Goal: Task Accomplishment & Management: Complete application form

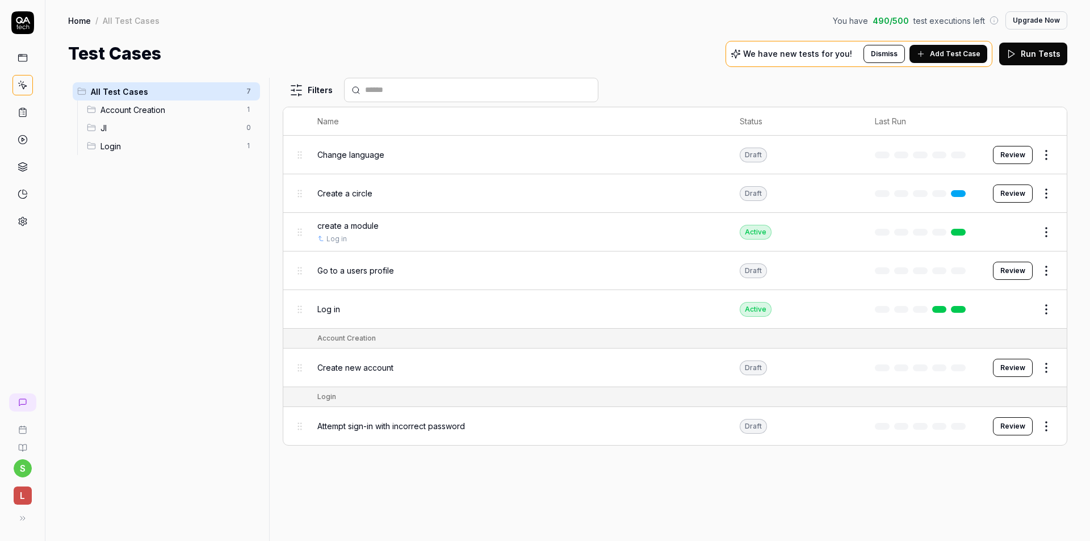
drag, startPoint x: 433, startPoint y: 58, endPoint x: 409, endPoint y: 44, distance: 27.5
click at [409, 44] on div "Test Cases We have new tests for you! Dismiss Add Test Case Run Tests" at bounding box center [567, 54] width 999 height 26
click at [404, 43] on div "Test Cases We have new tests for you! Dismiss Add Test Case Run Tests" at bounding box center [567, 54] width 999 height 26
click at [441, 45] on div "Test Cases We have new tests for you! Dismiss Add Test Case Run Tests" at bounding box center [567, 54] width 999 height 26
click at [938, 53] on span "Add Test Case" at bounding box center [955, 54] width 51 height 10
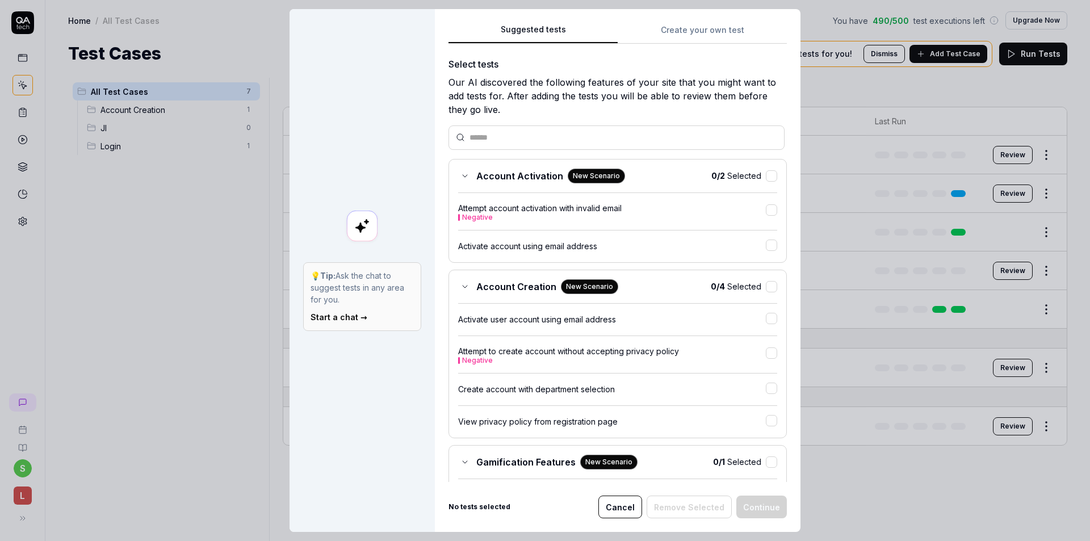
click at [523, 138] on input "text" at bounding box center [624, 138] width 308 height 12
click at [691, 25] on button "Create your own test" at bounding box center [702, 33] width 169 height 20
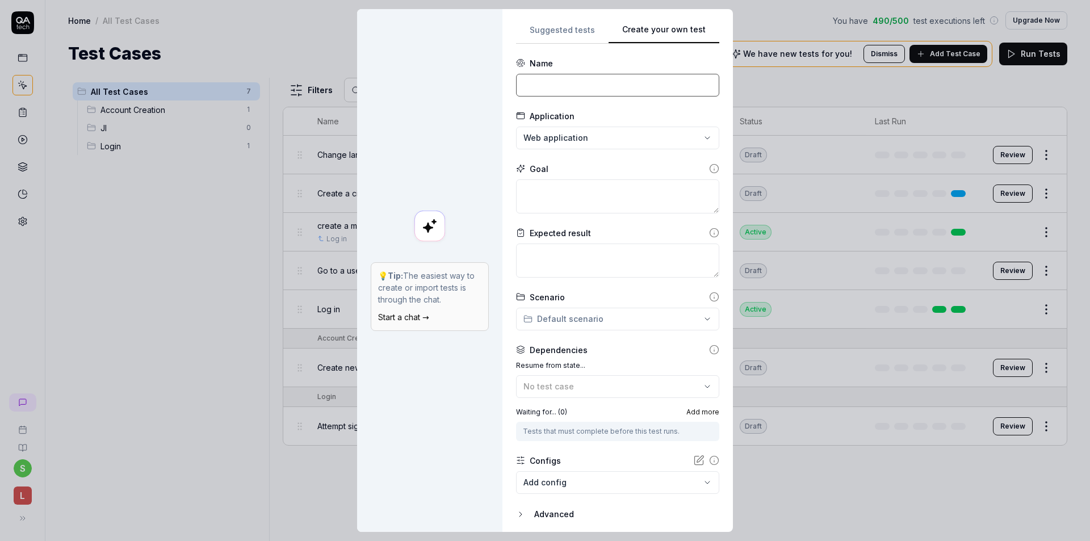
click at [563, 81] on input at bounding box center [617, 85] width 203 height 23
type input "Create a plan"
click at [587, 136] on div "**********" at bounding box center [545, 270] width 1090 height 541
click at [608, 113] on div "**********" at bounding box center [545, 270] width 1090 height 541
click at [563, 136] on div "**********" at bounding box center [545, 270] width 1090 height 541
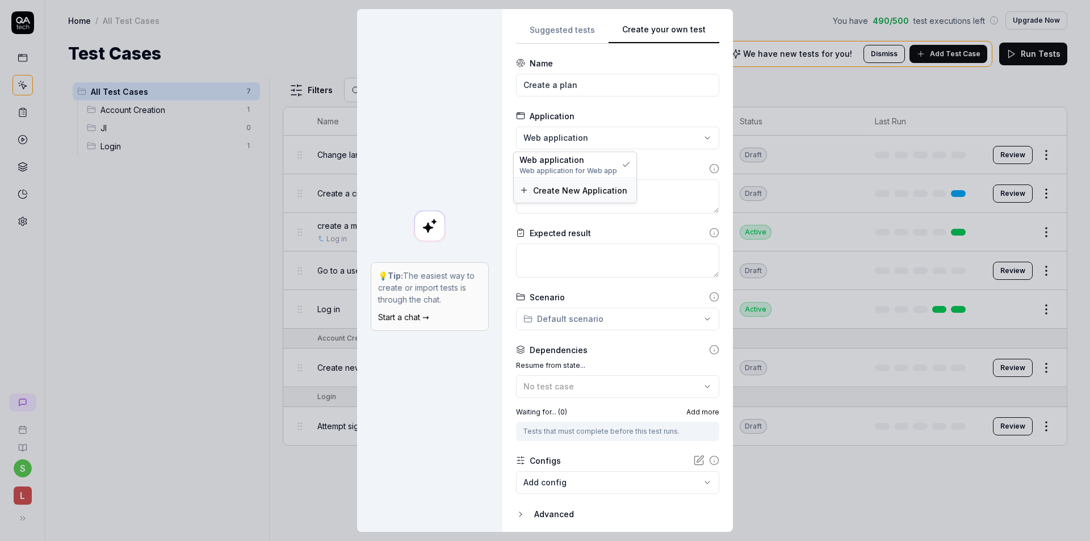
click at [560, 189] on span "Create New Application" at bounding box center [580, 191] width 94 height 12
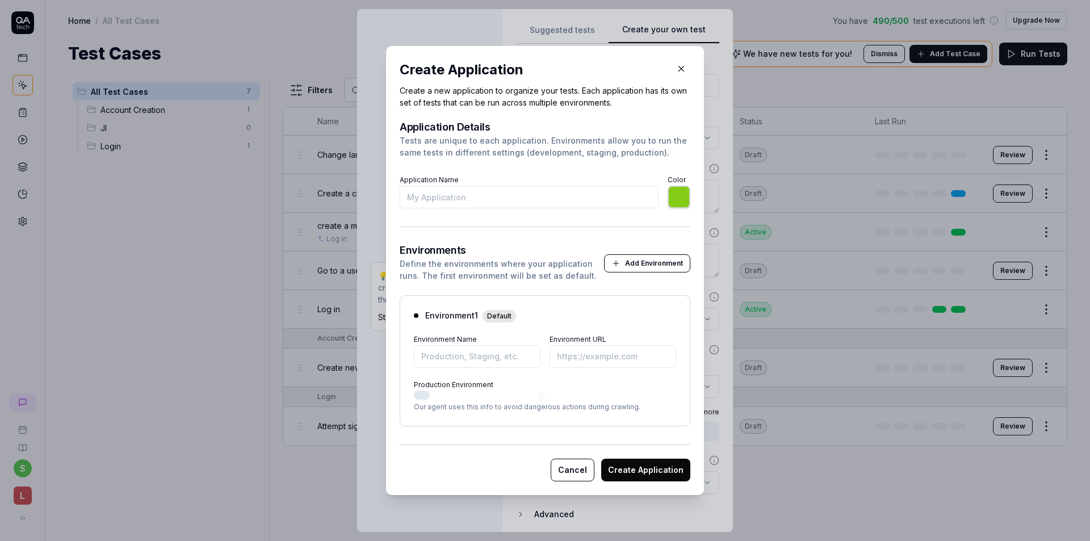
click at [676, 70] on icon "button" at bounding box center [681, 69] width 10 height 10
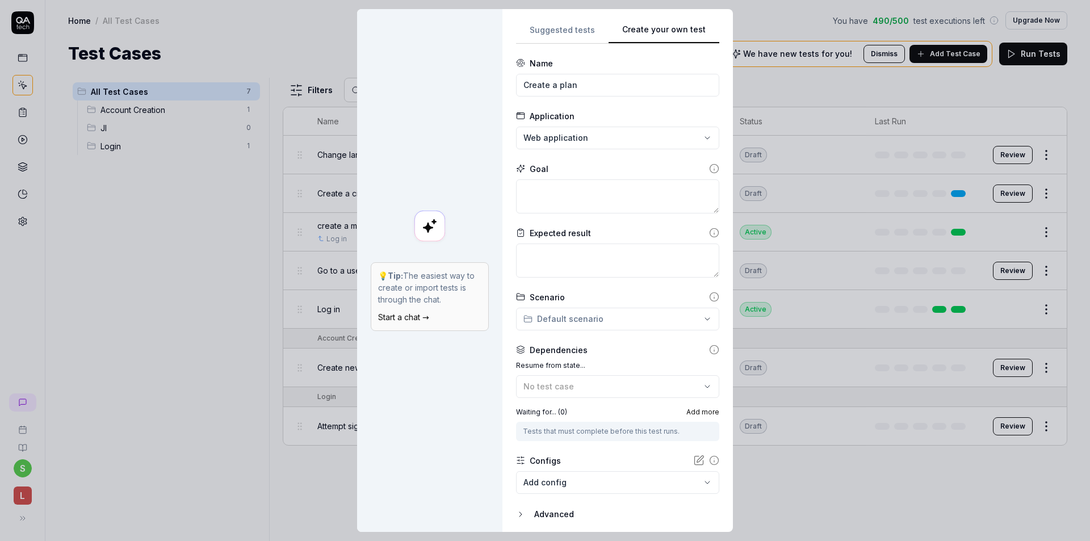
click at [576, 136] on div "**********" at bounding box center [545, 270] width 1090 height 541
click at [556, 157] on span "Web application" at bounding box center [552, 160] width 65 height 12
click at [561, 137] on div "**********" at bounding box center [545, 270] width 1090 height 541
click at [558, 185] on span "Create New Application" at bounding box center [580, 191] width 94 height 12
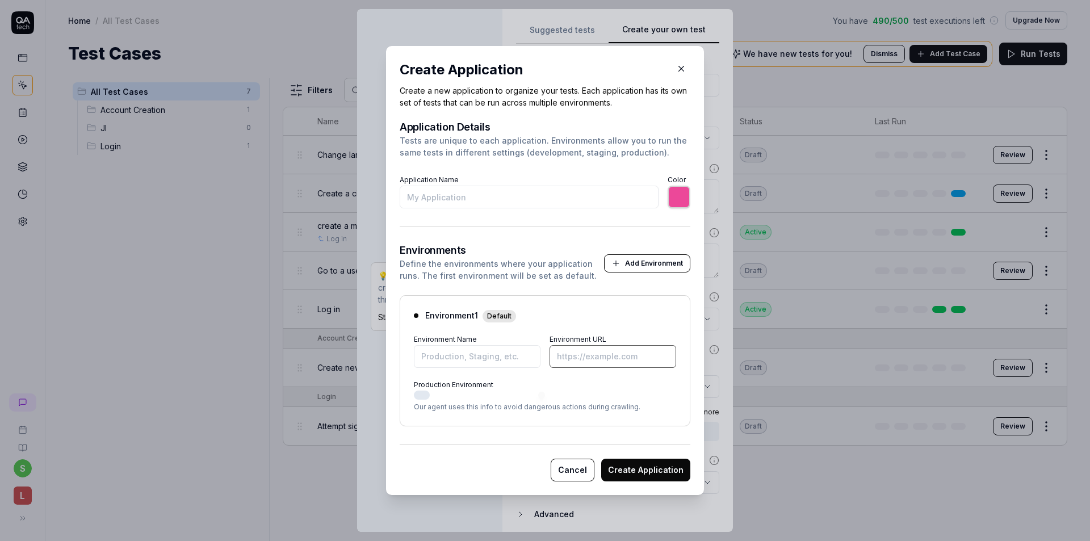
click at [611, 350] on input "Environment URL" at bounding box center [613, 356] width 127 height 23
type input "*******"
click at [608, 76] on h2 "Create Application" at bounding box center [545, 70] width 291 height 20
click at [679, 63] on button "button" at bounding box center [681, 69] width 18 height 18
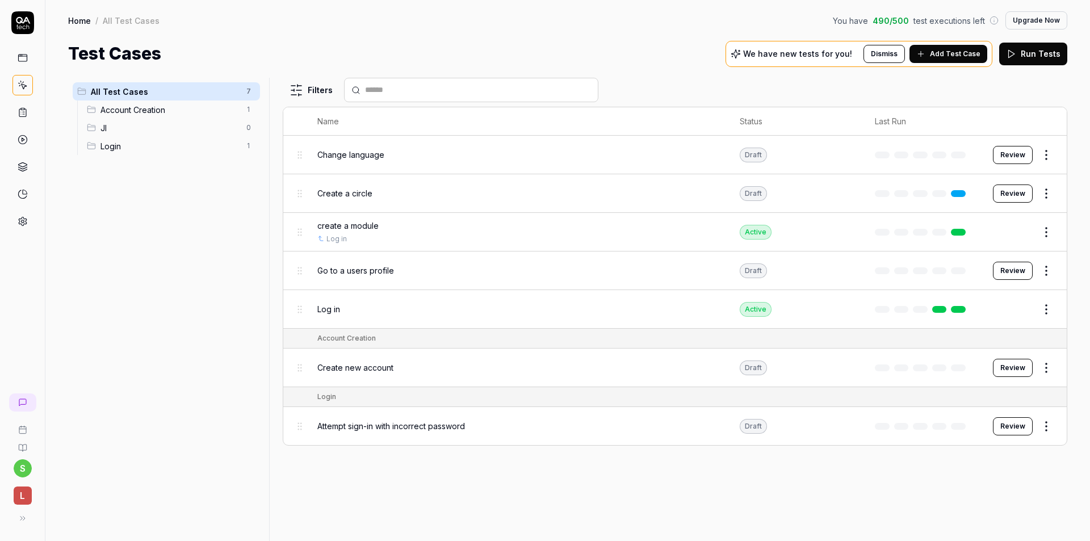
click at [25, 220] on icon at bounding box center [23, 221] width 10 height 10
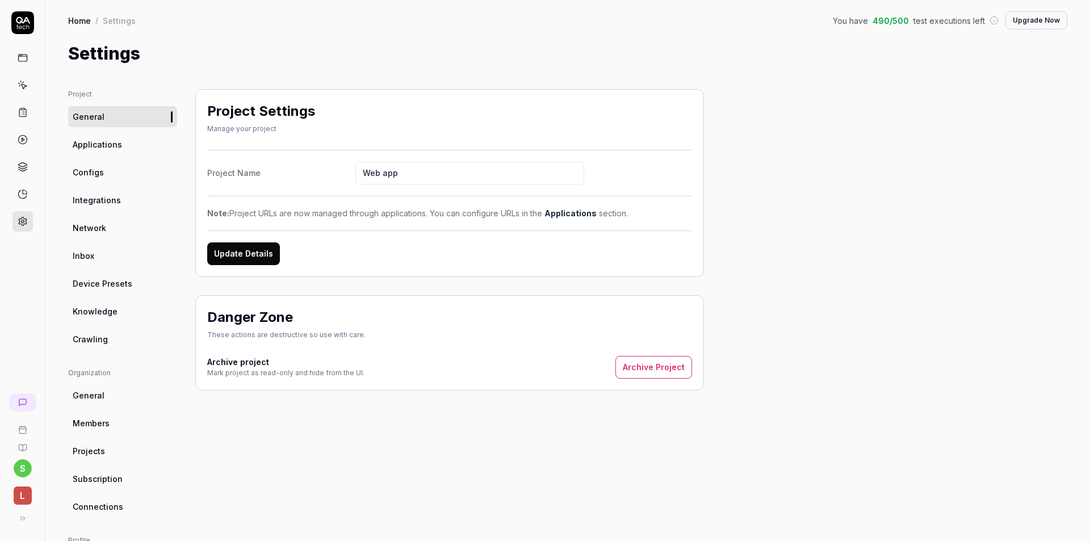
click at [118, 147] on span "Applications" at bounding box center [97, 145] width 49 height 12
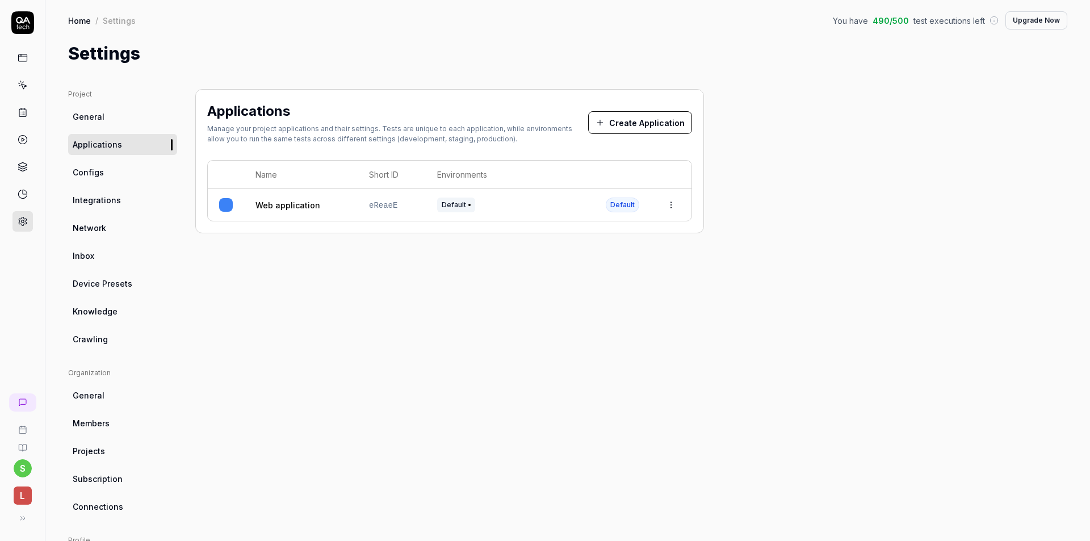
click at [505, 199] on div "Default" at bounding box center [510, 205] width 146 height 15
click at [399, 51] on div "Settings" at bounding box center [567, 54] width 999 height 26
click at [674, 203] on html "s L Home / Settings You have 490 / 500 test executions left Upgrade Now Home / …" at bounding box center [545, 270] width 1090 height 541
click at [467, 41] on html "s L Home / Settings You have 490 / 500 test executions left Upgrade Now Home / …" at bounding box center [545, 270] width 1090 height 541
click at [23, 48] on link at bounding box center [22, 58] width 20 height 20
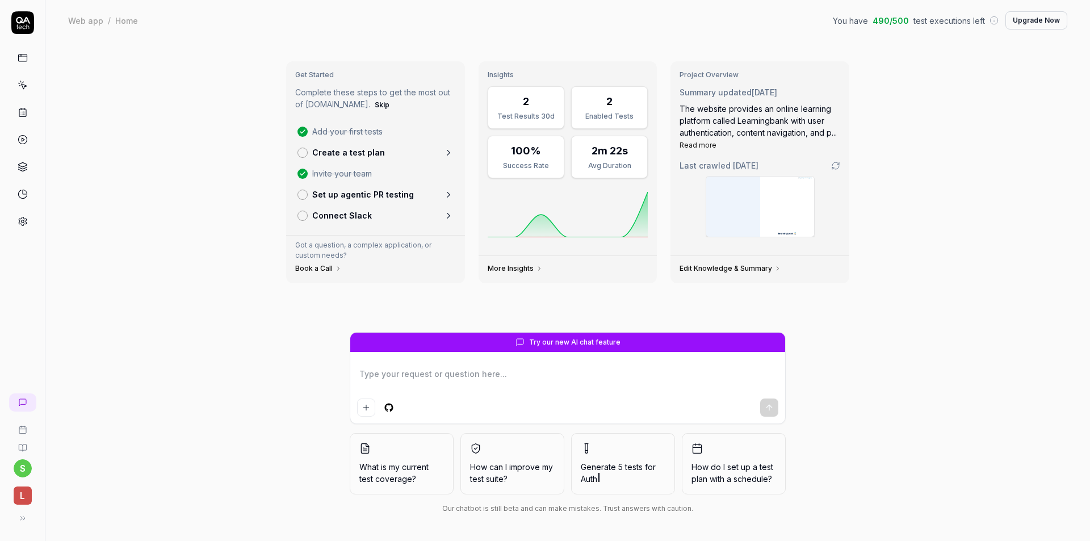
drag, startPoint x: 210, startPoint y: 32, endPoint x: 190, endPoint y: 30, distance: 19.4
click at [190, 30] on div "Web app / Home You have 490 / 500 test executions left Upgrade Now Web app / Ho…" at bounding box center [567, 20] width 1045 height 41
click at [22, 87] on icon at bounding box center [23, 85] width 10 height 10
type textarea "*"
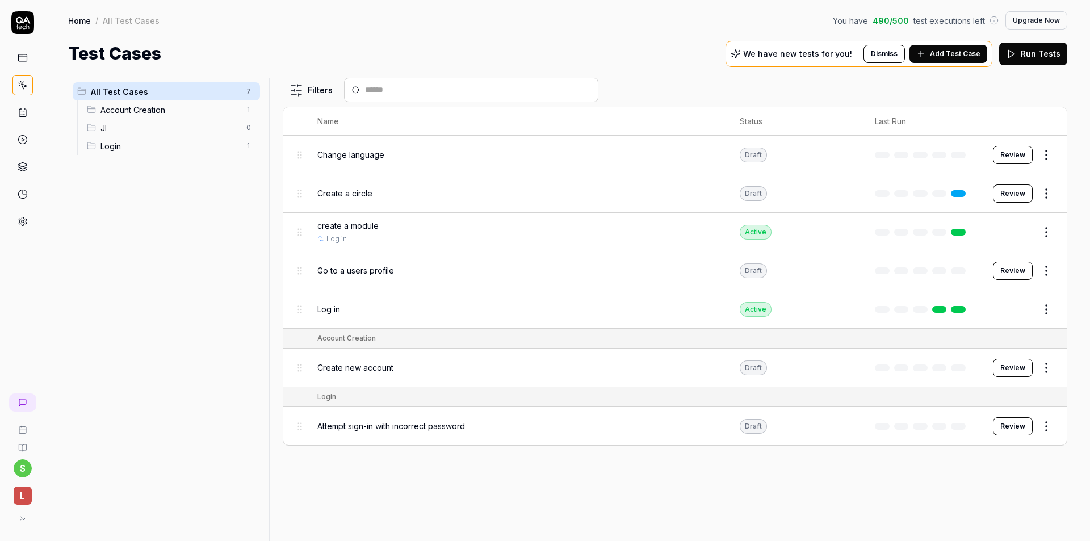
click at [956, 58] on span "Add Test Case" at bounding box center [955, 54] width 51 height 10
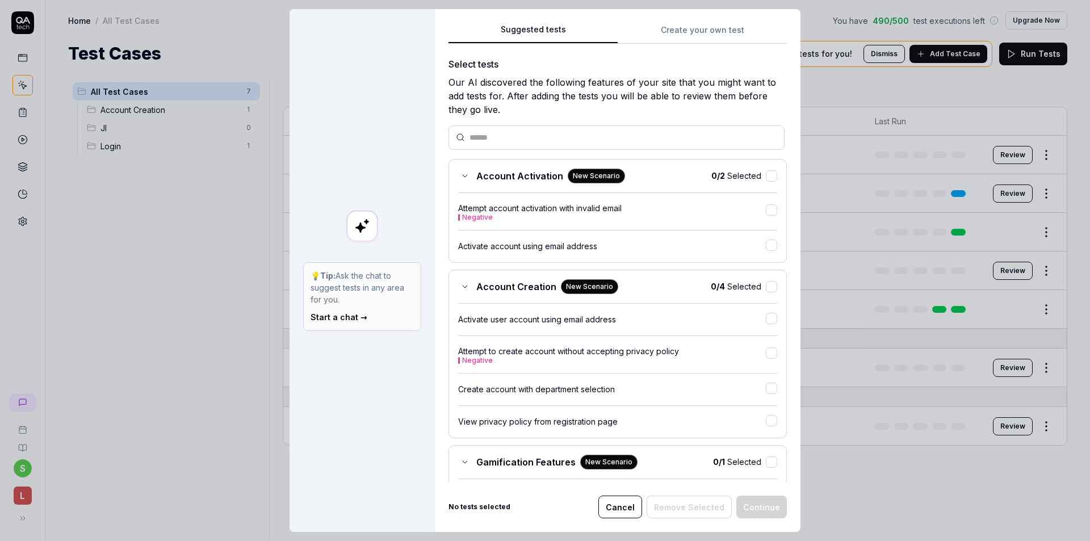
click at [723, 37] on div "Suggested tests Create your own test Select tests Our AI discovered the followi…" at bounding box center [618, 270] width 366 height 523
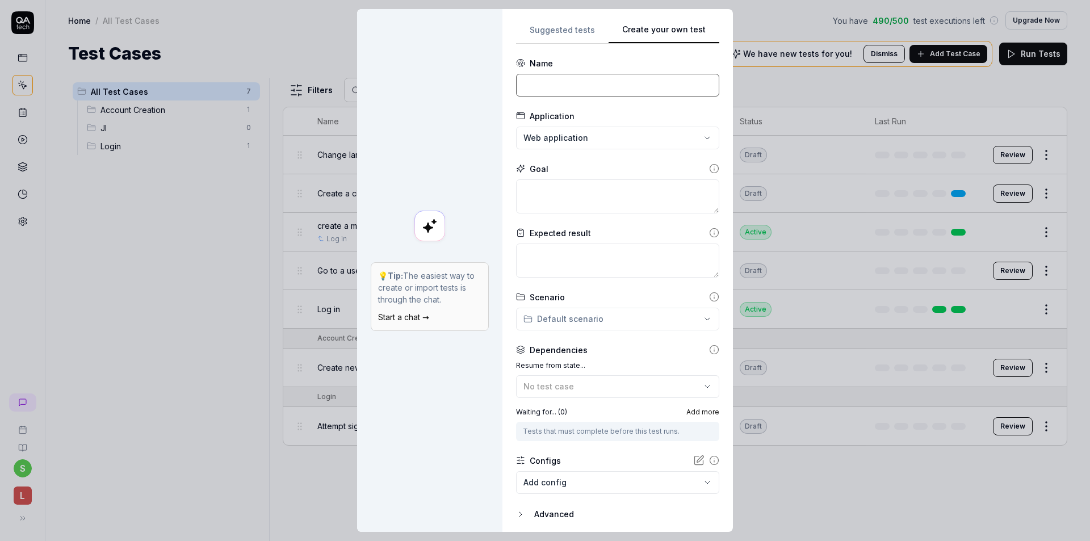
click at [558, 83] on input at bounding box center [617, 85] width 203 height 23
type input "Create a Plan"
click at [570, 138] on div "**********" at bounding box center [545, 270] width 1090 height 541
click at [574, 157] on span "Web application" at bounding box center [552, 160] width 65 height 12
click at [619, 107] on form "**********" at bounding box center [617, 307] width 203 height 500
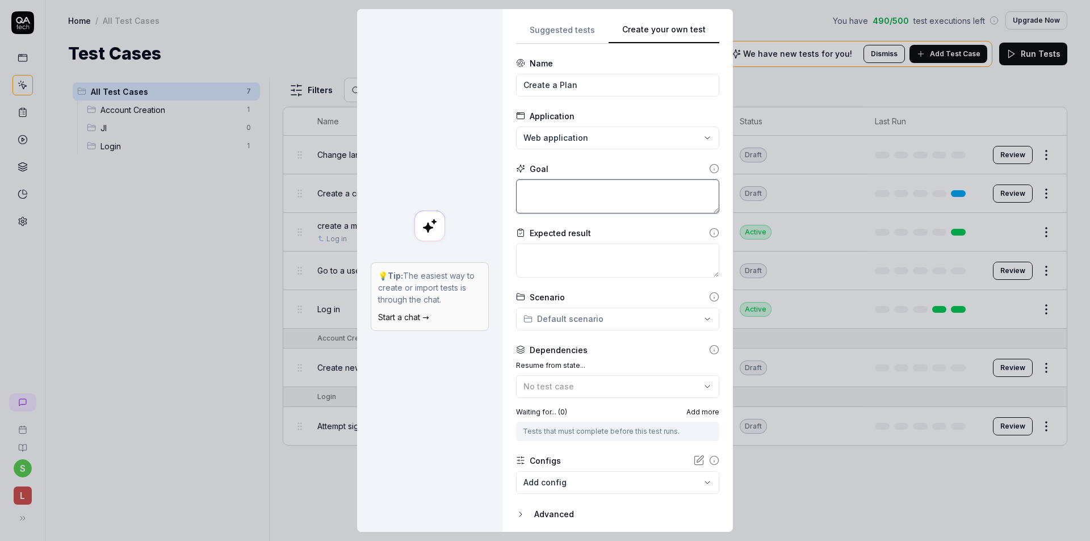
click at [568, 186] on textarea at bounding box center [617, 196] width 203 height 34
click at [583, 251] on textarea at bounding box center [617, 261] width 203 height 34
click at [578, 323] on div "**********" at bounding box center [545, 270] width 1090 height 541
click at [577, 284] on div "**********" at bounding box center [545, 270] width 1090 height 541
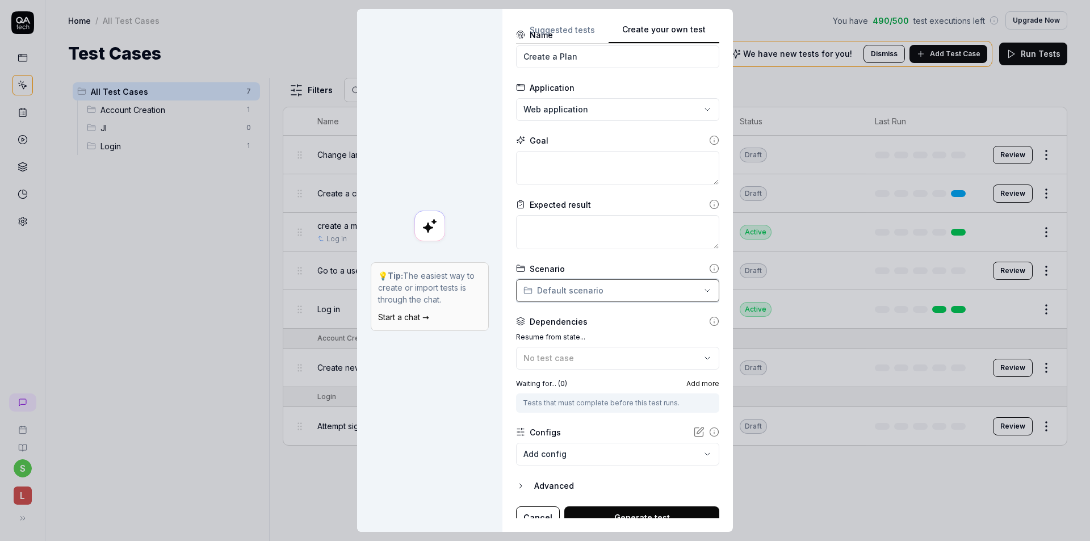
scroll to position [39, 0]
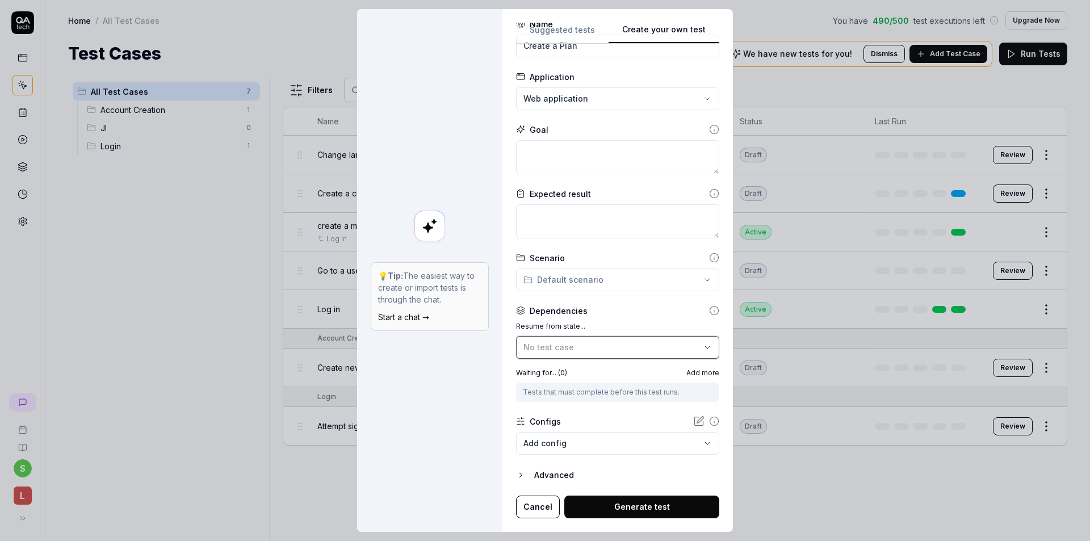
click at [562, 344] on span "No test case" at bounding box center [549, 347] width 51 height 10
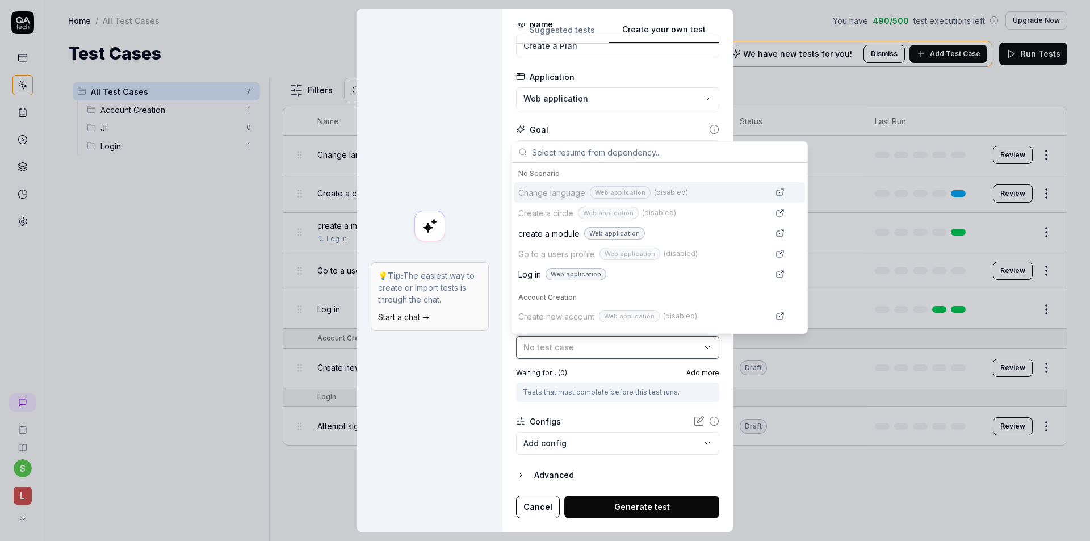
click at [562, 344] on span "No test case" at bounding box center [549, 347] width 51 height 10
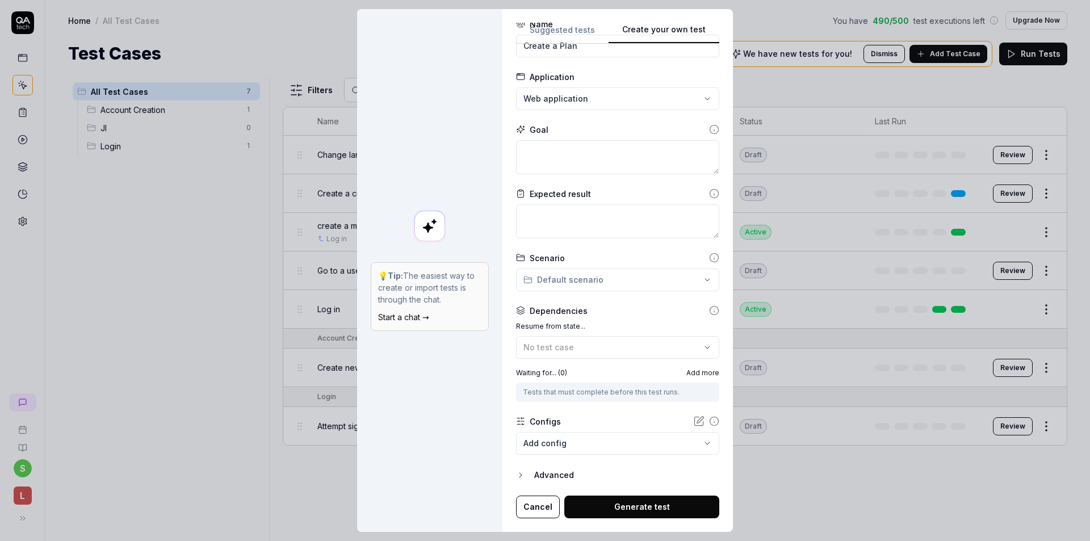
click at [592, 306] on div "Dependencies" at bounding box center [617, 311] width 203 height 12
click at [566, 350] on span "No test case" at bounding box center [549, 347] width 51 height 10
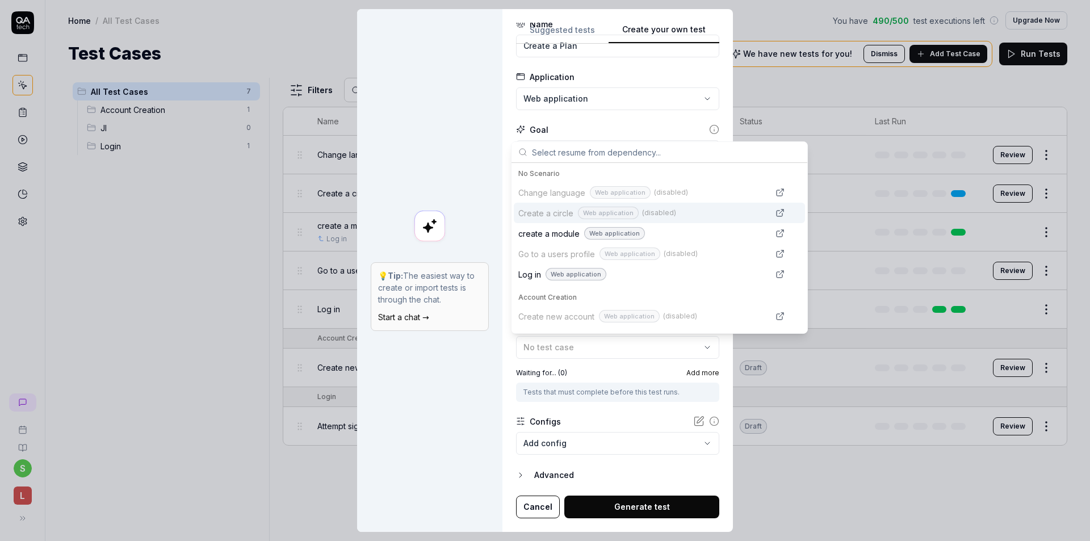
click at [605, 120] on form "**********" at bounding box center [617, 268] width 203 height 500
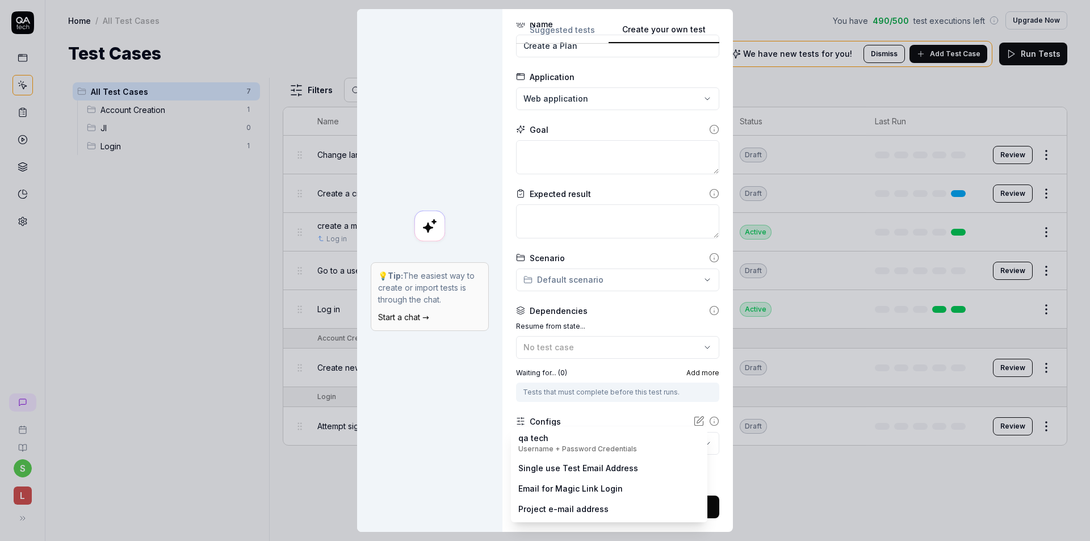
click at [572, 438] on body "s L Home / All Test Cases You have 490 / 500 test executions left Upgrade Now H…" at bounding box center [545, 270] width 1090 height 541
click at [590, 258] on div "**********" at bounding box center [545, 270] width 1090 height 541
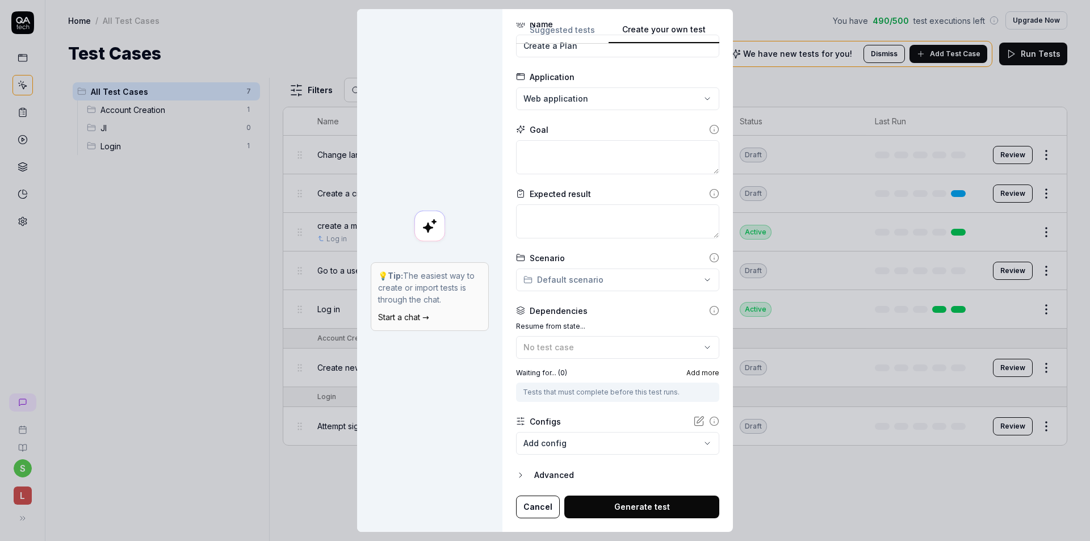
drag, startPoint x: 619, startPoint y: 247, endPoint x: 602, endPoint y: 247, distance: 16.5
click at [602, 247] on form "**********" at bounding box center [617, 268] width 203 height 500
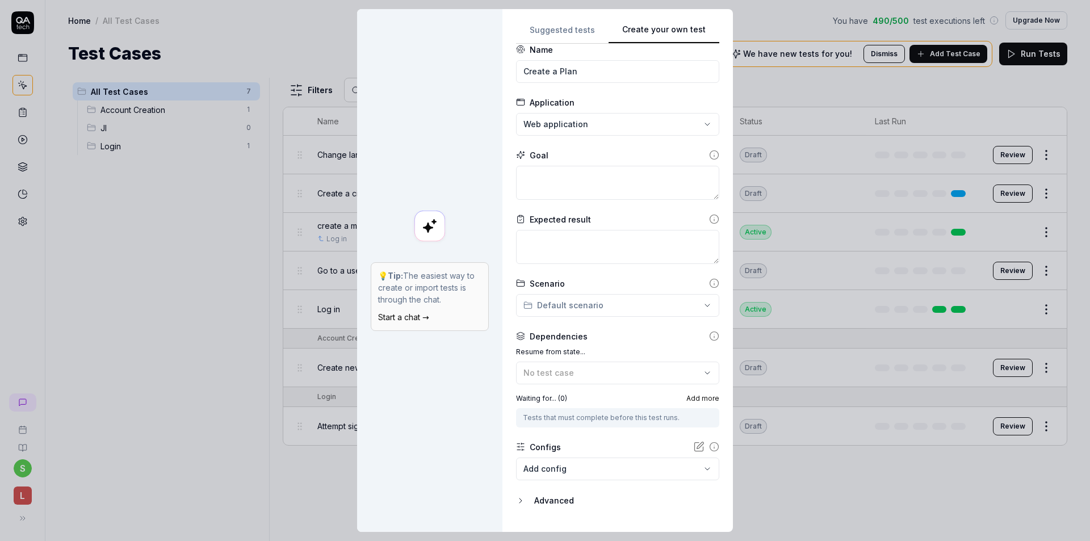
scroll to position [0, 0]
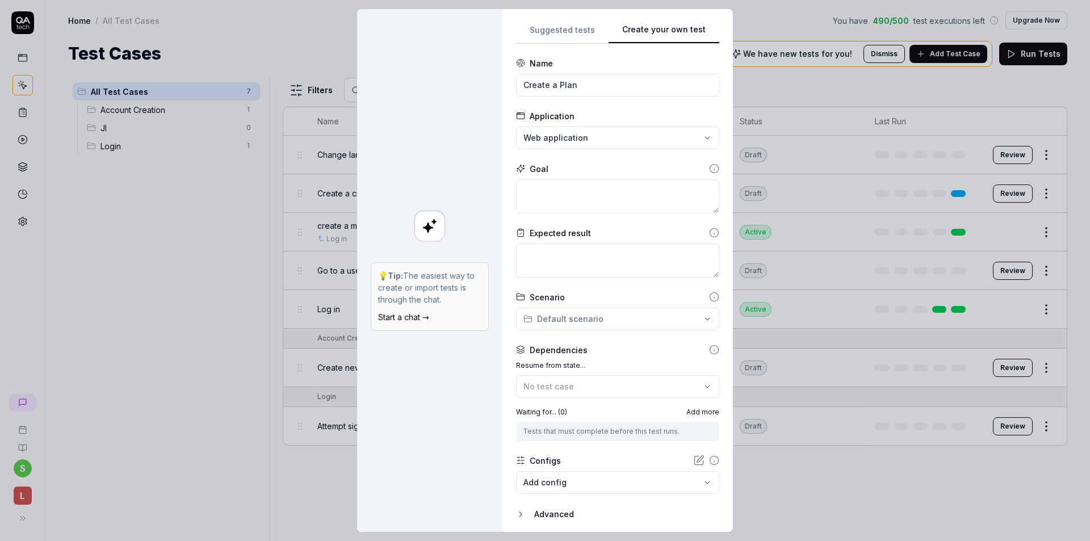
click at [599, 139] on div "**********" at bounding box center [545, 270] width 1090 height 541
click at [634, 116] on div "**********" at bounding box center [545, 270] width 1090 height 541
click at [569, 185] on textarea at bounding box center [617, 196] width 203 height 34
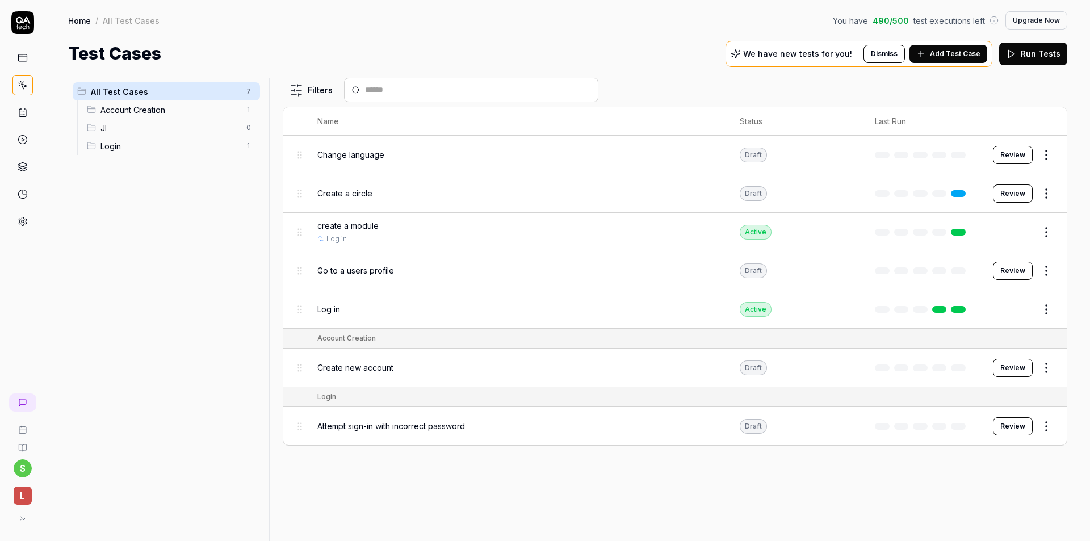
click at [508, 224] on div "create a module" at bounding box center [517, 226] width 400 height 12
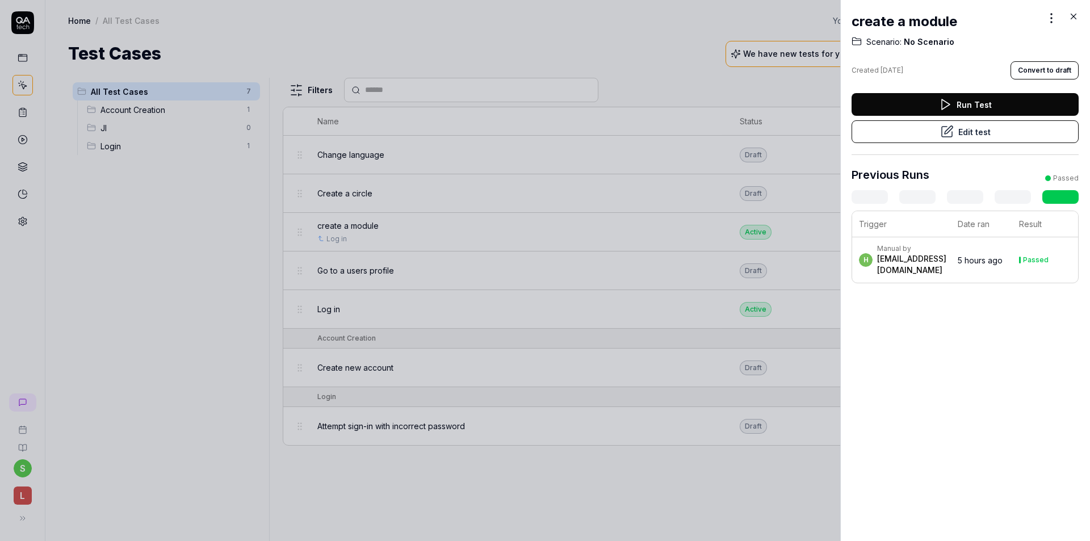
click at [985, 134] on button "Edit test" at bounding box center [965, 131] width 227 height 23
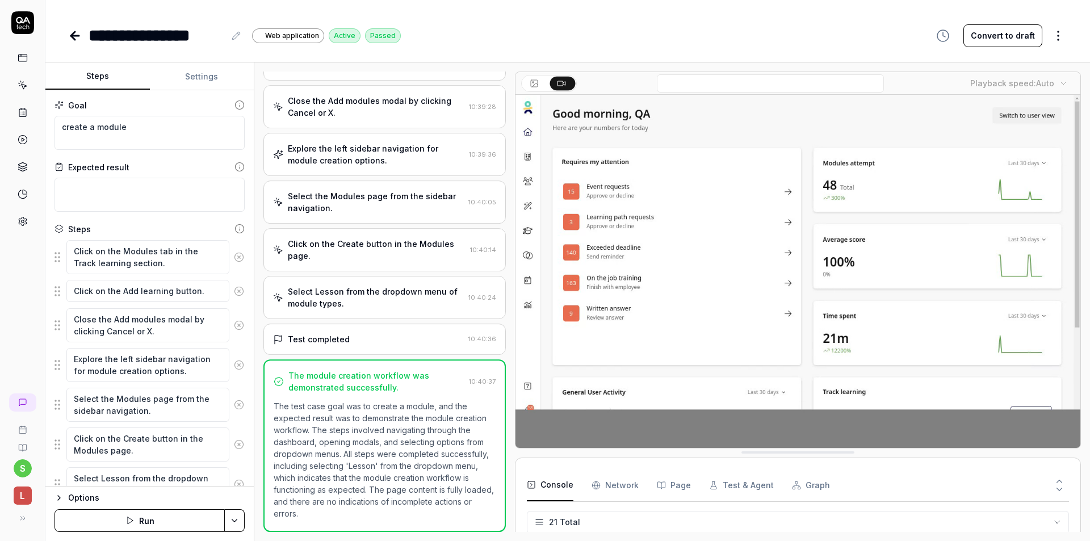
scroll to position [123, 0]
type textarea "*"
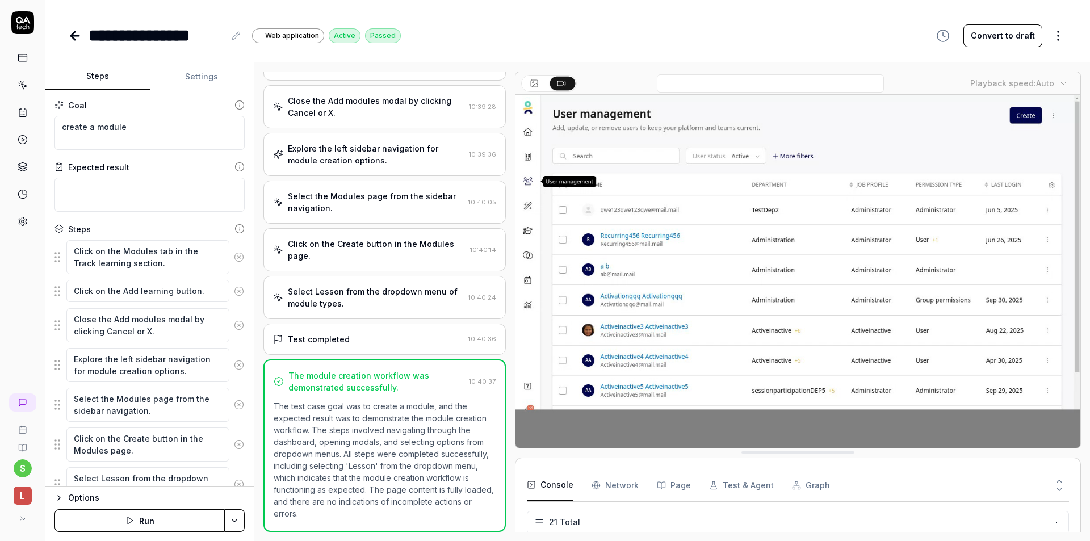
click at [63, 31] on div "**********" at bounding box center [567, 24] width 1045 height 48
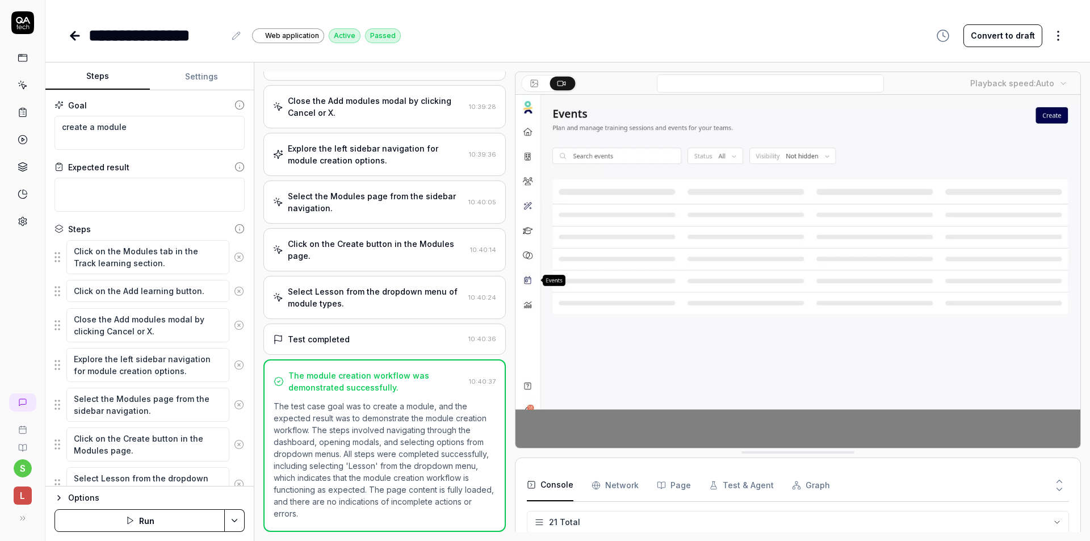
click at [69, 31] on icon at bounding box center [75, 36] width 14 height 14
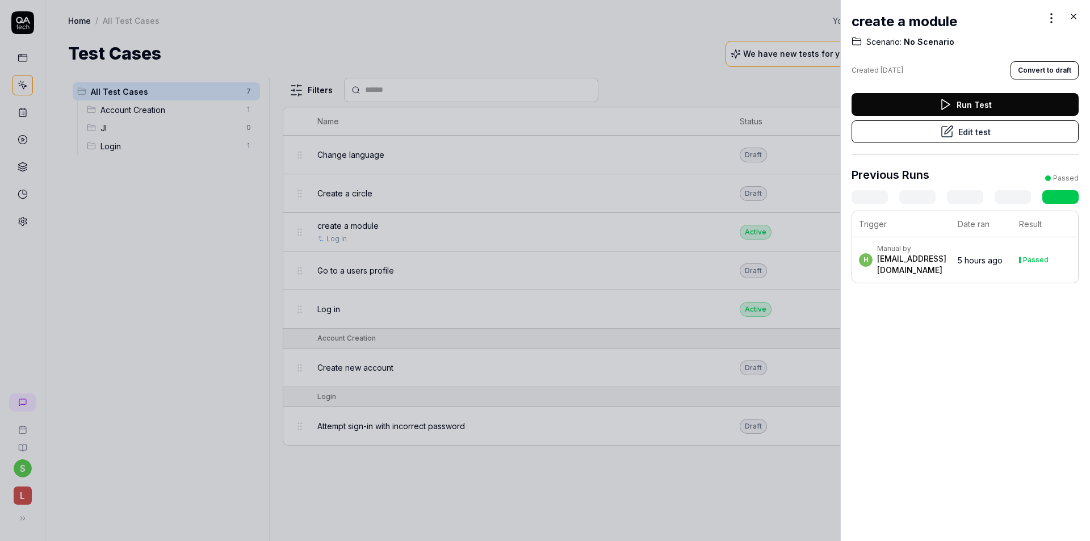
click at [611, 54] on div at bounding box center [545, 270] width 1090 height 541
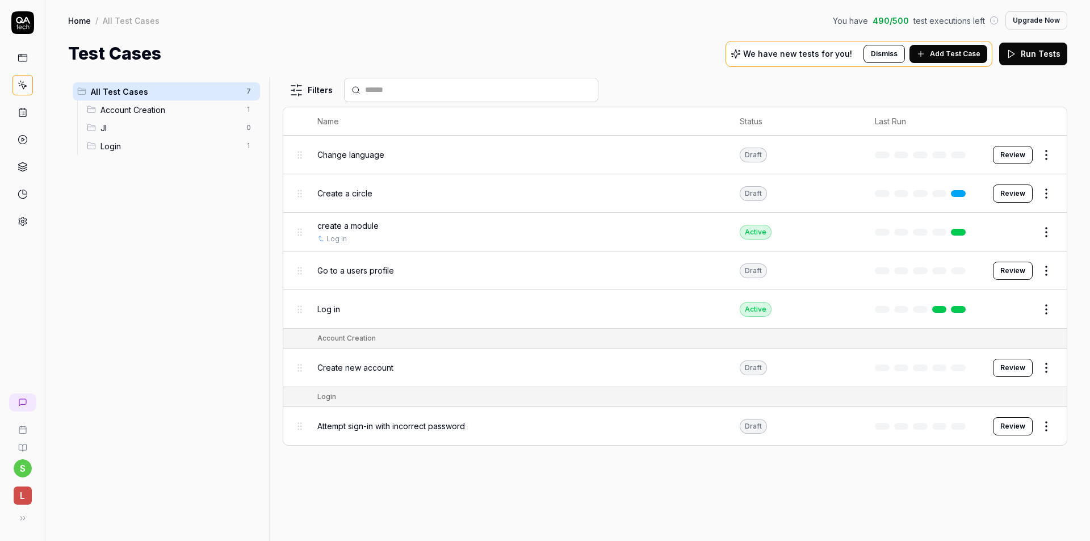
click at [956, 57] on span "Add Test Case" at bounding box center [955, 54] width 51 height 10
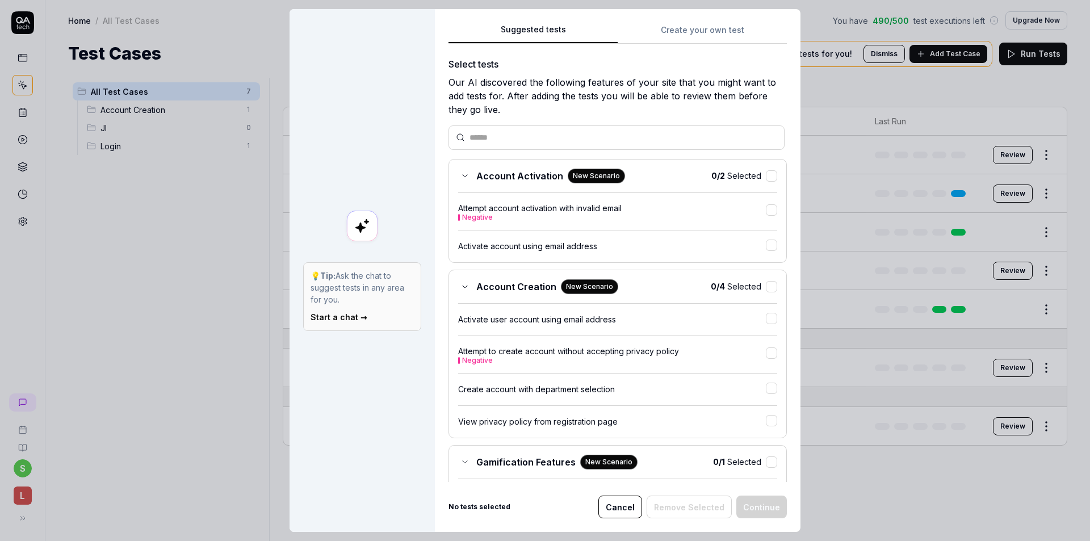
click at [668, 33] on button "Create your own test" at bounding box center [702, 33] width 169 height 20
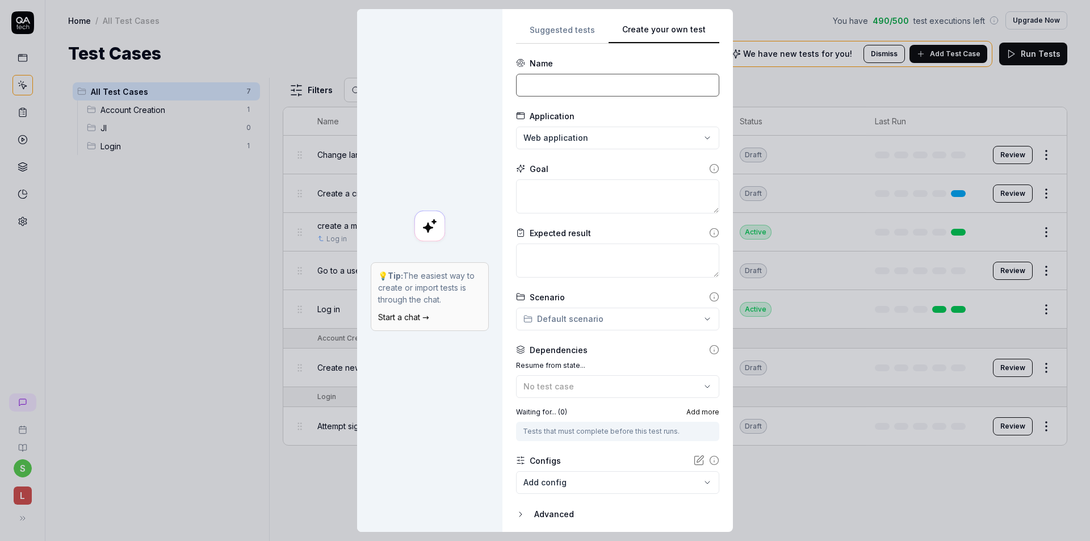
click at [580, 84] on input at bounding box center [617, 85] width 203 height 23
type input "Create a Plan"
drag, startPoint x: 601, startPoint y: 63, endPoint x: 588, endPoint y: 61, distance: 13.3
click at [588, 61] on div "Name" at bounding box center [617, 63] width 203 height 12
click at [570, 141] on div "**********" at bounding box center [545, 270] width 1090 height 541
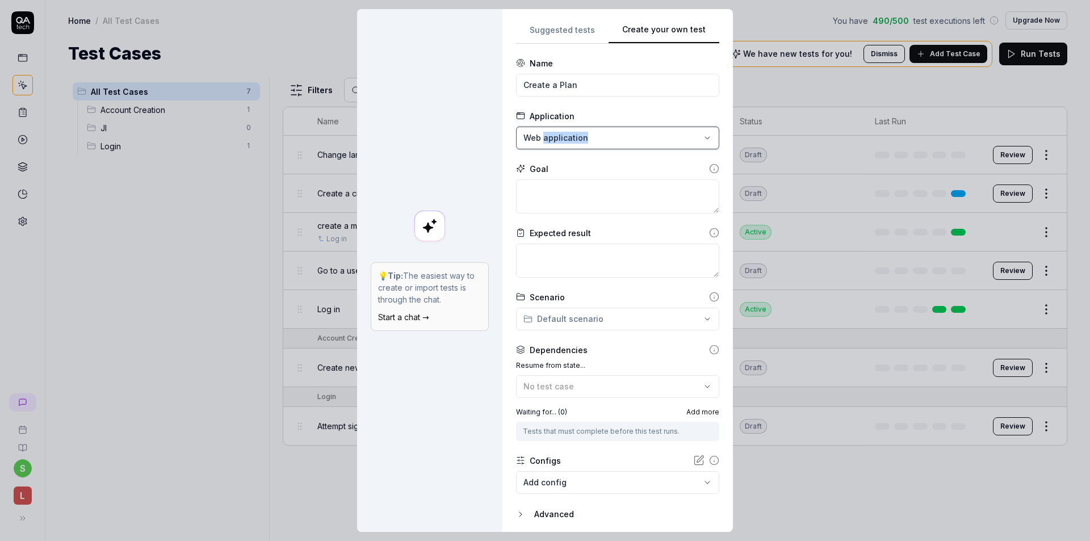
click at [570, 141] on div "**********" at bounding box center [545, 270] width 1090 height 541
click at [561, 258] on textarea at bounding box center [617, 261] width 203 height 34
click at [579, 191] on textarea at bounding box center [617, 196] width 203 height 34
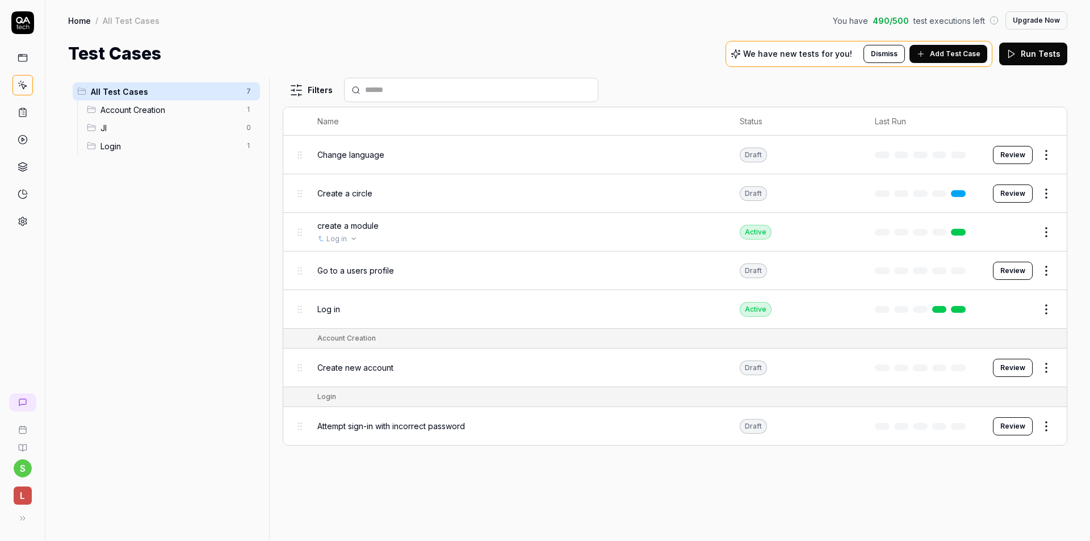
click at [587, 240] on div "Log in" at bounding box center [517, 239] width 400 height 10
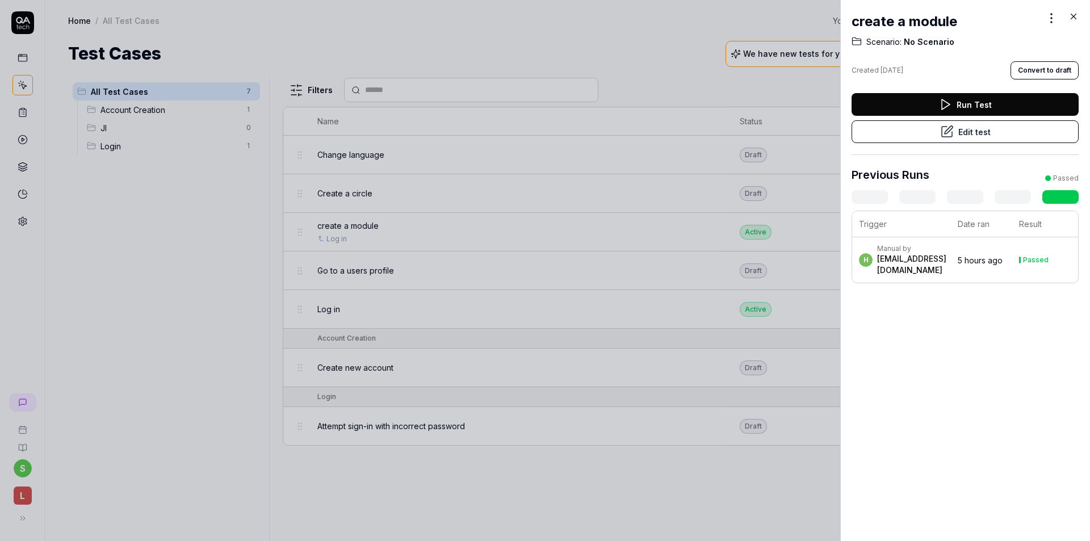
click at [953, 132] on button "Edit test" at bounding box center [965, 131] width 227 height 23
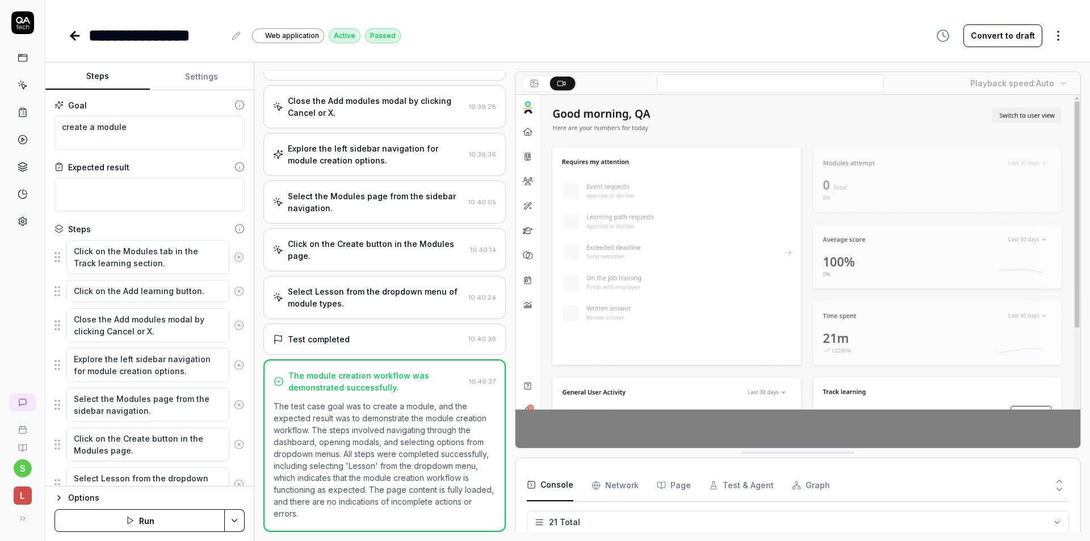
scroll to position [123, 0]
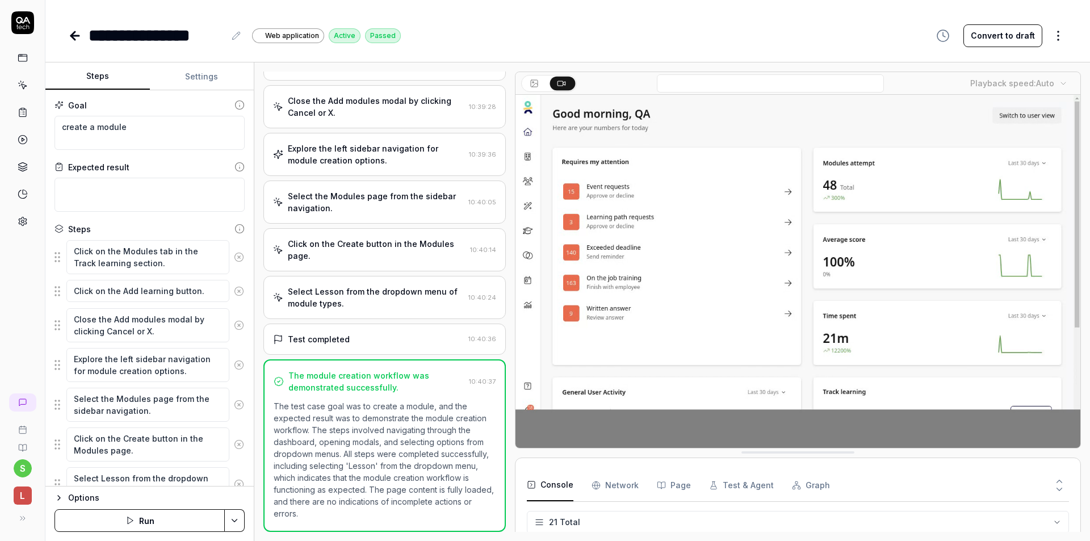
type textarea "*"
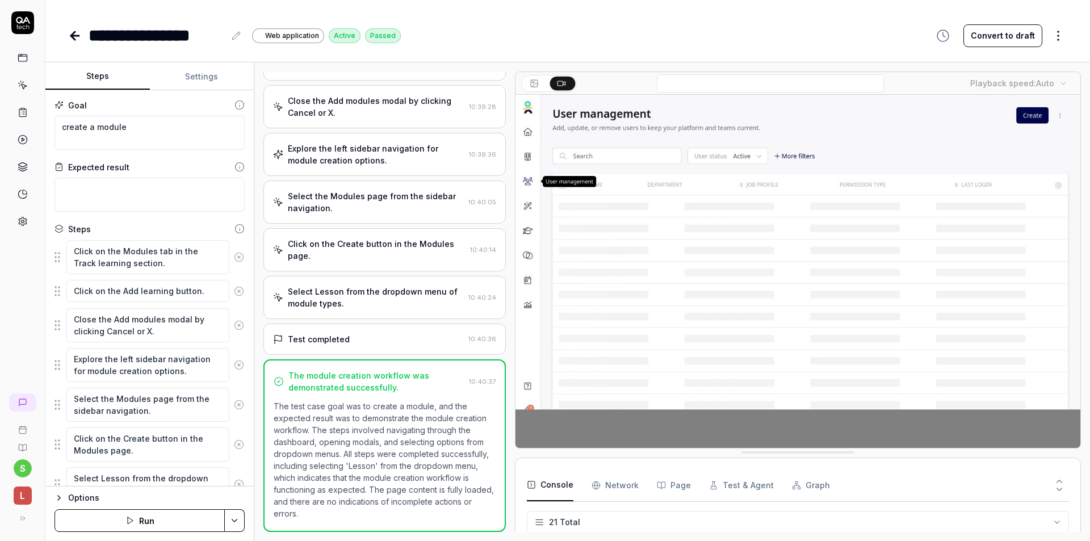
click at [77, 39] on icon at bounding box center [75, 36] width 14 height 14
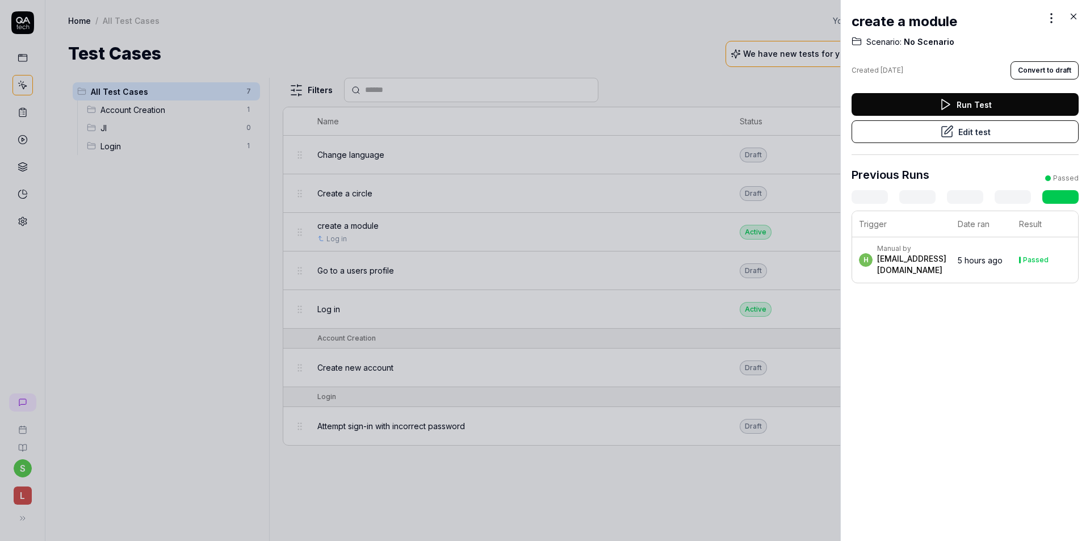
click at [1073, 17] on icon at bounding box center [1074, 16] width 10 height 10
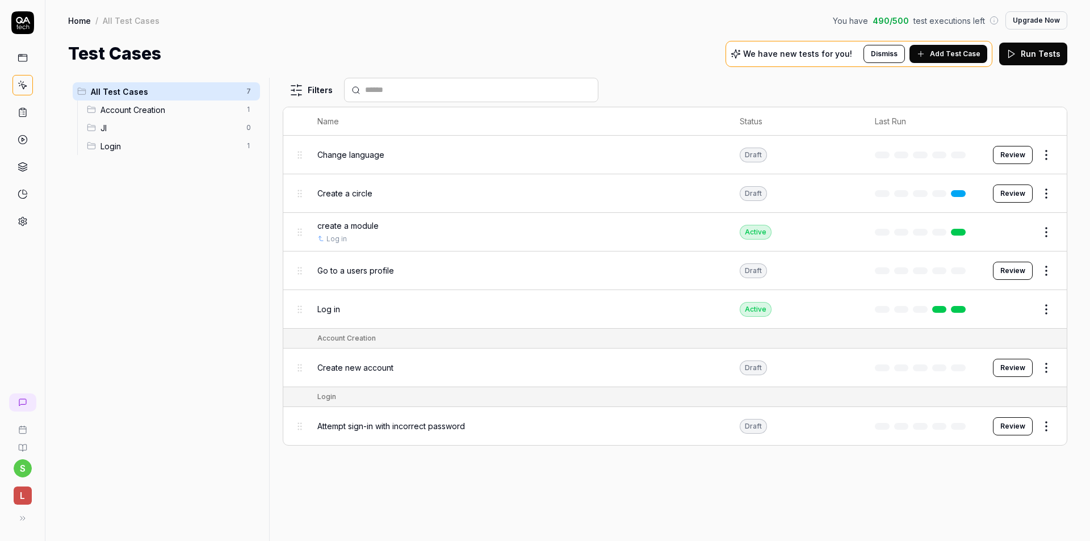
click at [938, 51] on span "Add Test Case" at bounding box center [955, 54] width 51 height 10
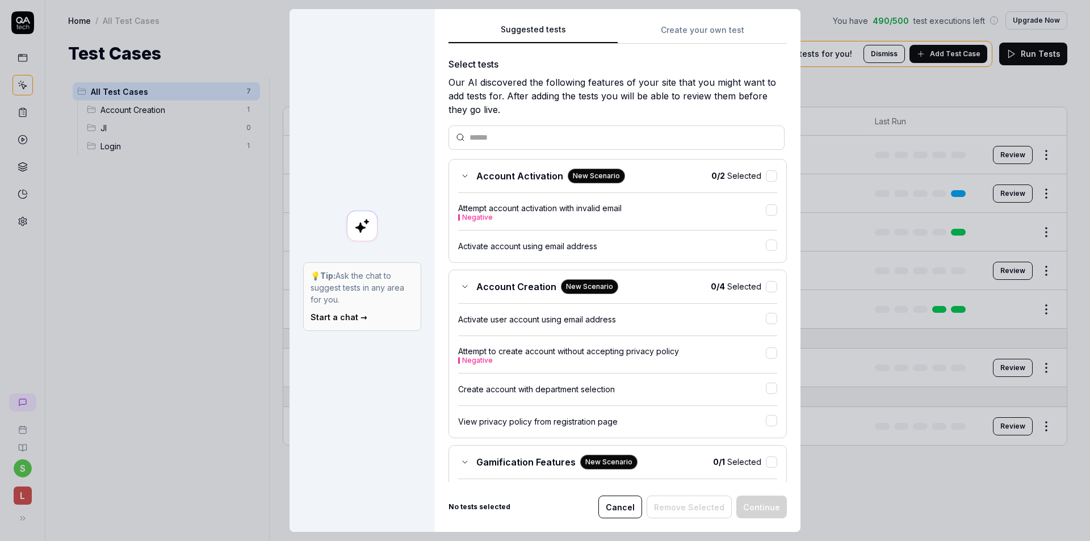
click at [705, 18] on div "Suggested tests Create your own test Select tests Our AI discovered the followi…" at bounding box center [618, 270] width 366 height 523
click at [703, 23] on button "Create your own test" at bounding box center [702, 33] width 169 height 20
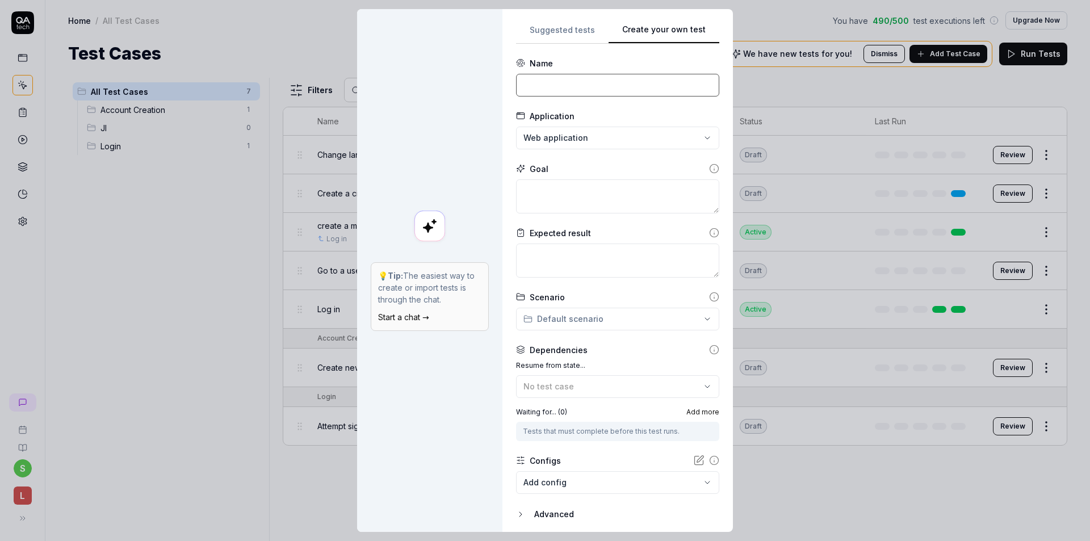
click at [571, 85] on input at bounding box center [617, 85] width 203 height 23
type input "Create a Plan"
type textarea "*"
type textarea "C"
type textarea "*"
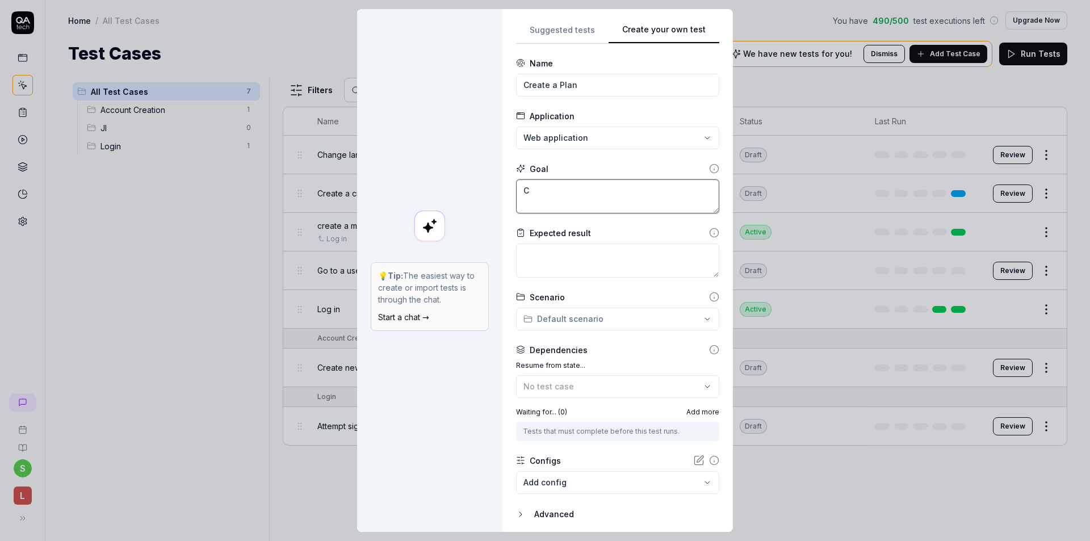
type textarea "Cr"
type textarea "*"
type textarea "Cre"
type textarea "*"
type textarea "Crea"
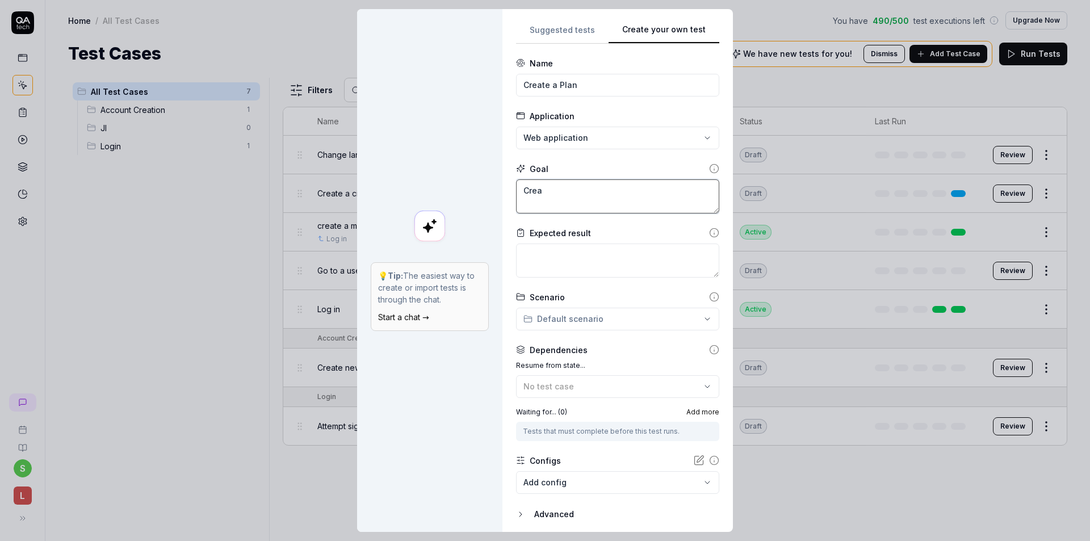
type textarea "*"
type textarea "Creat"
type textarea "*"
type textarea "Create"
type textarea "*"
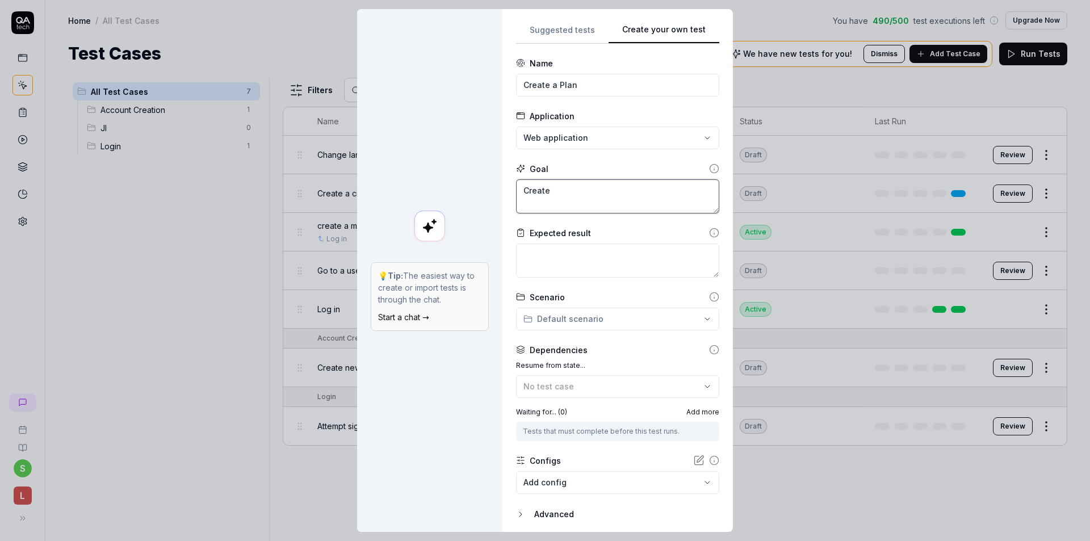
type textarea "Create"
type textarea "*"
type textarea "Create a"
type textarea "*"
type textarea "Create a"
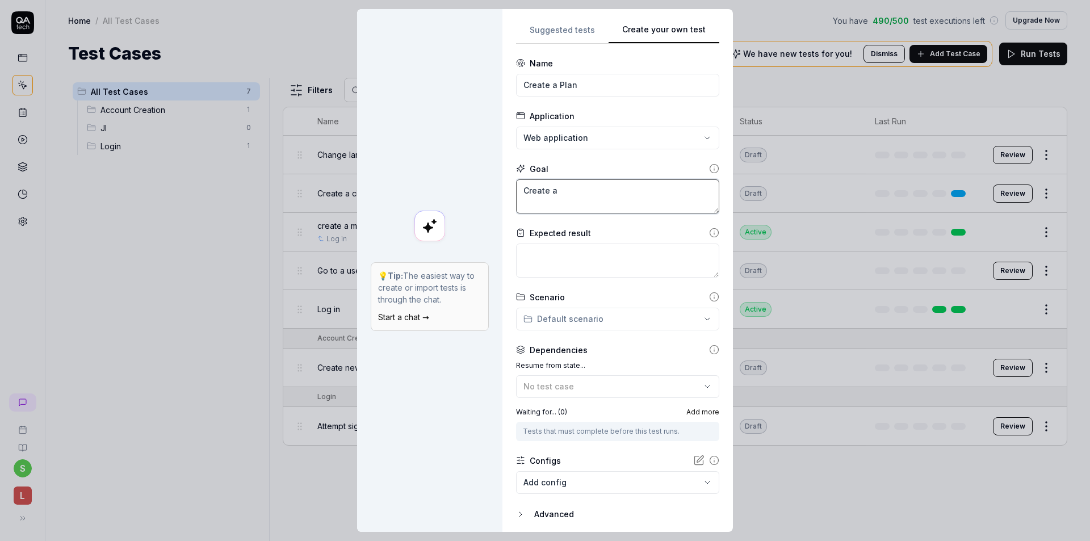
type textarea "*"
type textarea "Create a PL"
type textarea "*"
type textarea "Create a PLa"
type textarea "*"
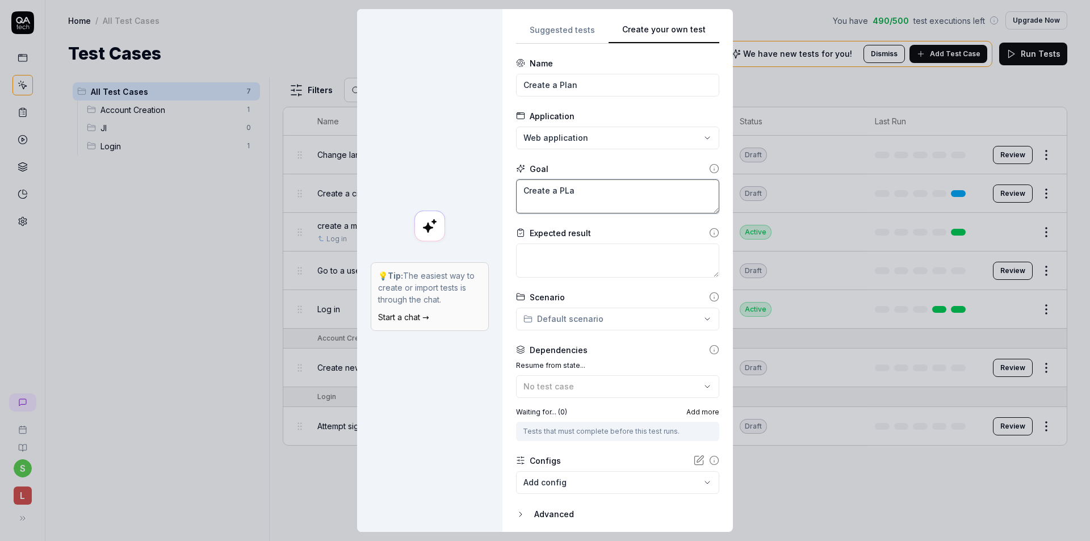
type textarea "Create a PLan"
type textarea "*"
type textarea "Create a PLa"
type textarea "*"
type textarea "Create a PL"
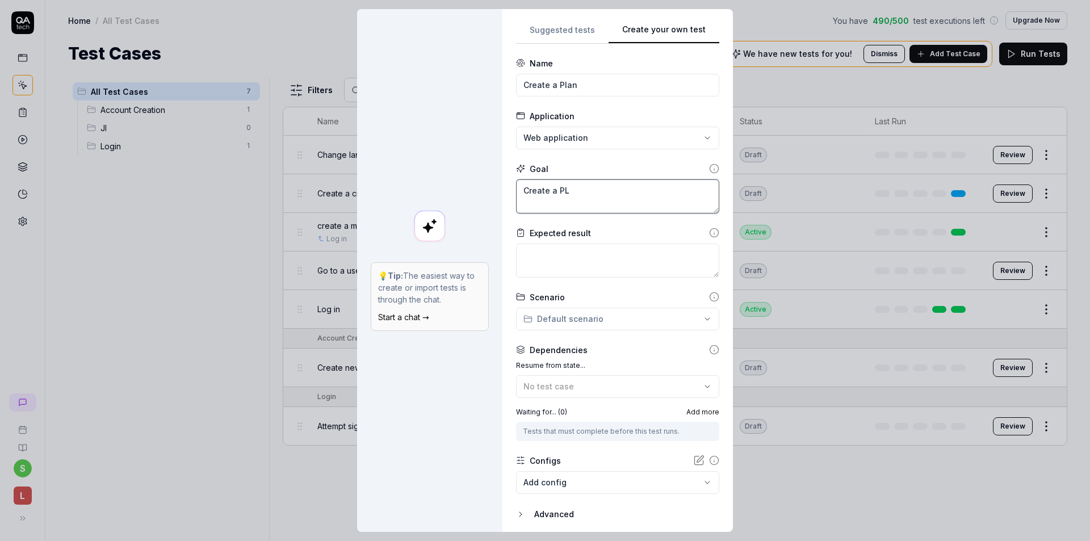
type textarea "*"
type textarea "Create a P"
type textarea "*"
type textarea "Create a Pl"
type textarea "*"
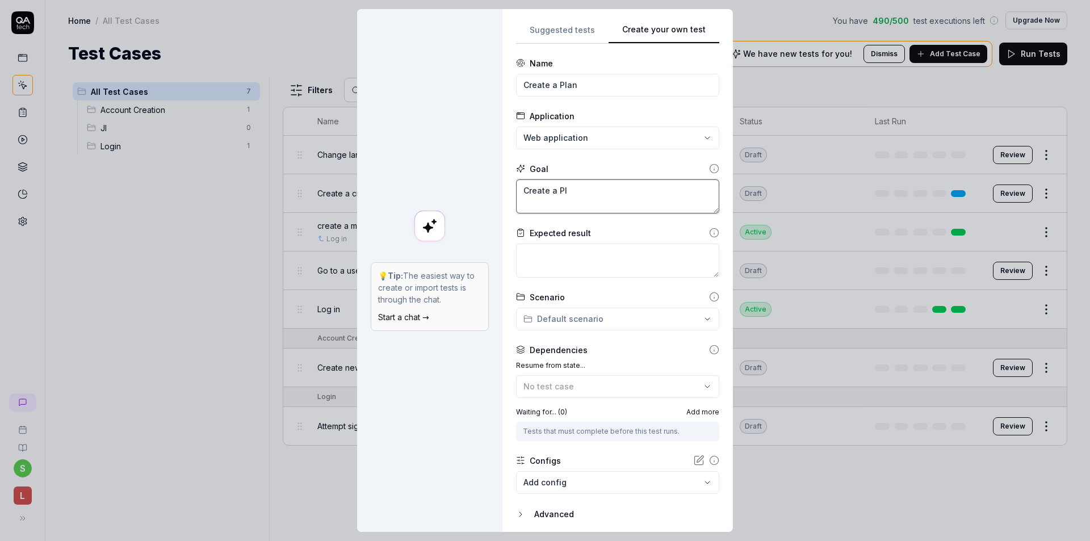
type textarea "Create a Pla"
type textarea "*"
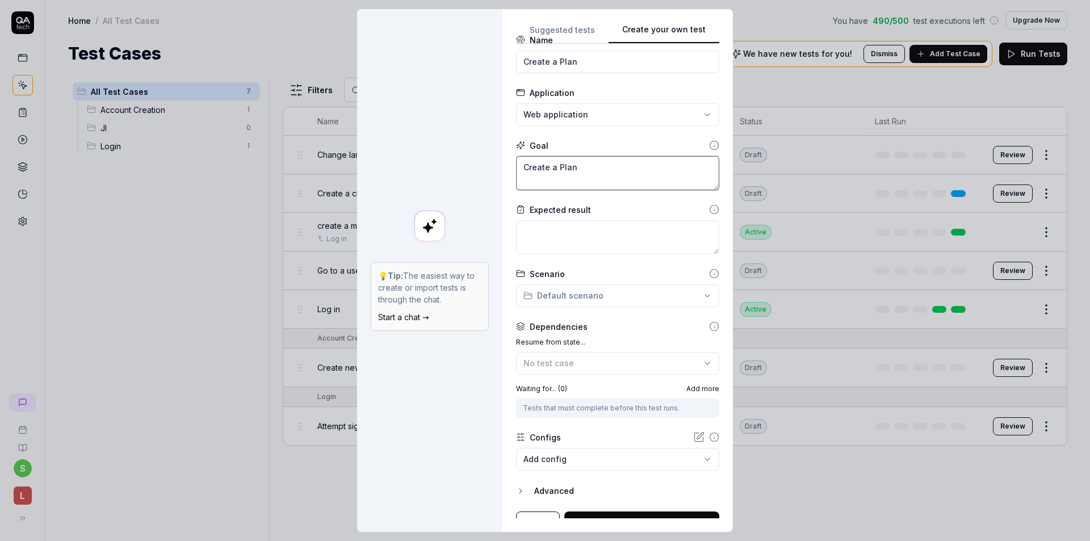
scroll to position [39, 0]
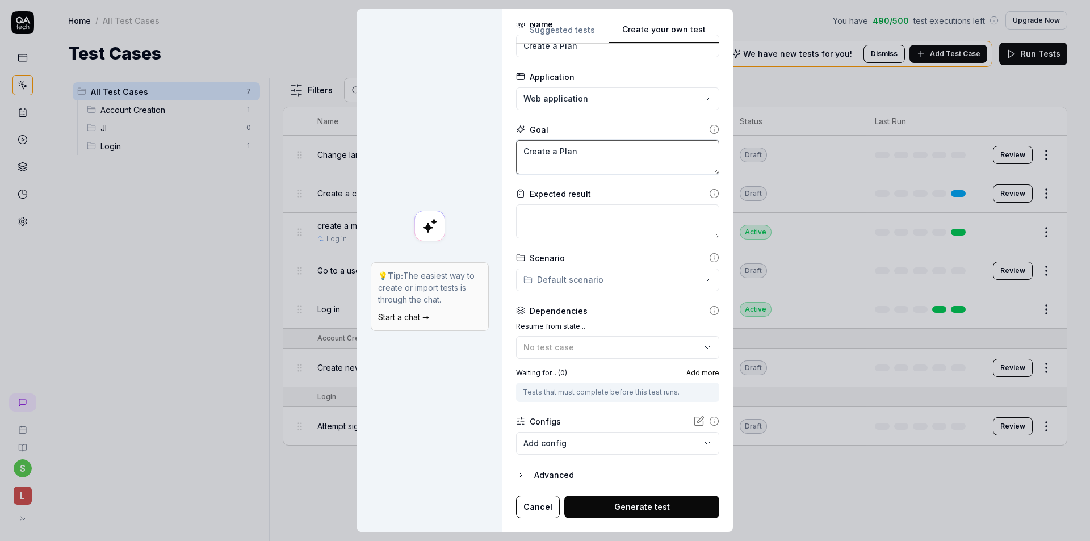
type textarea "Create a Plan"
click at [542, 479] on div "Advanced" at bounding box center [626, 475] width 185 height 14
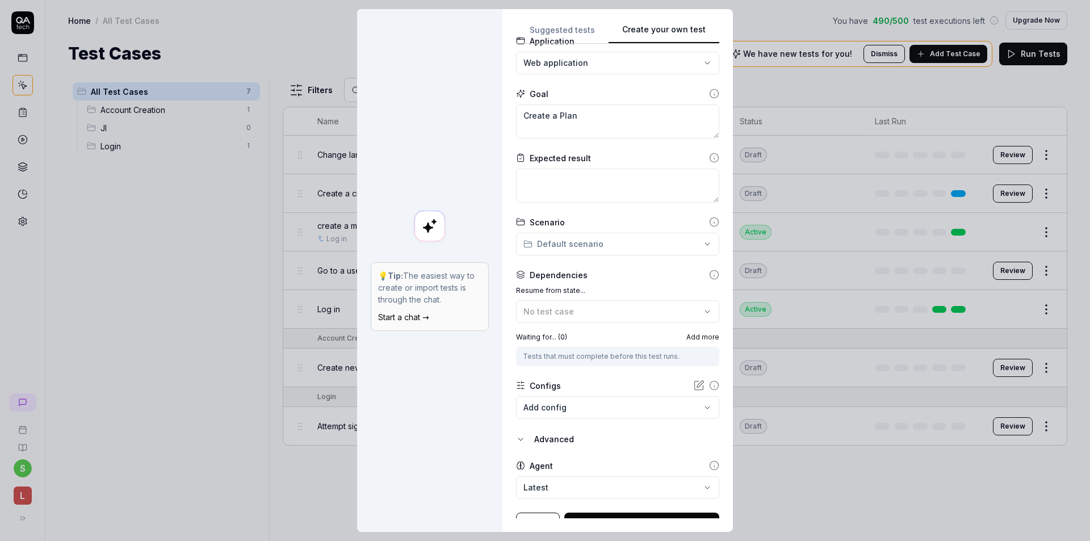
scroll to position [92, 0]
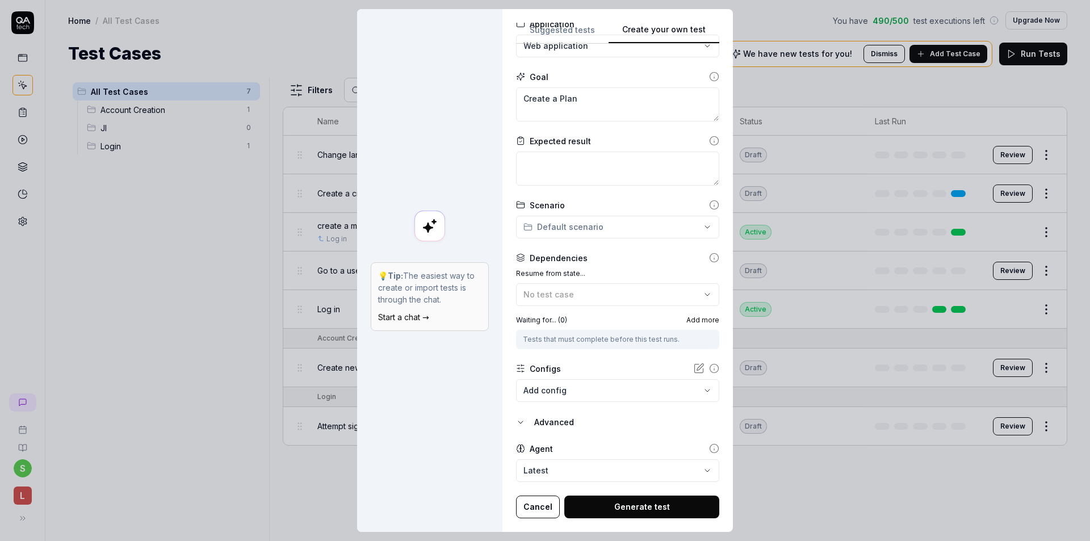
click at [569, 225] on div "**********" at bounding box center [545, 270] width 1090 height 541
click at [629, 260] on div "**********" at bounding box center [545, 270] width 1090 height 541
click at [633, 171] on textarea at bounding box center [617, 169] width 203 height 34
click at [553, 321] on label "Waiting for... ( 0 )" at bounding box center [541, 320] width 51 height 10
click at [618, 325] on div "Waiting for... ( 0 ) Add more" at bounding box center [617, 320] width 203 height 10
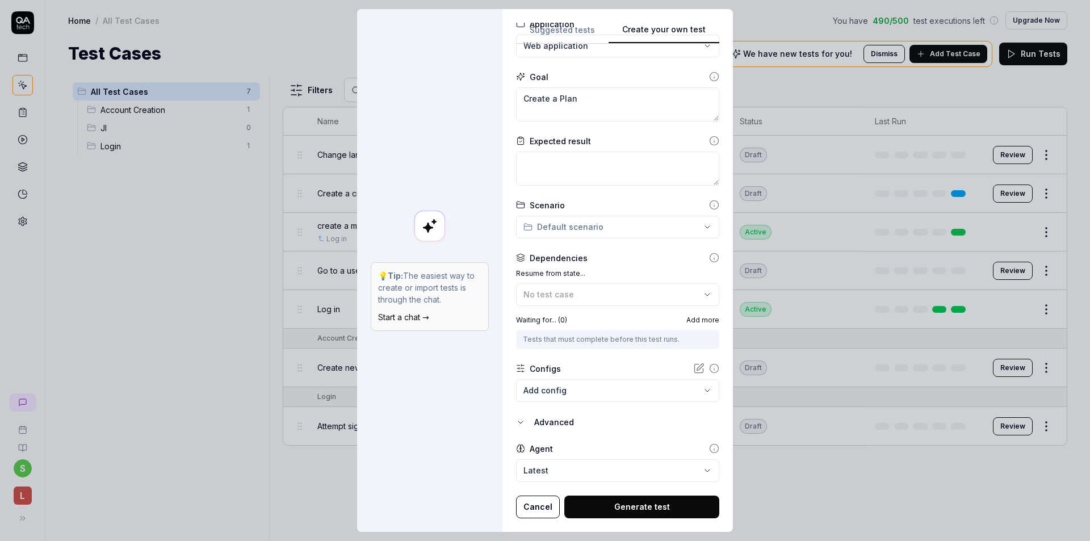
click at [687, 321] on span "Add more" at bounding box center [703, 320] width 33 height 10
click at [624, 132] on form "**********" at bounding box center [617, 241] width 203 height 553
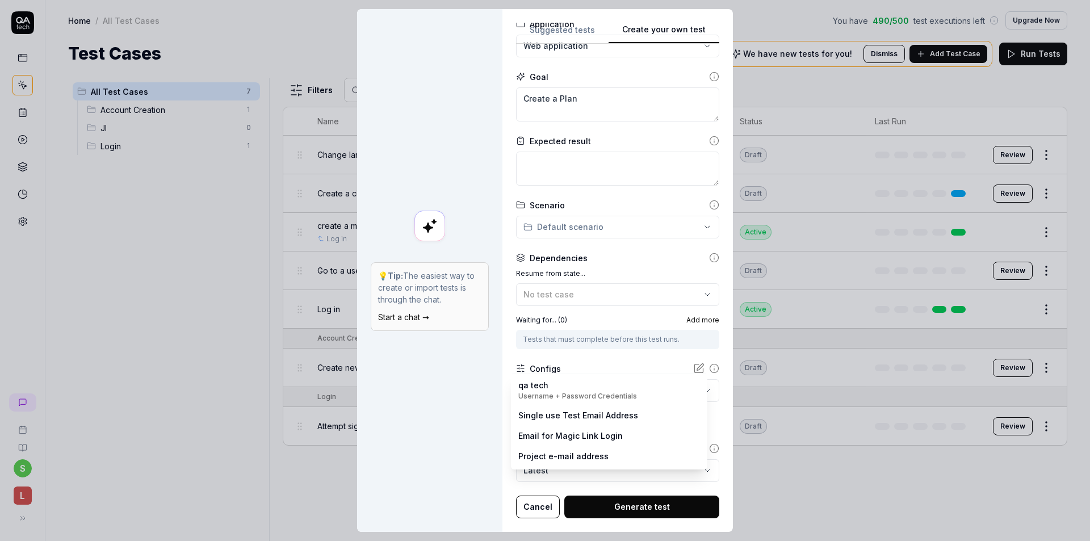
click at [576, 380] on body "s L Home / All Test Cases You have 490 / 500 test executions left Upgrade Now H…" at bounding box center [545, 270] width 1090 height 541
click at [602, 315] on div "**********" at bounding box center [545, 270] width 1090 height 541
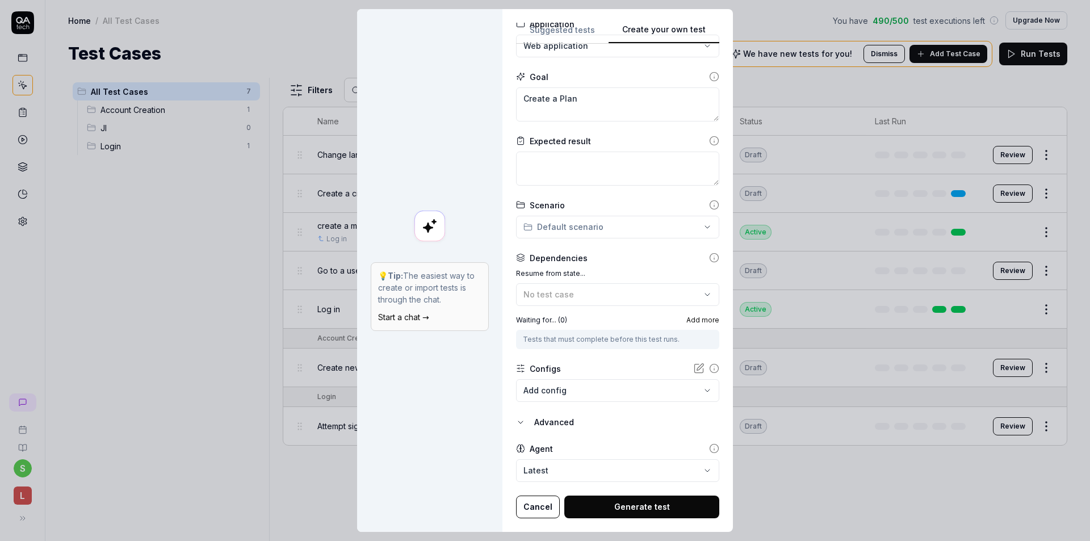
click at [549, 421] on div "Advanced" at bounding box center [626, 423] width 185 height 14
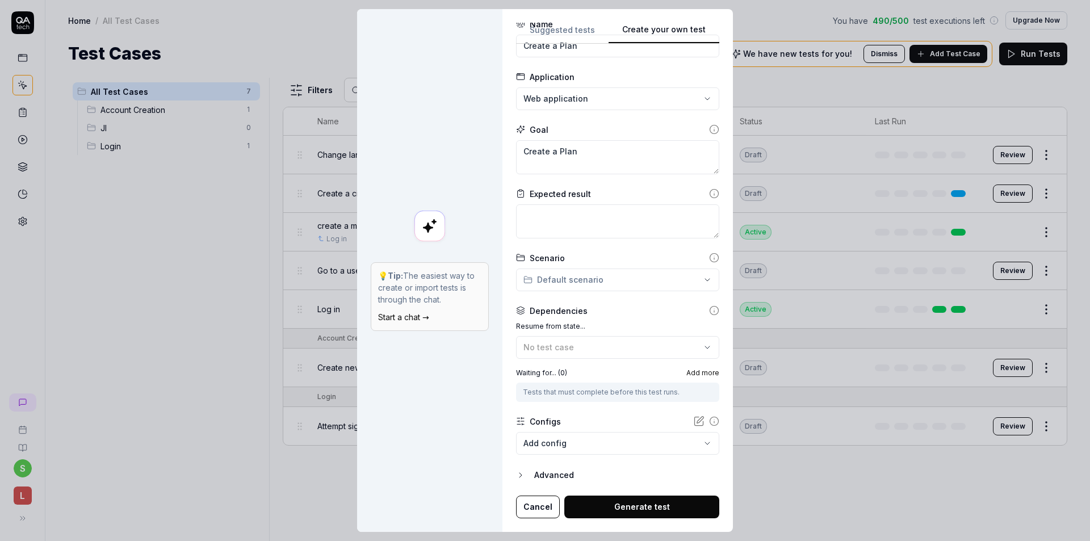
click at [543, 475] on div "Advanced" at bounding box center [626, 475] width 185 height 14
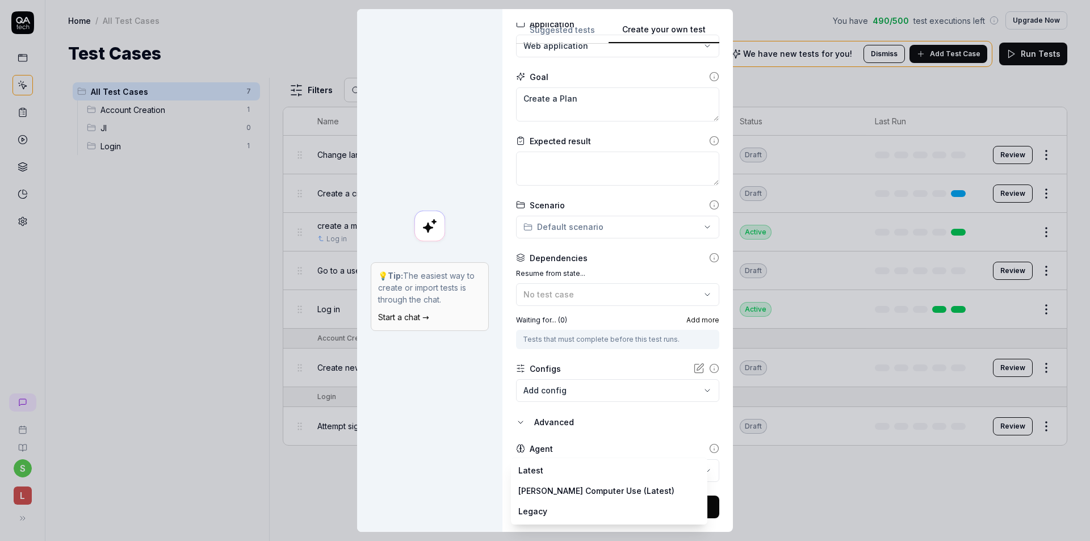
click at [559, 463] on body "s L Home / All Test Cases You have 490 / 500 test executions left Upgrade Now H…" at bounding box center [545, 270] width 1090 height 541
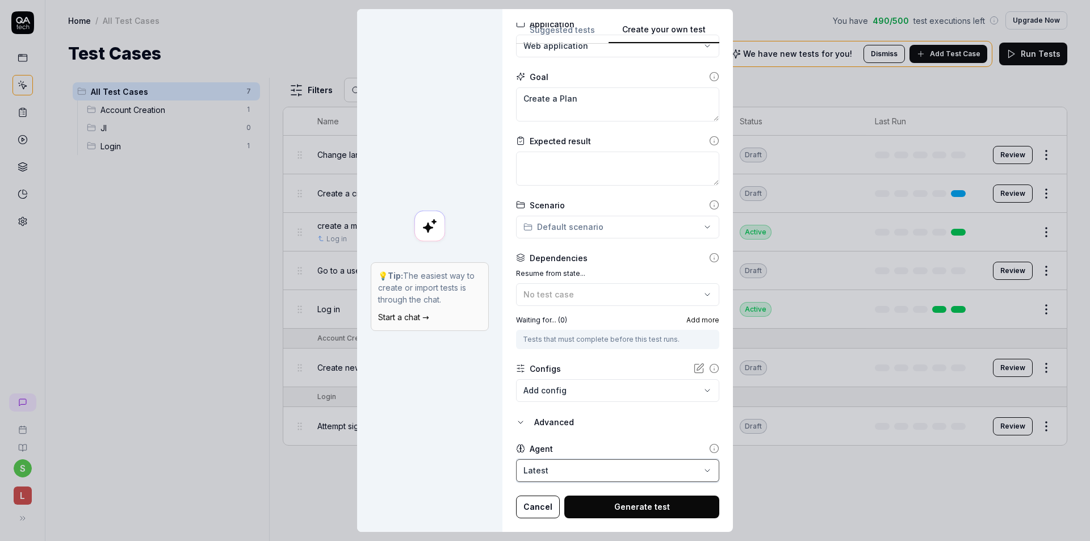
click at [602, 419] on div "**********" at bounding box center [545, 270] width 1090 height 541
drag, startPoint x: 563, startPoint y: 68, endPoint x: 576, endPoint y: 81, distance: 18.9
click at [556, 67] on form "**********" at bounding box center [617, 241] width 203 height 553
click at [614, 224] on div "**********" at bounding box center [545, 270] width 1090 height 541
click at [617, 225] on div "**********" at bounding box center [545, 270] width 1090 height 541
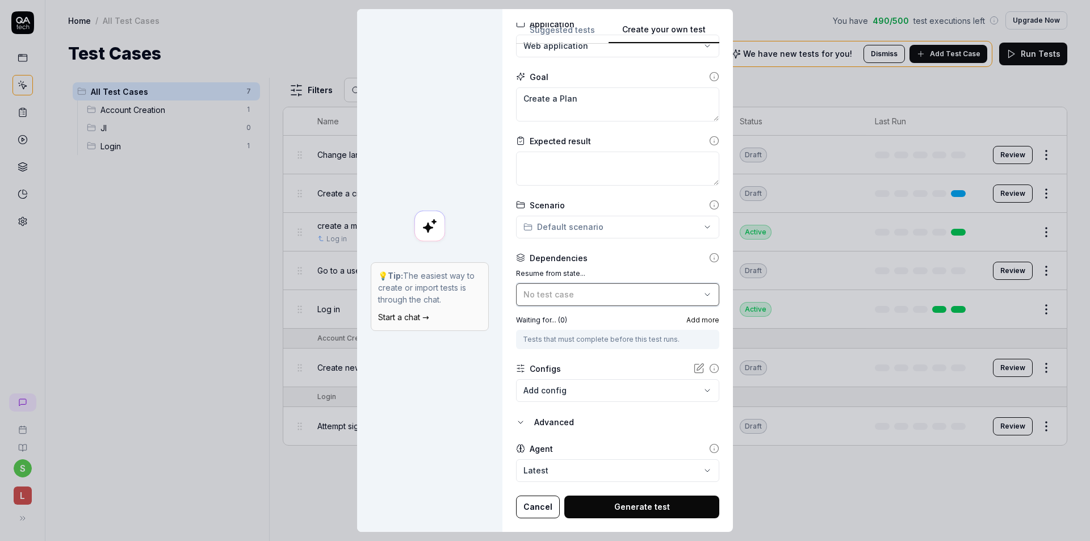
click at [568, 291] on div "No test case" at bounding box center [612, 294] width 177 height 12
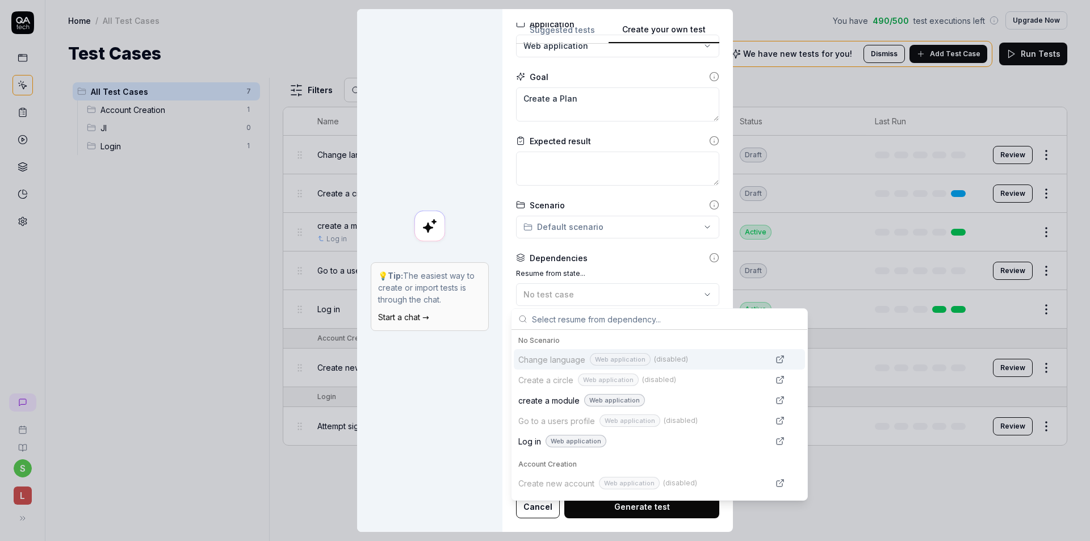
click at [614, 257] on div "Dependencies" at bounding box center [617, 258] width 203 height 12
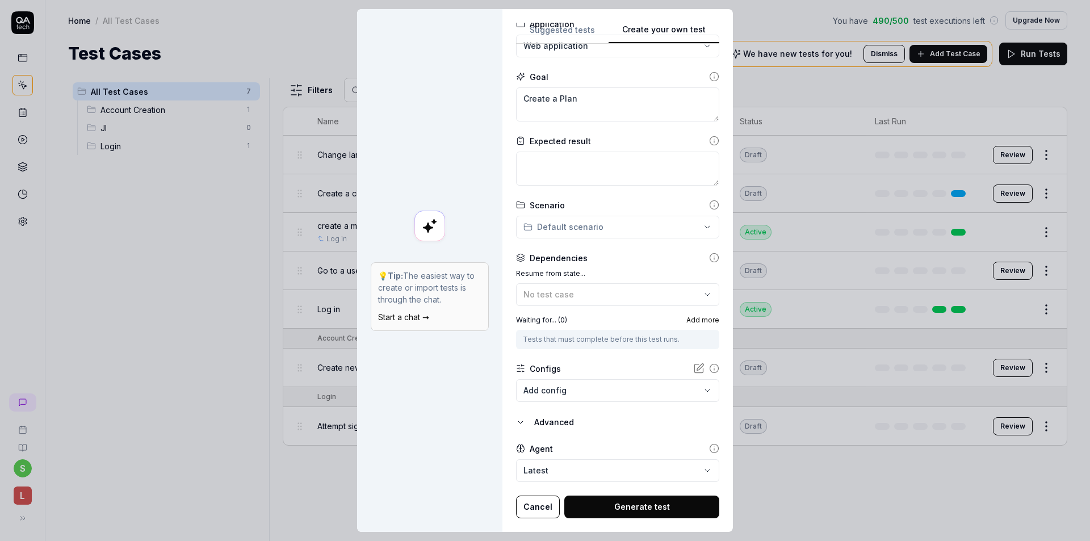
click at [517, 366] on icon at bounding box center [520, 368] width 9 height 9
click at [693, 365] on icon at bounding box center [698, 368] width 11 height 11
click at [606, 504] on button "Generate test" at bounding box center [641, 507] width 155 height 23
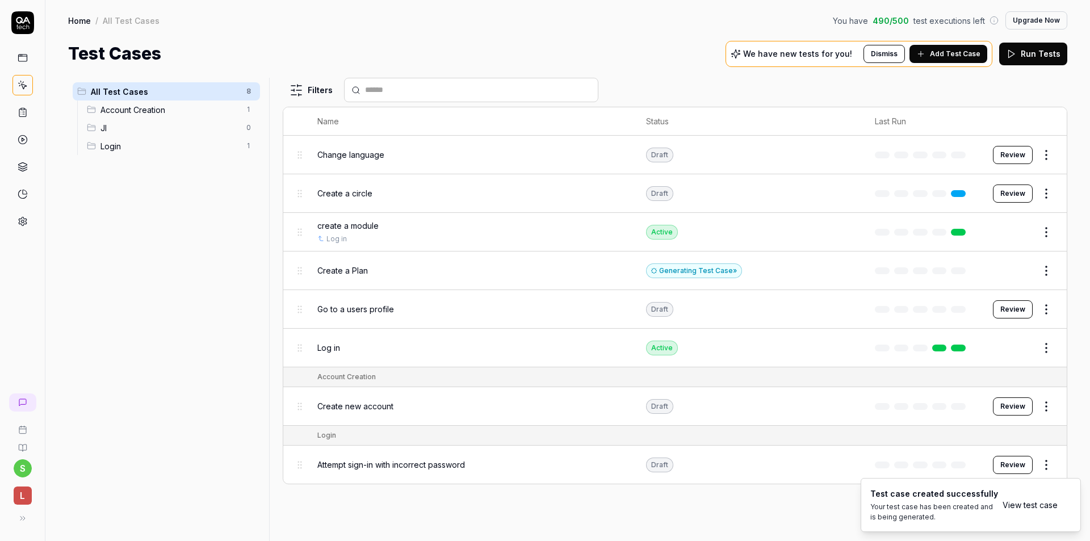
click at [1018, 504] on link "View test case" at bounding box center [1030, 505] width 55 height 12
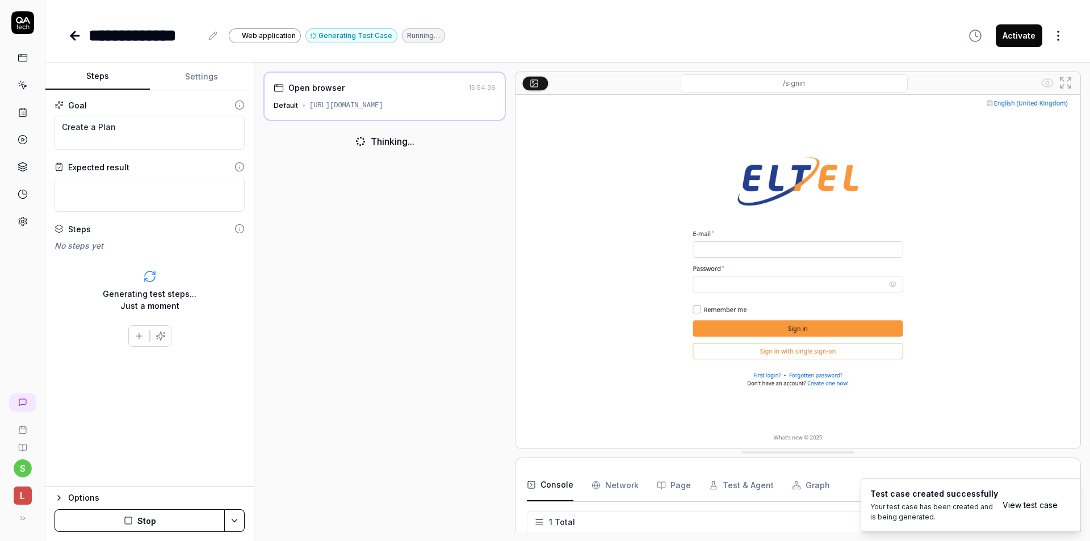
click at [87, 244] on div "No steps yet" at bounding box center [150, 246] width 190 height 12
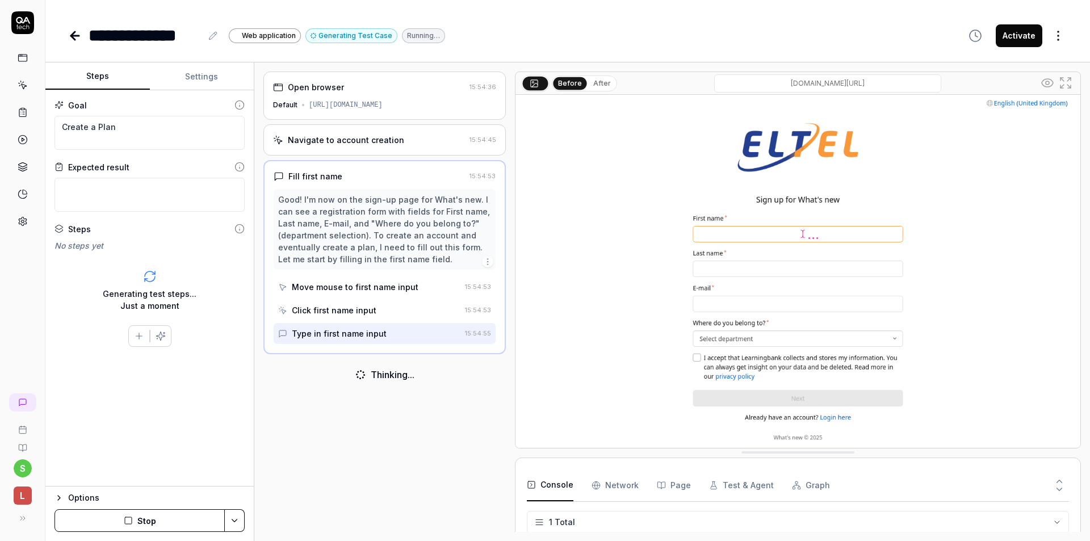
click at [177, 525] on button "Stop" at bounding box center [140, 520] width 170 height 23
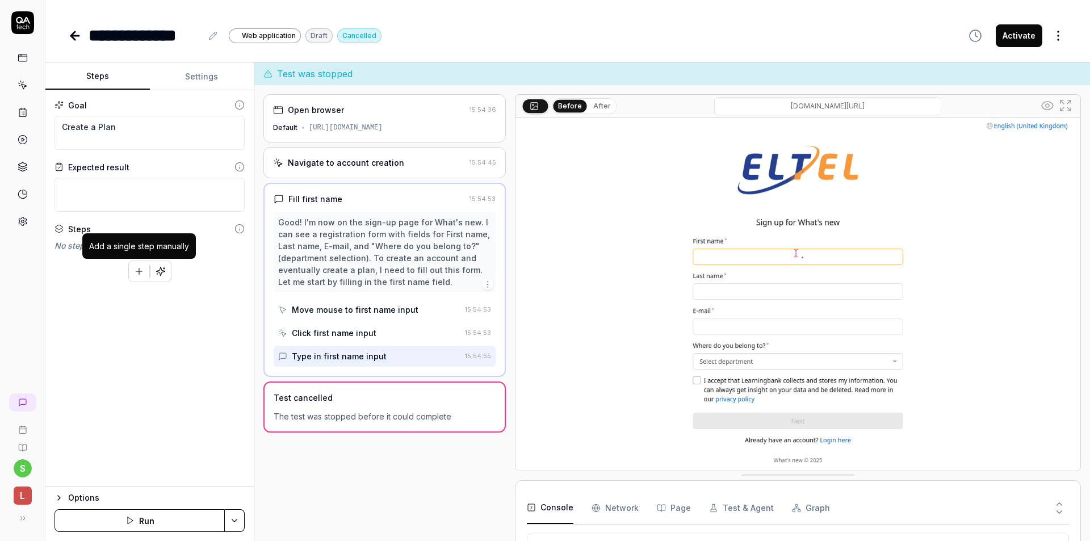
click at [136, 272] on icon "button" at bounding box center [139, 271] width 10 height 10
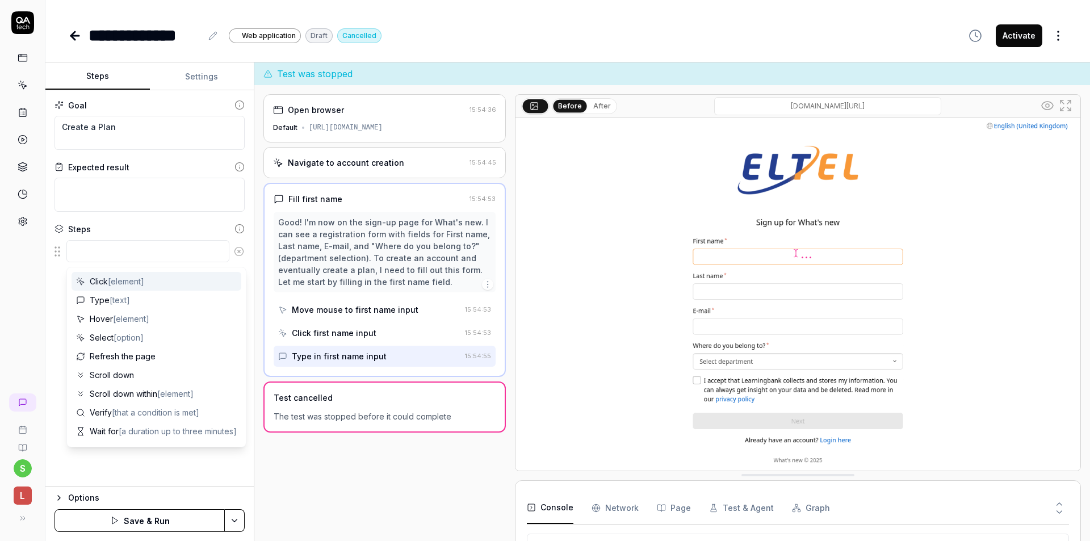
click at [125, 260] on textarea at bounding box center [147, 251] width 163 height 22
type textarea "*"
type textarea "L"
type textarea "*"
type textarea "Lo"
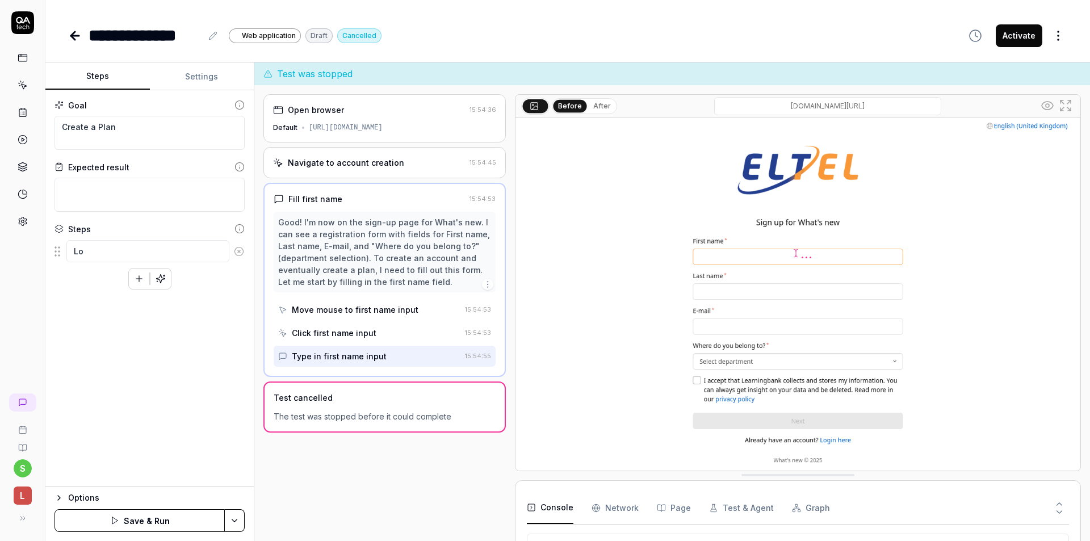
type textarea "*"
type textarea "Log"
type textarea "*"
type textarea "Logi"
type textarea "*"
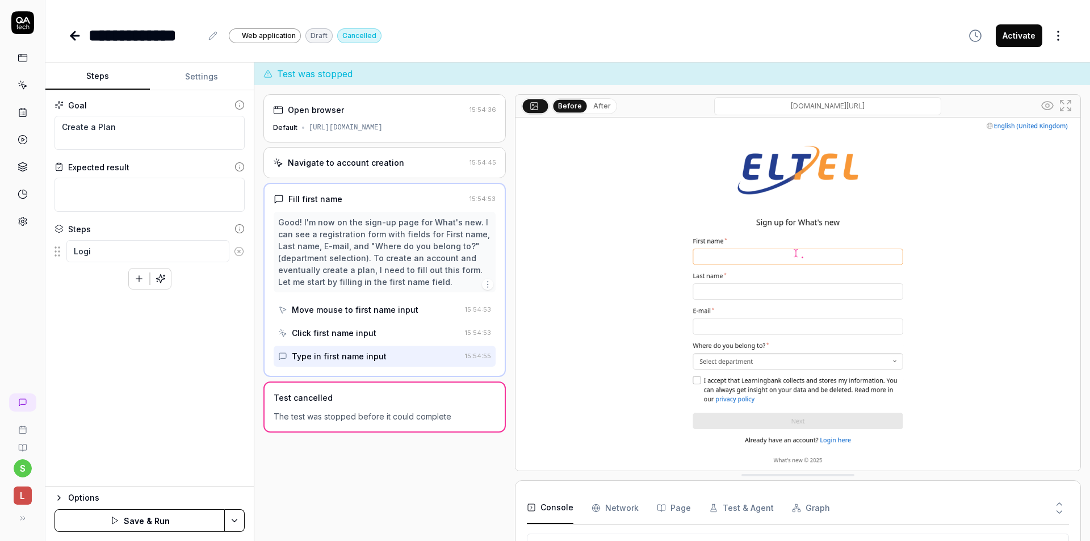
type textarea "Login"
type textarea "*"
type textarea "Login"
type textarea "*"
type textarea "Login"
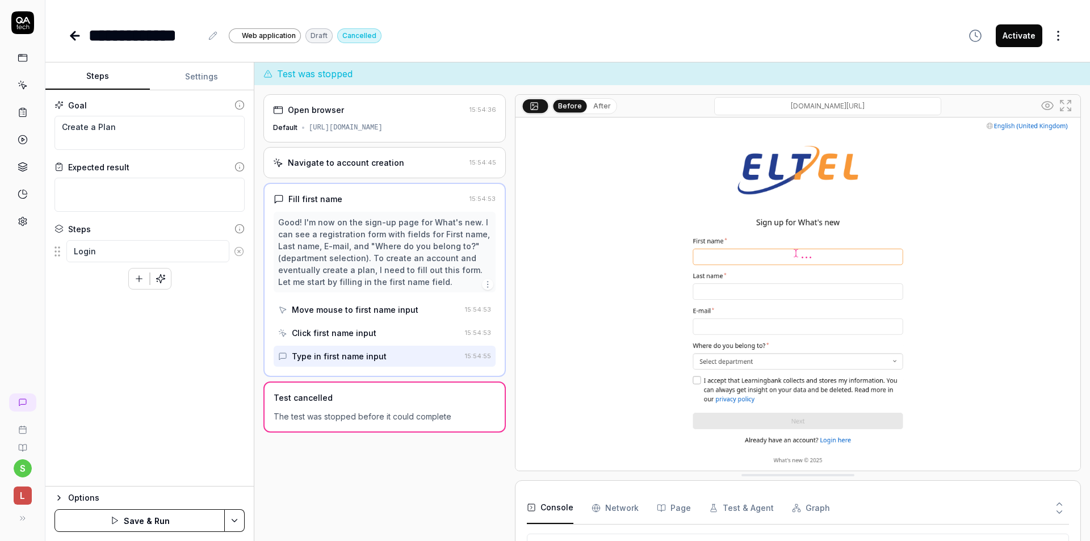
type textarea "*"
type textarea "Logi"
type textarea "*"
type textarea "Log"
type textarea "*"
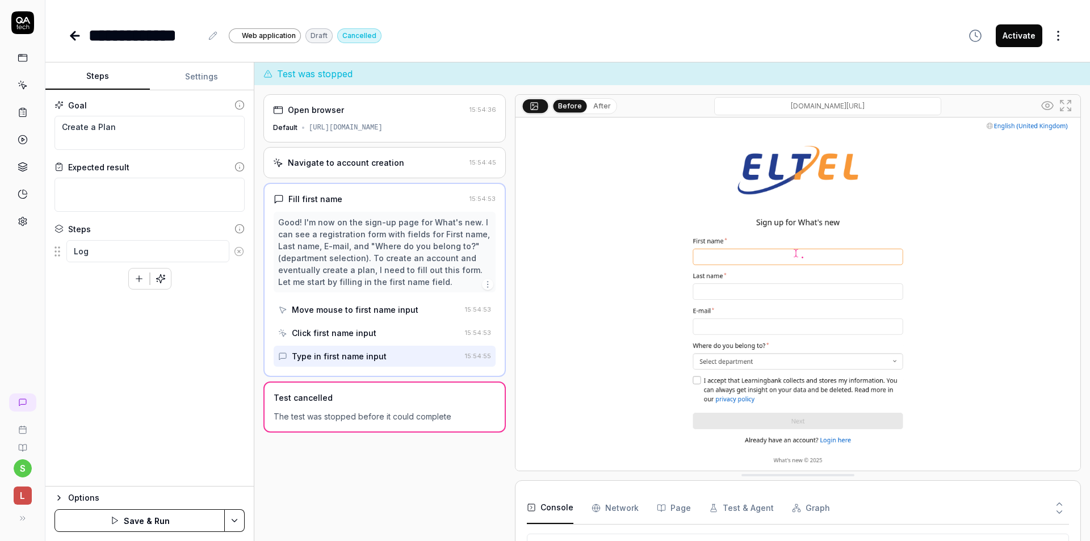
type textarea "Log"
type textarea "*"
type textarea "Log i"
type textarea "*"
type textarea "Log in"
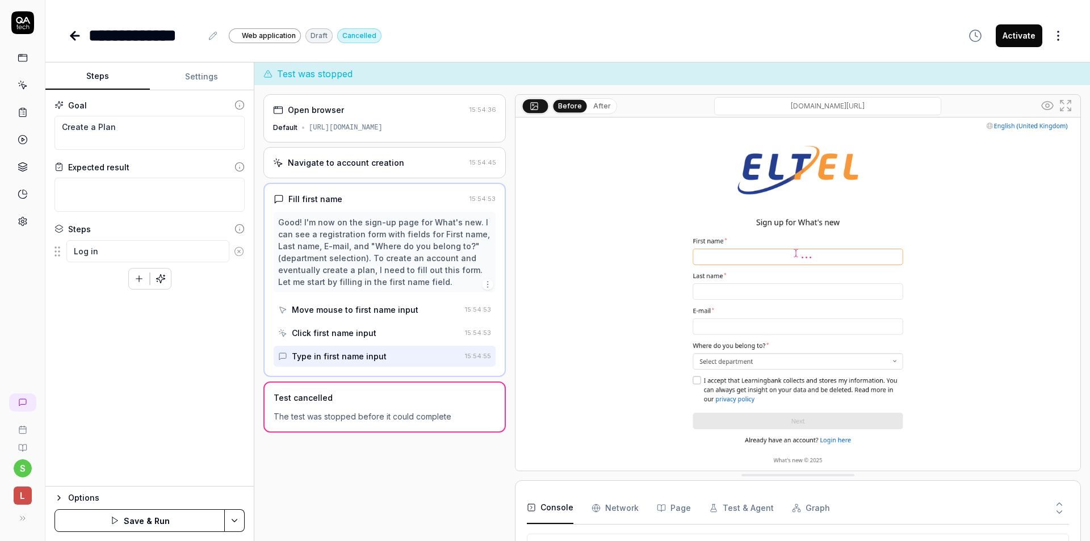
type textarea "*"
type textarea "Log in"
type textarea "*"
type textarea "Log in as"
type textarea "*"
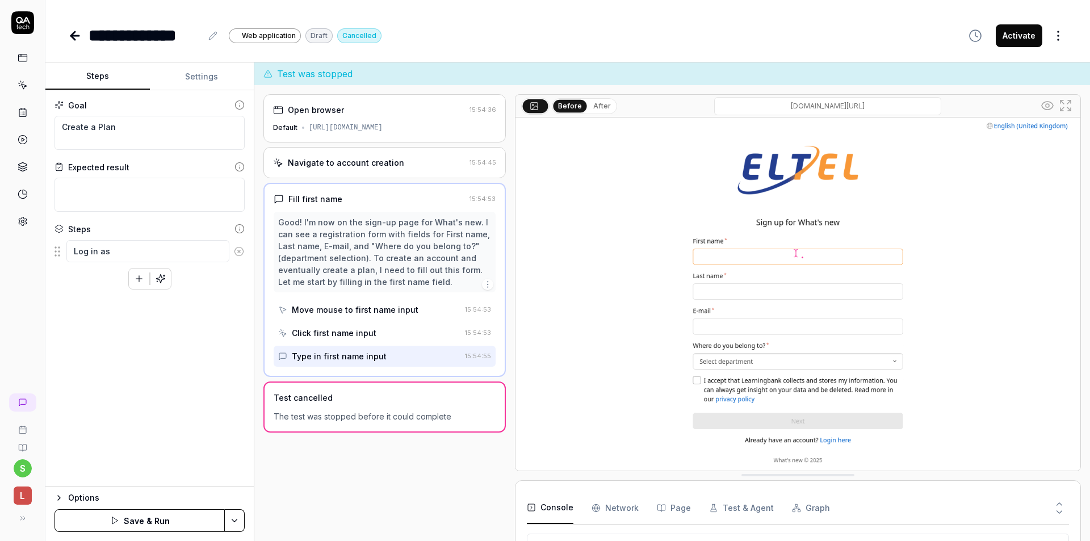
type textarea "Log in as"
type textarea "*"
type textarea "Log in as a"
type textarea "*"
type textarea "Log in as an"
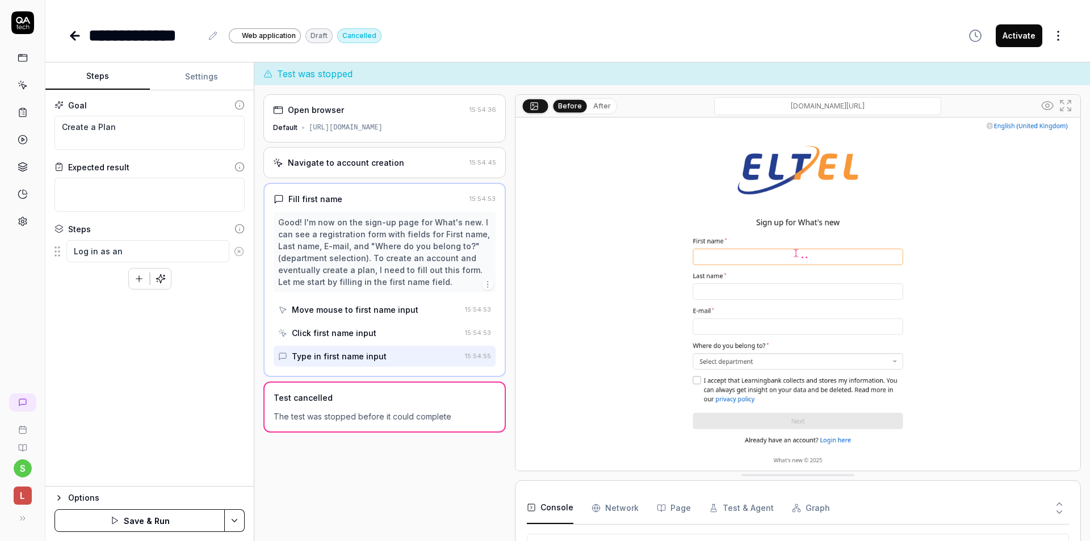
type textarea "*"
type textarea "Log in as an"
type textarea "*"
type textarea "Log in as an A"
type textarea "*"
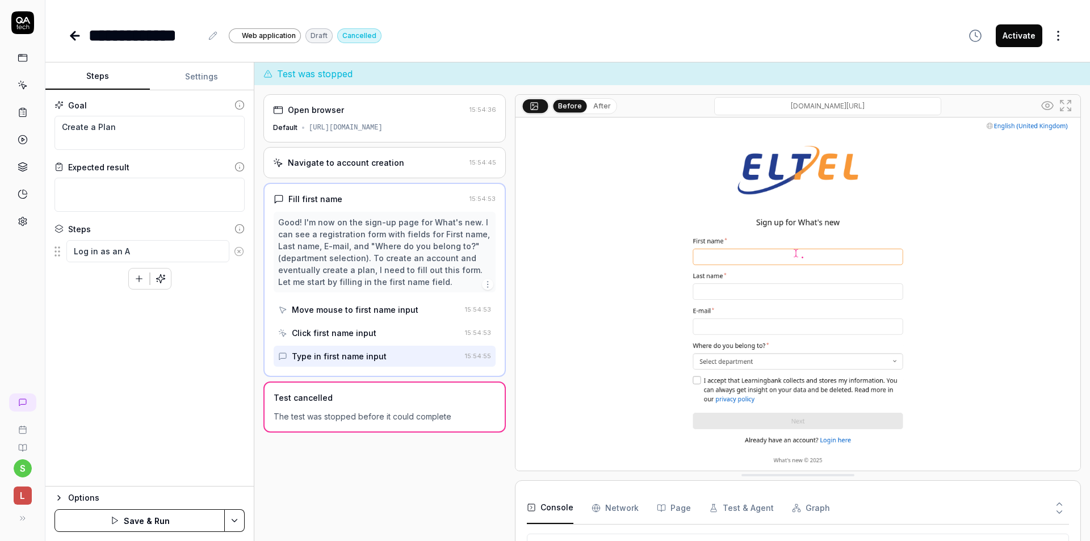
type textarea "Log in as an Ad"
type textarea "*"
type textarea "Log in as an Adm"
type textarea "*"
type textarea "Log in as an Admi"
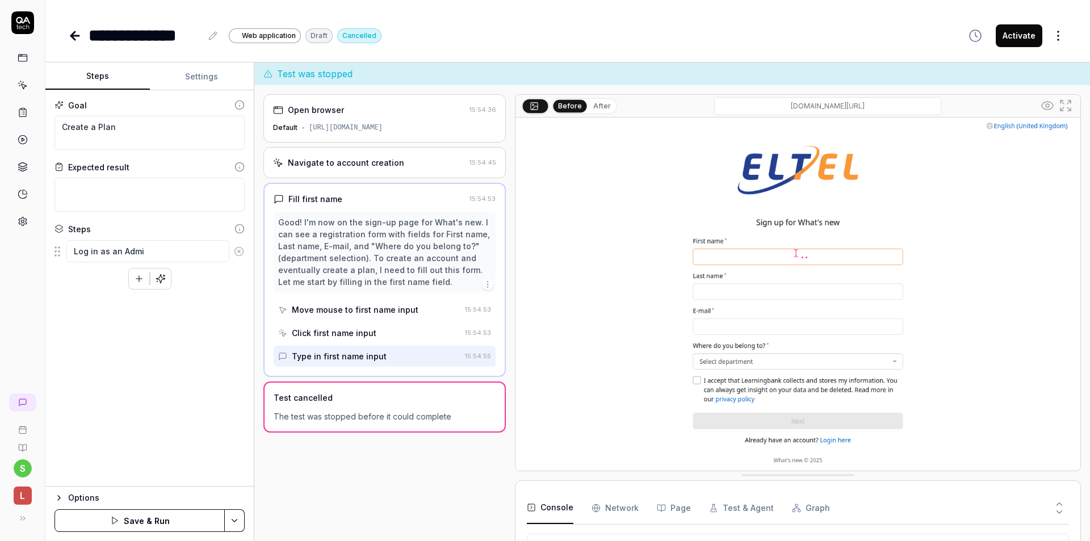
type textarea "*"
type textarea "Log in as an Admin"
click at [139, 278] on icon "button" at bounding box center [139, 278] width 0 height 6
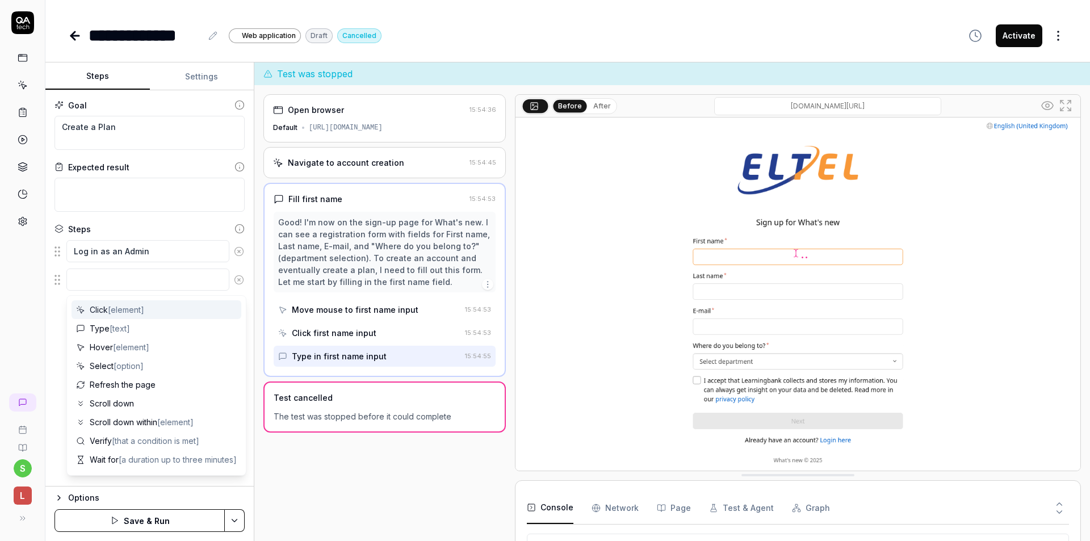
click at [130, 277] on textarea at bounding box center [147, 280] width 163 height 22
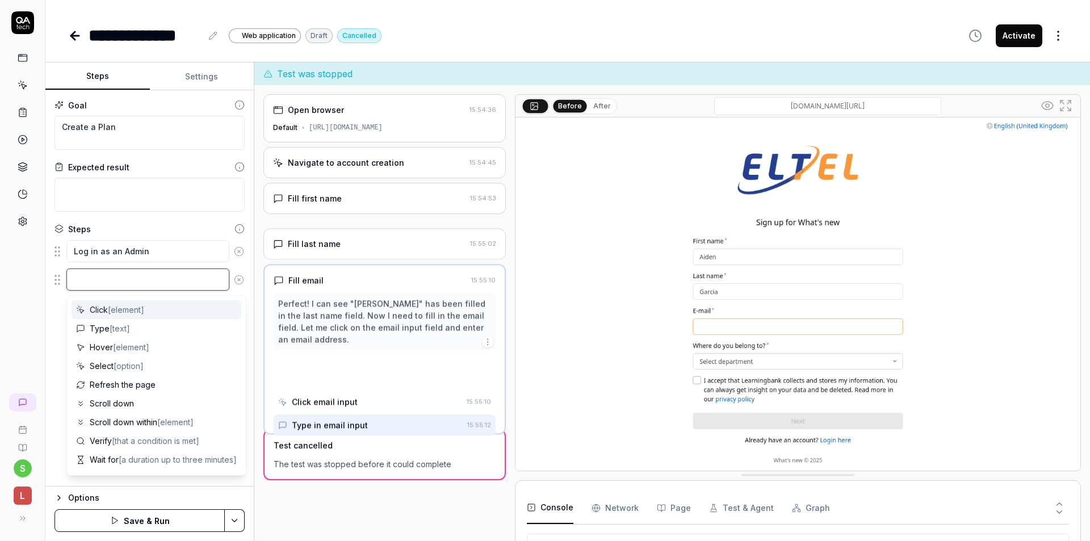
scroll to position [111, 0]
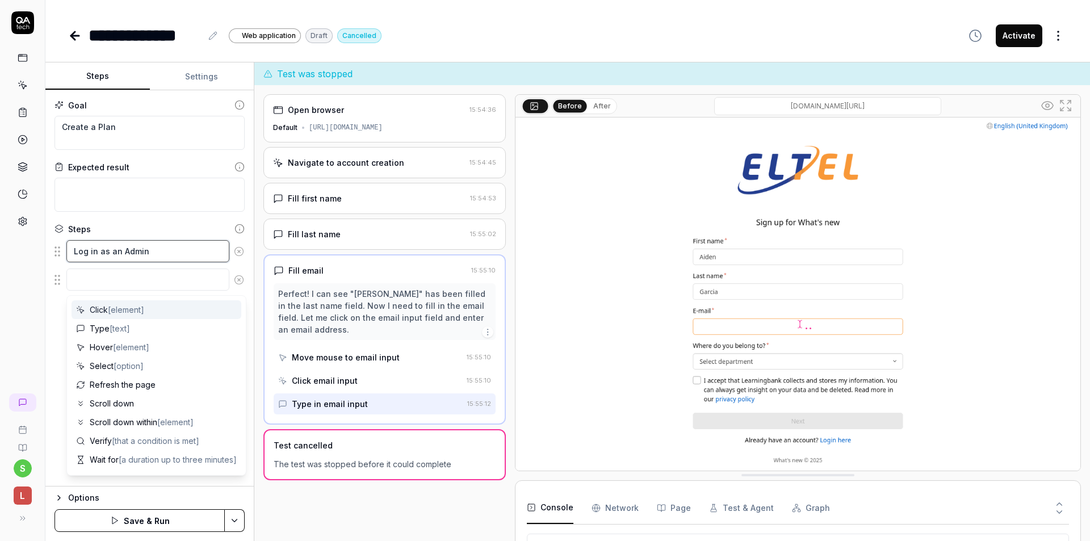
click at [163, 254] on textarea "Log in as an Admin" at bounding box center [147, 251] width 163 height 22
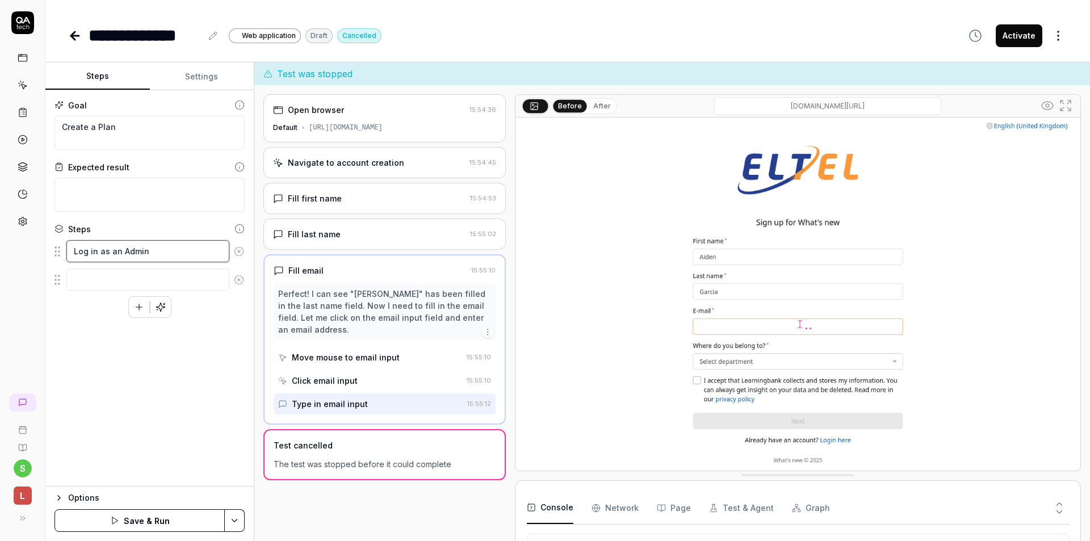
type textarea "*"
type textarea "Log in as an Admin("
type textarea "*"
type textarea "Log in as an Admin()"
type textarea "*"
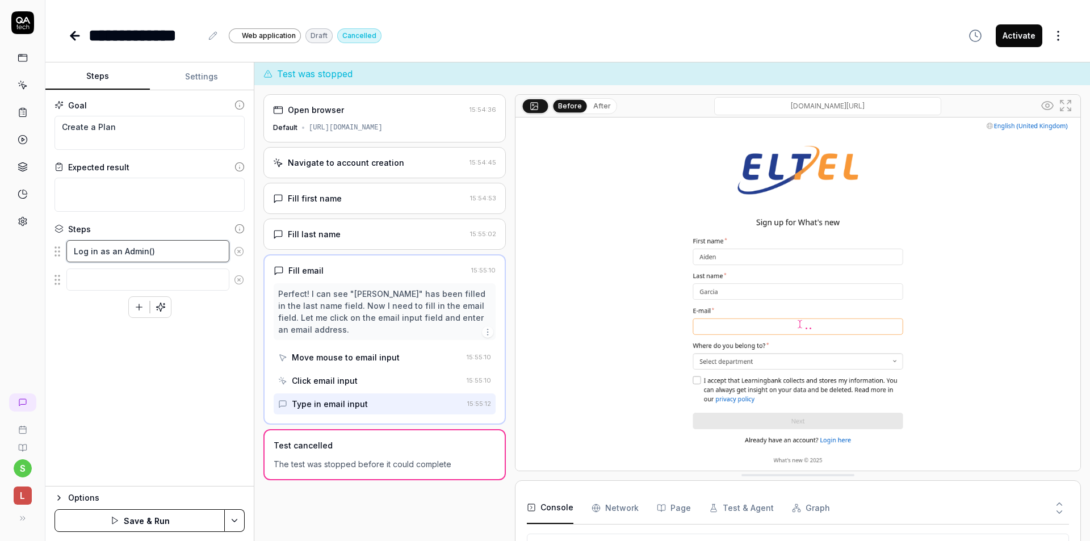
type textarea "Log in as an Admin(e)"
type textarea "*"
type textarea "Log in as an Admin(em)"
type textarea "*"
type textarea "Log in as an Admin(ema)"
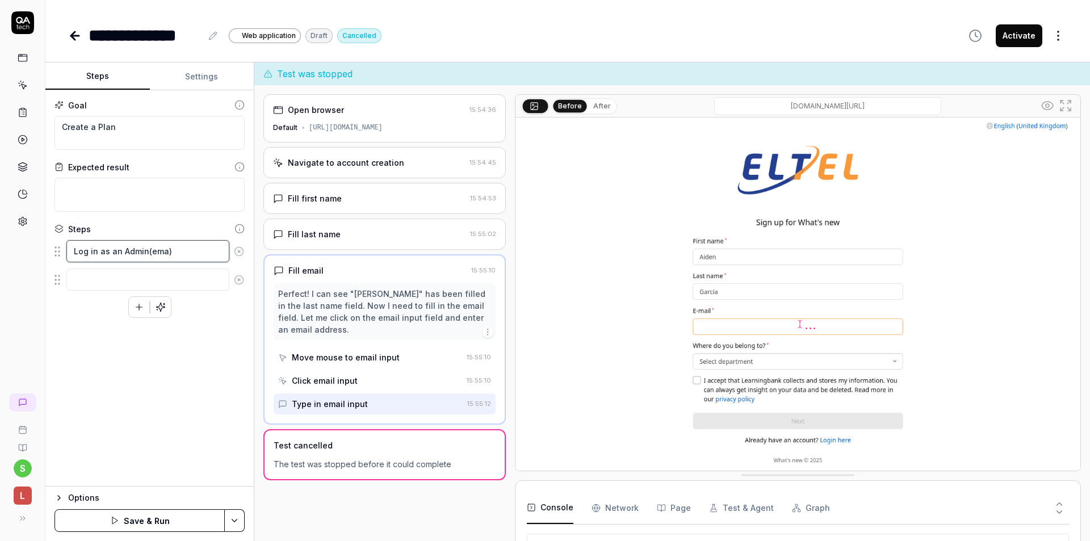
type textarea "*"
type textarea "Log in as an Admin(emai)"
type textarea "*"
type textarea "Log in as an Admin(email)"
type textarea "*"
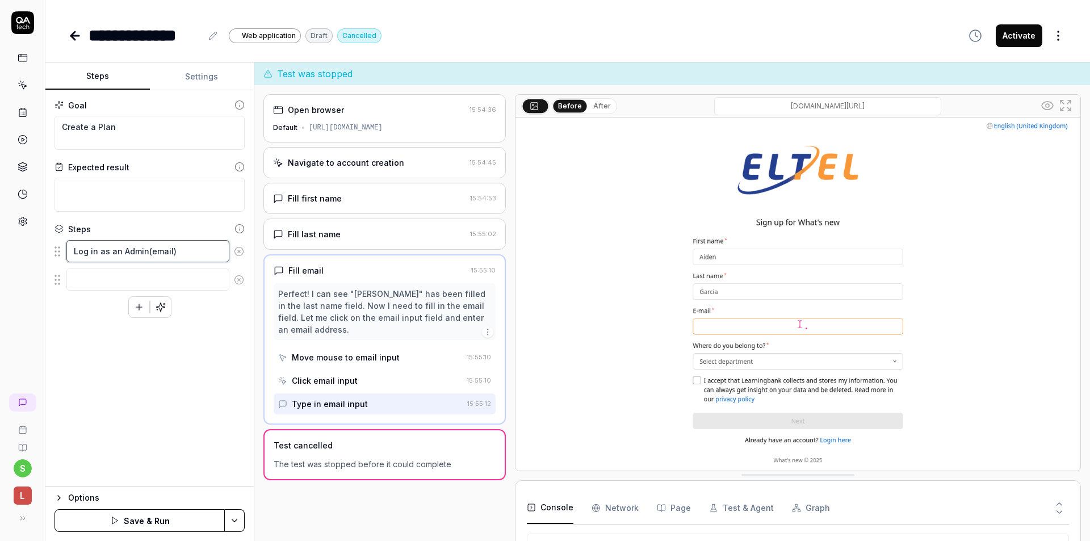
type textarea "Log in as an Admin(email )"
type textarea "*"
type textarea "Log in as an Admin(email -)"
type textarea "*"
type textarea "Log in as an Admin(email - )"
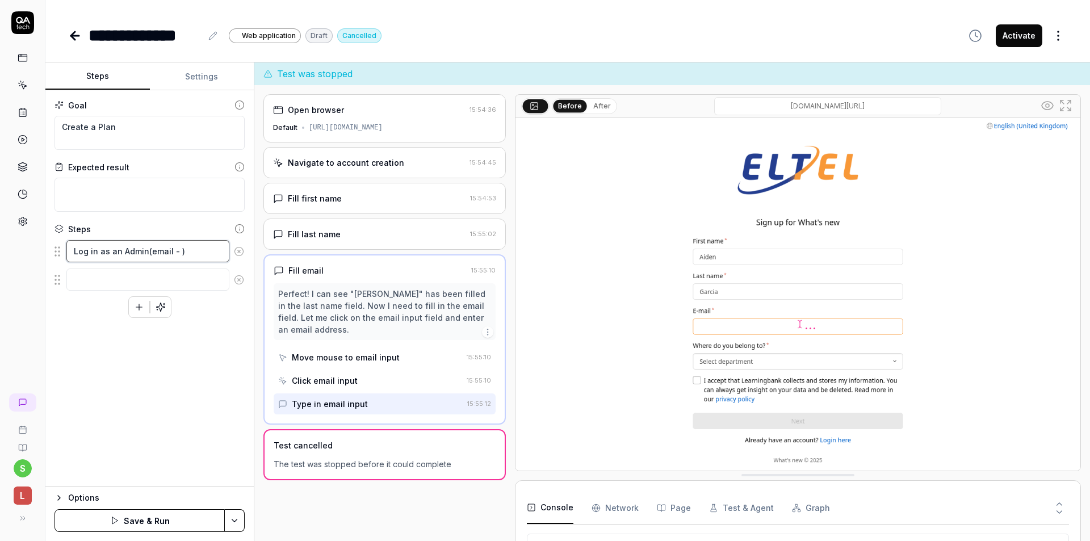
paste textarea "[EMAIL_ADDRESS]"
type textarea "*"
type textarea "Log in as an Admin(email - [EMAIL_ADDRESS])"
type textarea "*"
type textarea "Log in as an Admin(email - [EMAIL_ADDRESS] )"
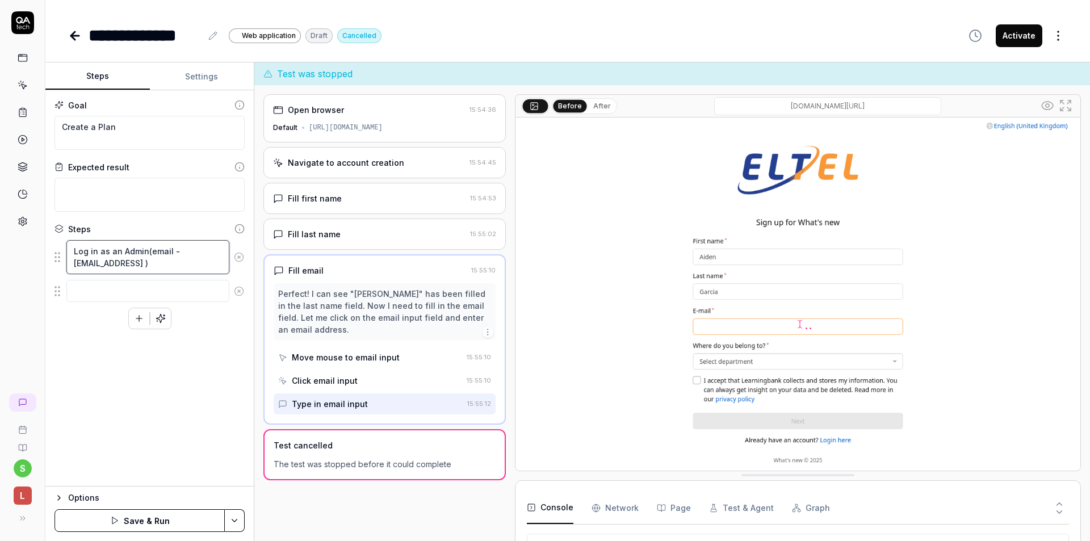
click at [151, 252] on textarea "Log in as an Admin(email - [EMAIL_ADDRESS] )" at bounding box center [147, 257] width 163 height 34
type textarea "*"
type textarea "Log in as an Adminemail - [EMAIL_ADDRESS] )"
type textarea "*"
type textarea "Log in as an Admin email - [EMAIL_ADDRESS] )"
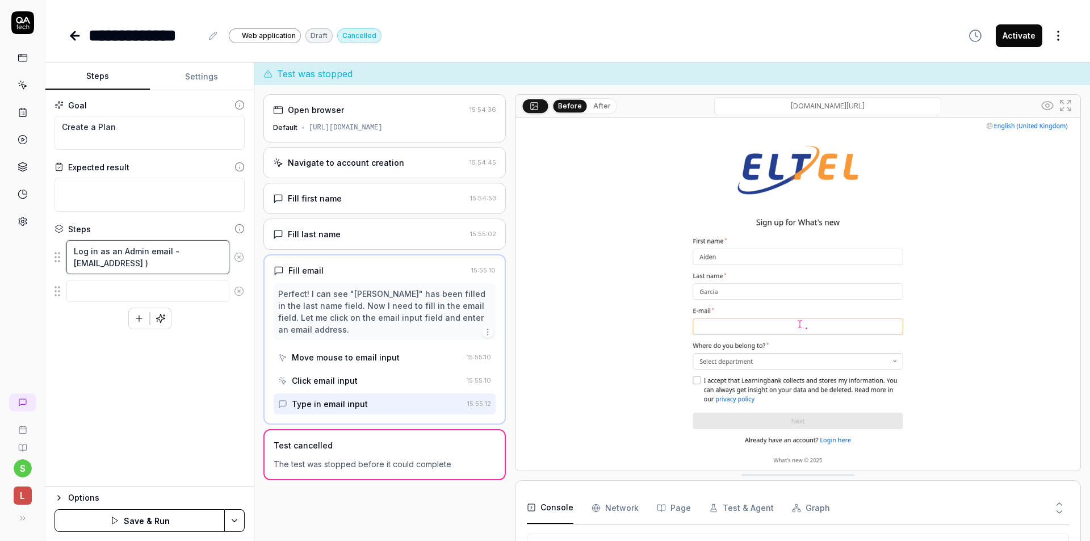
type textarea "*"
type textarea "Log in as an Admin (email - [EMAIL_ADDRESS] )"
type textarea "*"
type textarea "Log in as an Admin (email - [EMAIL_ADDRESS] P)"
type textarea "*"
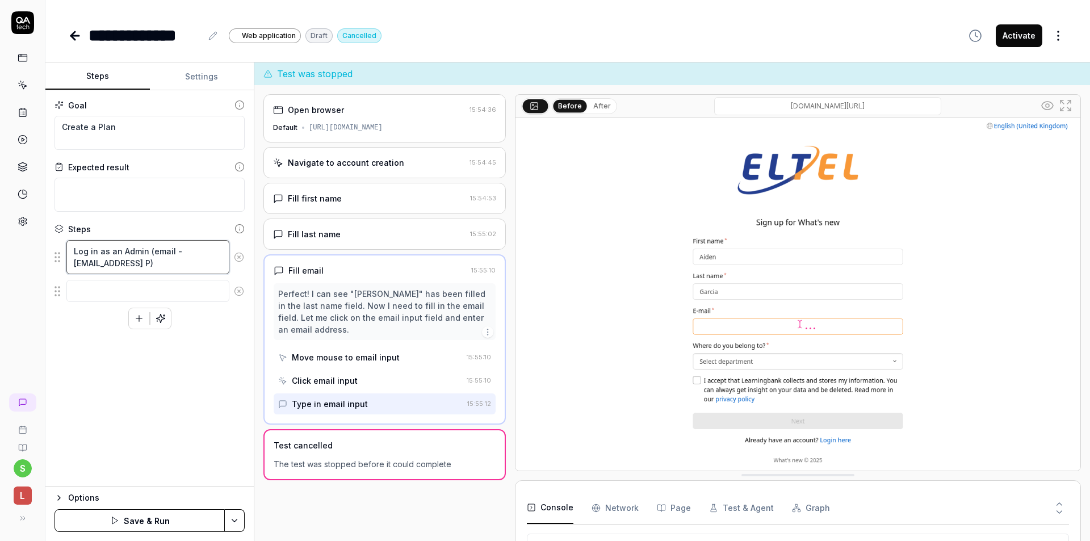
type textarea "Log in as an Admin (email - [EMAIL_ADDRESS] Pa)"
type textarea "*"
type textarea "Log in as an Admin (email - [EMAIL_ADDRESS] Pas)"
type textarea "*"
type textarea "Log in as an Admin (email - [EMAIL_ADDRESS] Passw)"
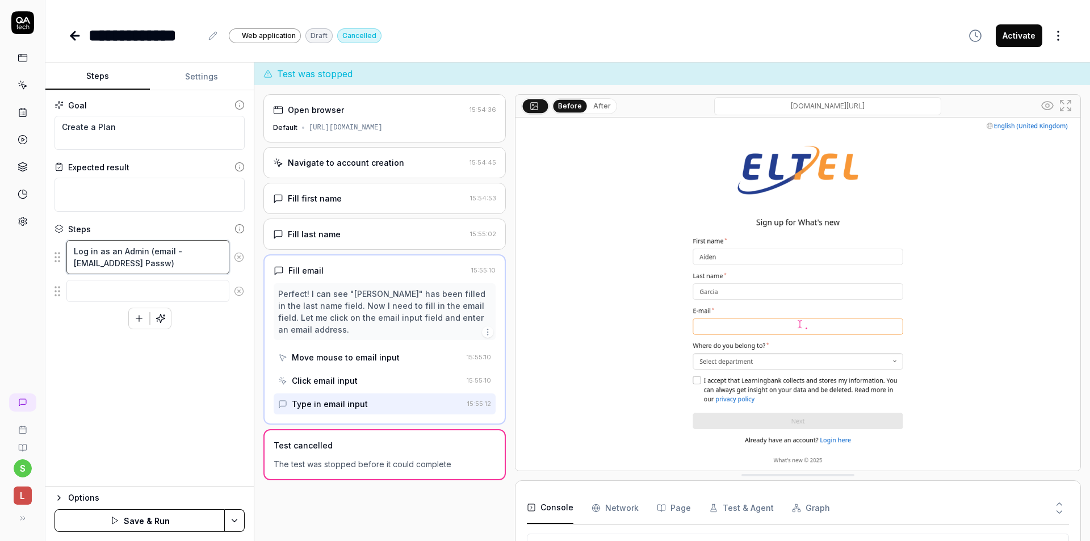
type textarea "*"
type textarea "Log in as an Admin (email - [EMAIL_ADDRESS] Passww)"
type textarea "*"
type textarea "Log in as an Admin (email - [EMAIL_ADDRESS] Passwwo)"
type textarea "*"
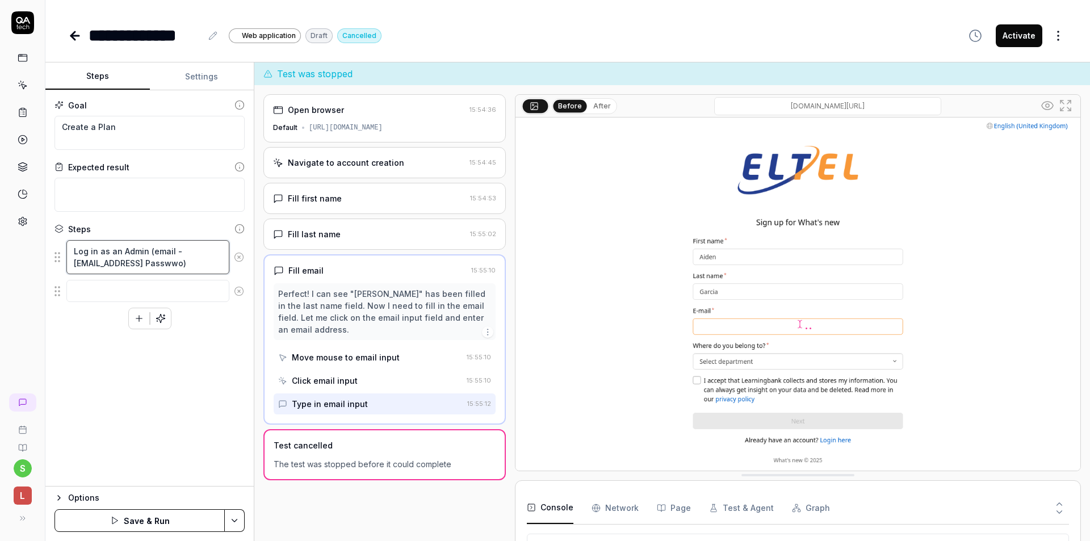
type textarea "Log in as an Admin (email - [EMAIL_ADDRESS] Passwwor)"
type textarea "*"
type textarea "Log in as an Admin (email - [EMAIL_ADDRESS] Passwword)"
type textarea "*"
type textarea "Log in as an Admin (email - [EMAIL_ADDRESS] Passwword )"
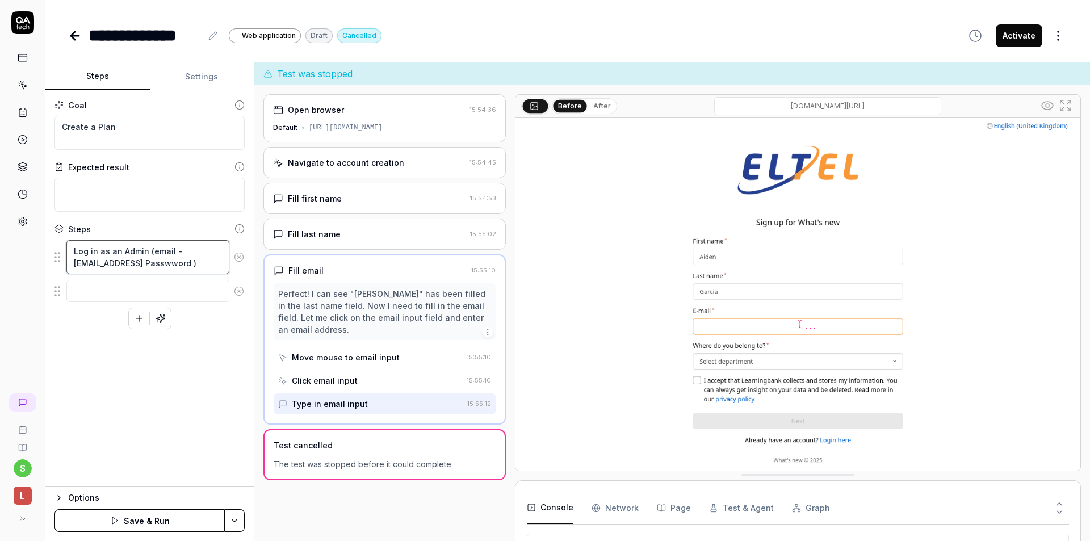
type textarea "*"
type textarea "Log in as an Admin (email - [EMAIL_ADDRESS] Passwword -)"
type textarea "*"
type textarea "Log in as an Admin (email - [EMAIL_ADDRESS] Passwword - )"
click at [182, 262] on textarea "Log in as an Admin (email - [EMAIL_ADDRESS] Passwword - )" at bounding box center [147, 257] width 163 height 34
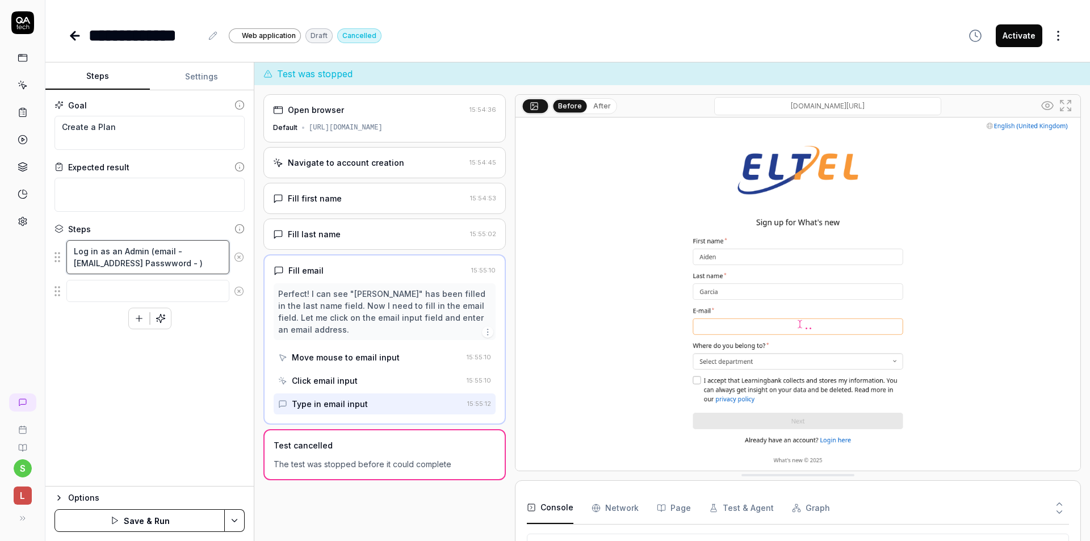
type textarea "*"
type textarea "Log in as an Admin (email - [EMAIL_ADDRESS] Password - )"
type textarea "*"
type textarea "Log in as an Admin (email - [EMAIL_ADDRESS] Password - W)"
type textarea "*"
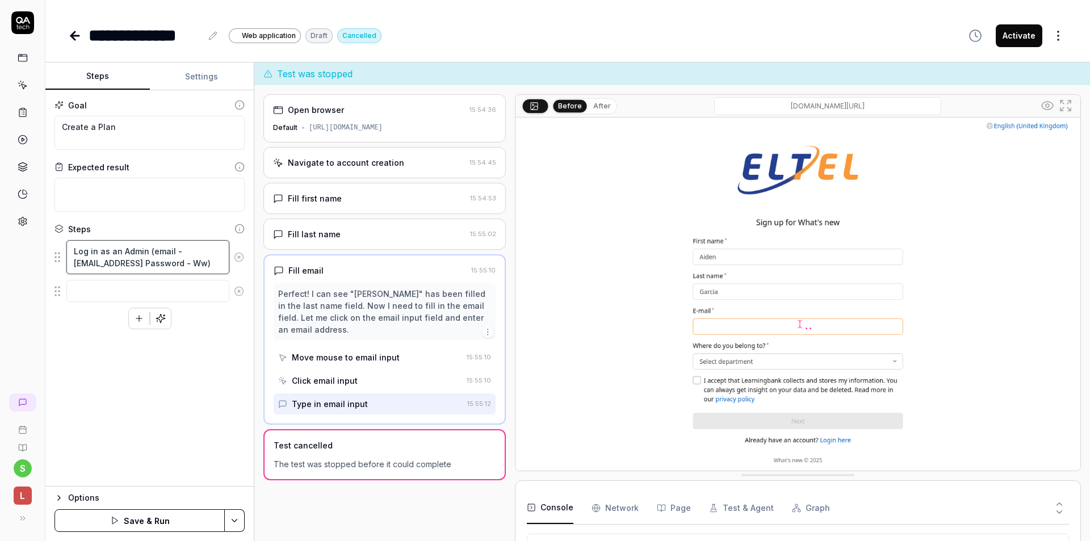
type textarea "Log in as an Admin (email - [EMAIL_ADDRESS] Password - Www)"
type textarea "*"
type textarea "Log in as an Admin (email - [EMAIL_ADDRESS] Password - Wwww)"
type textarea "*"
type textarea "Log in as an Admin (email - [EMAIL_ADDRESS] Password - Wwwww)"
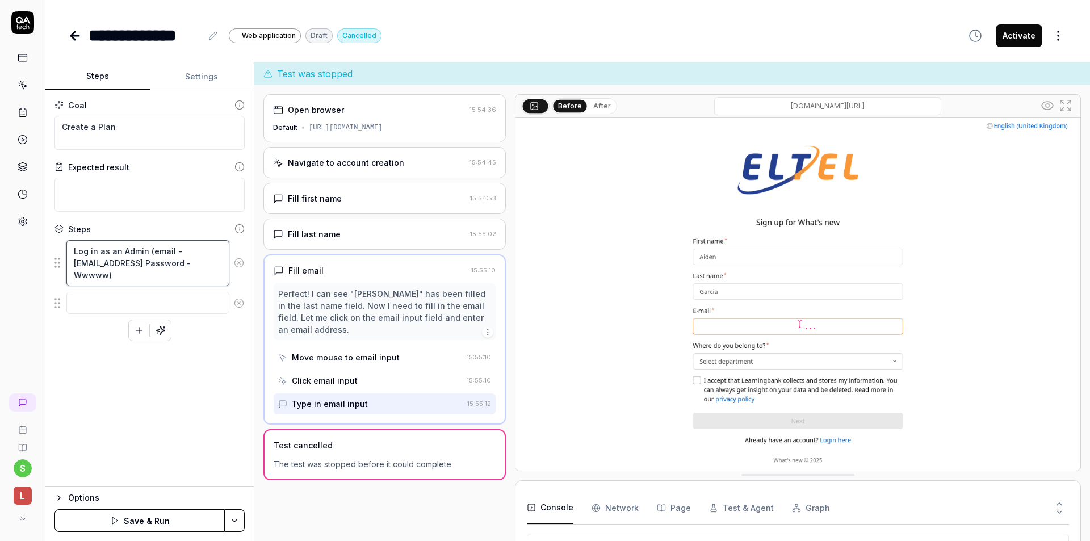
type textarea "*"
type textarea "Log in as an Admin (email - [EMAIL_ADDRESS] Password - Wwwwww)"
type textarea "*"
type textarea "Log in as an Admin (email - [EMAIL_ADDRESS] Password - Wwwwww8)"
type textarea "*"
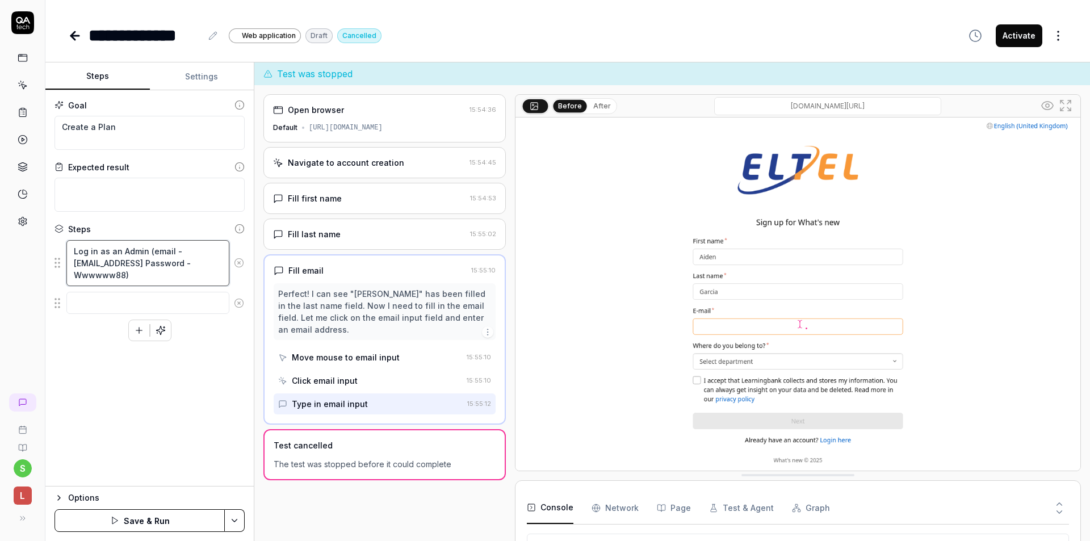
type textarea "Log in as an Admin (email - [EMAIL_ADDRESS] Password - Wwwwww88)"
click at [207, 337] on div "Log in as an Admin (email - [EMAIL_ADDRESS] Password - Wwwwww88) To pick up a d…" at bounding box center [150, 291] width 190 height 102
click at [183, 308] on textarea at bounding box center [147, 303] width 163 height 22
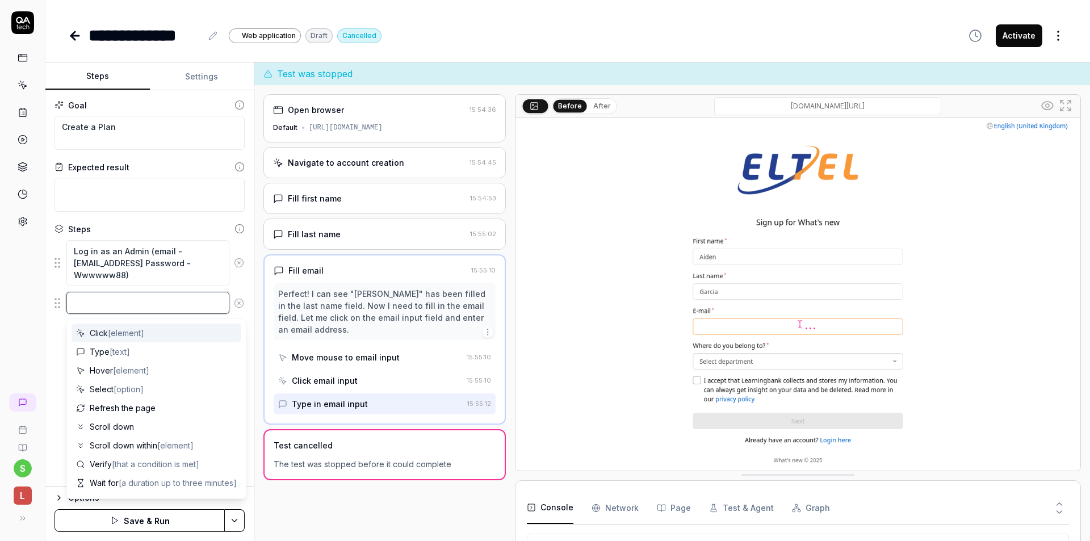
click at [103, 295] on textarea at bounding box center [147, 303] width 163 height 22
type textarea "*"
type textarea "H"
type textarea "*"
type textarea "Ho"
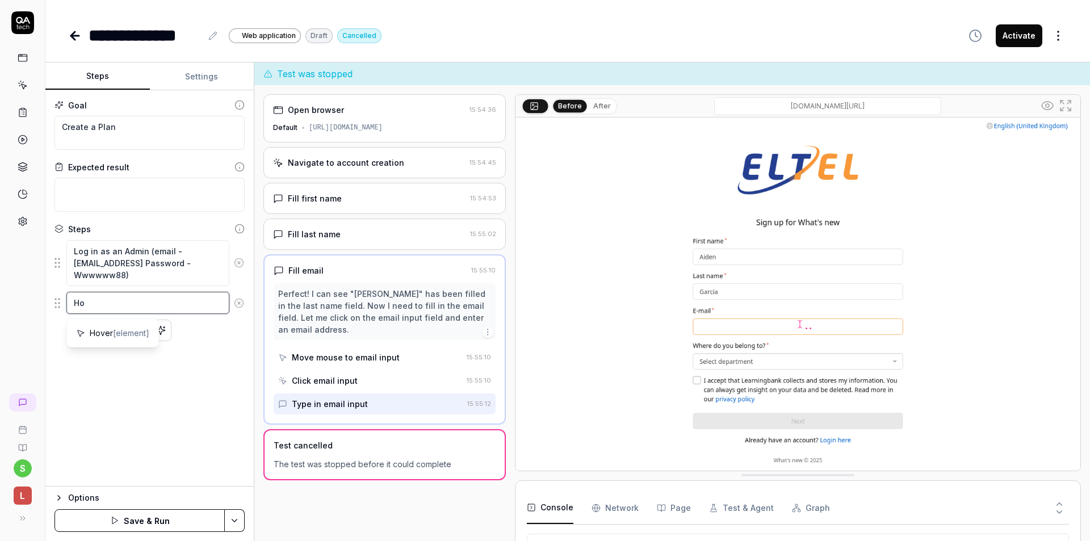
type textarea "*"
type textarea "How"
type textarea "*"
type textarea "[PERSON_NAME]"
type textarea "*"
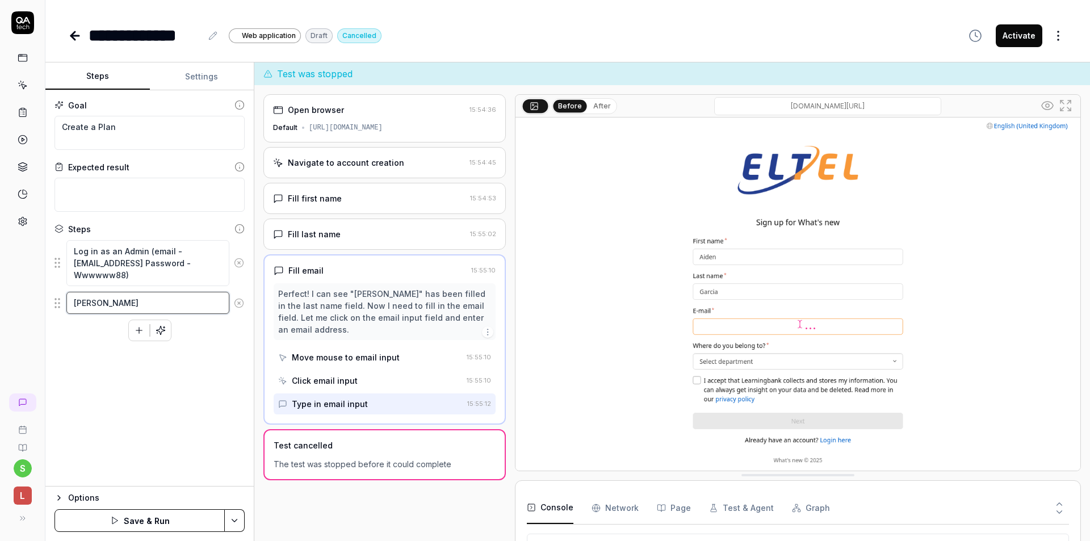
type textarea "[PERSON_NAME]"
type textarea "*"
type textarea "[PERSON_NAME]"
type textarea "*"
type textarea "[PERSON_NAME]"
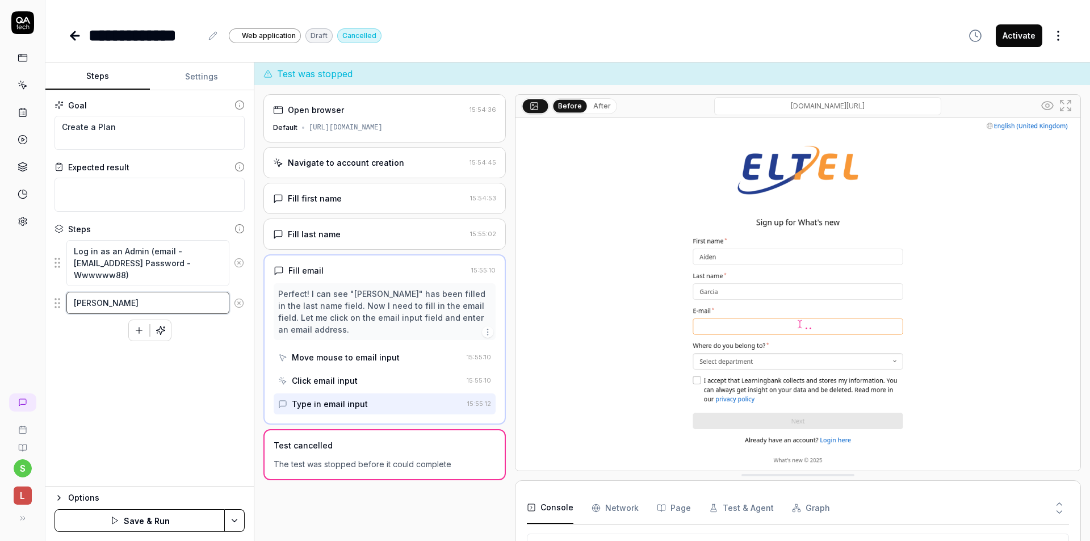
type textarea "*"
type textarea "[PERSON_NAME]"
type textarea "*"
type textarea "How"
type textarea "*"
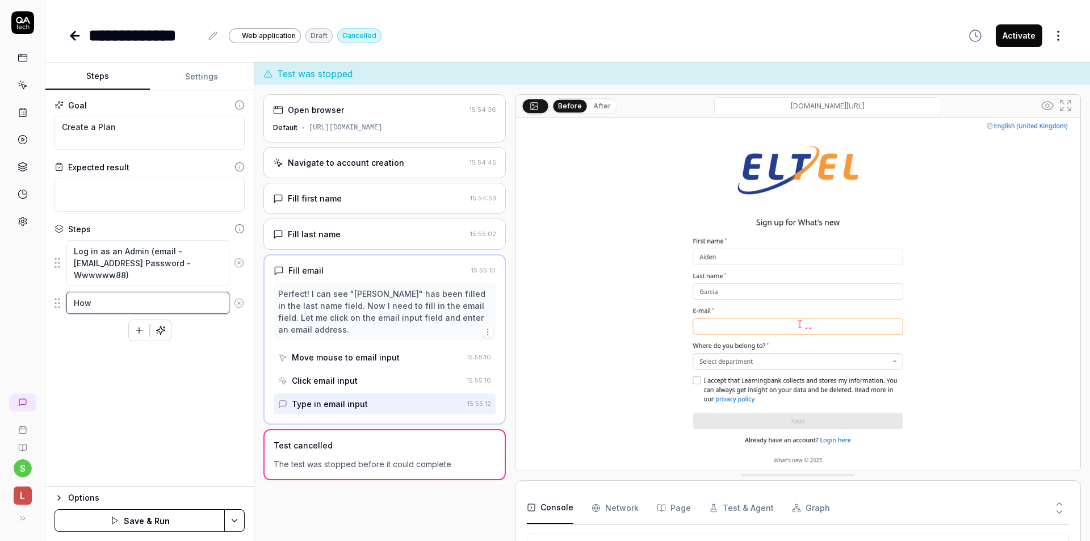
type textarea "Ho"
type textarea "*"
type textarea "Hov"
type textarea "*"
type textarea "Hove"
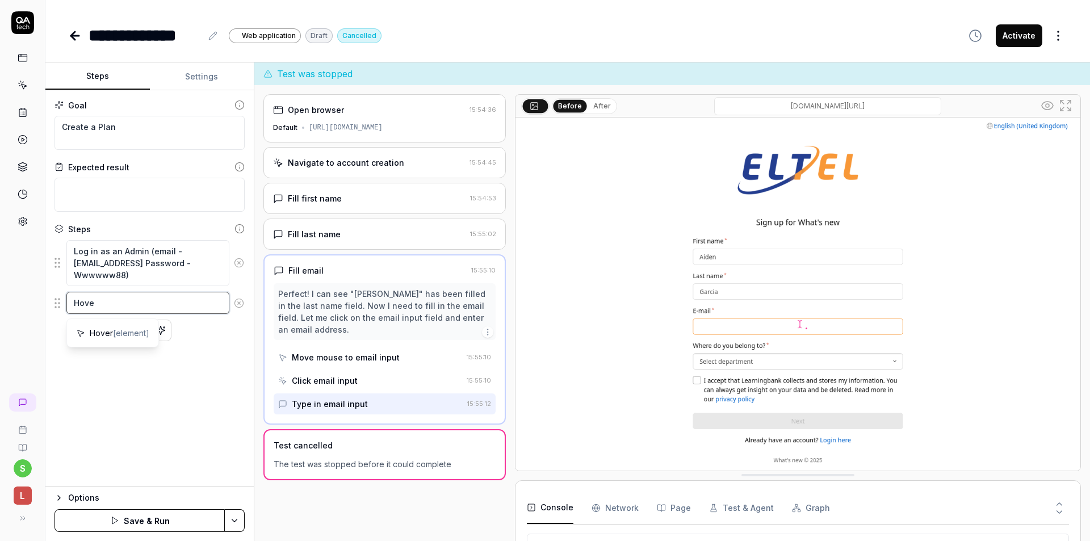
type textarea "*"
type textarea "Hover"
type textarea "*"
type textarea "Hover"
type textarea "*"
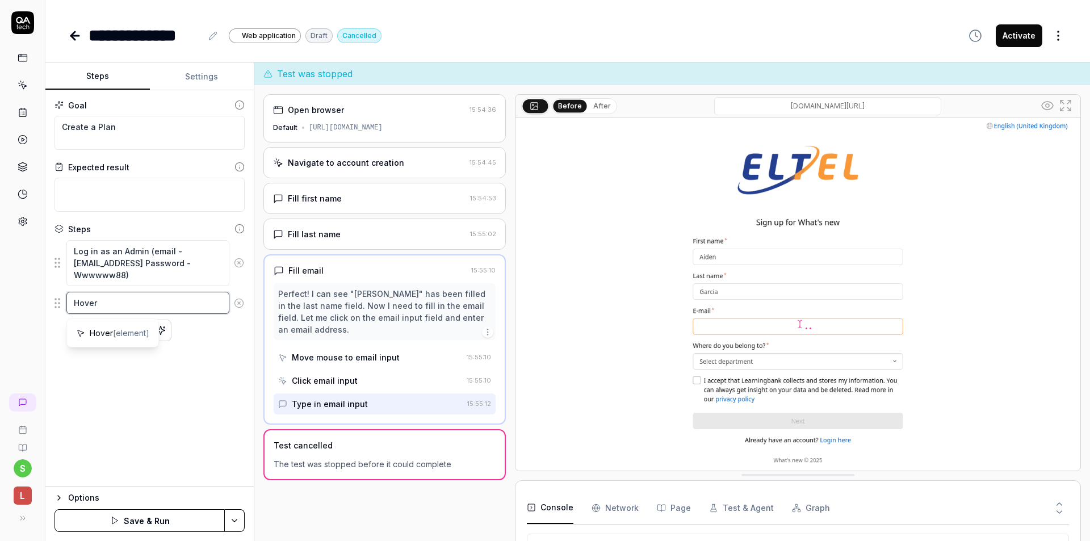
type textarea "Hover o"
type textarea "*"
type textarea "Hover ov"
type textarea "*"
type textarea "Hover ove"
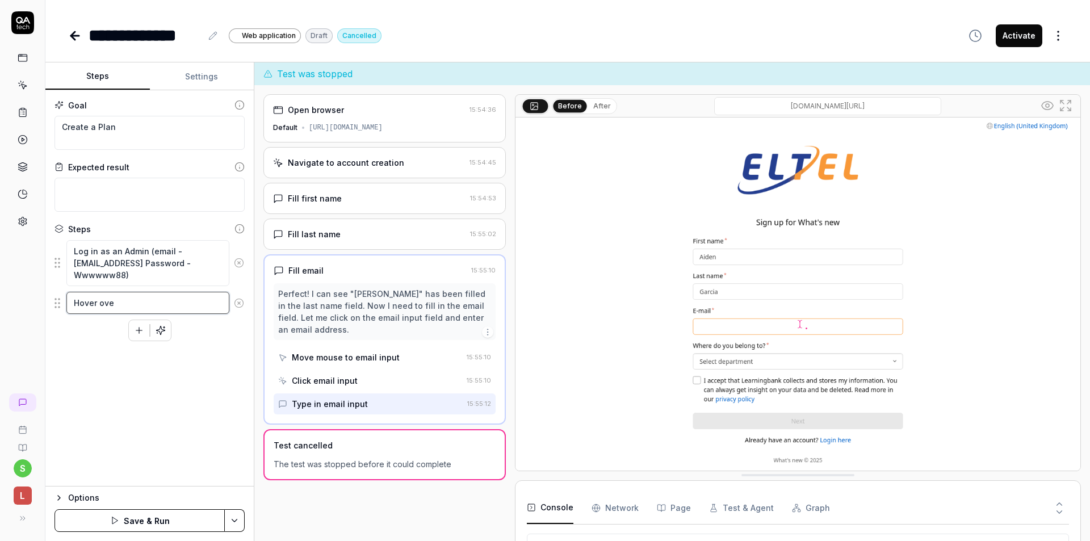
type textarea "*"
type textarea "Hover over"
type textarea "*"
type textarea "Hover over"
type textarea "*"
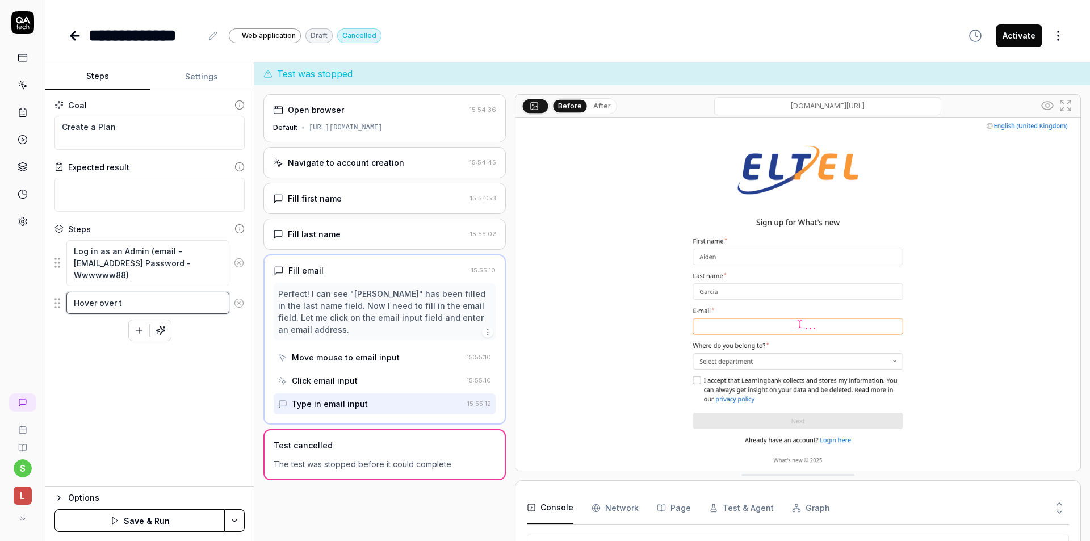
type textarea "Hover over th"
type textarea "*"
paste textarea "Learning"
click at [143, 341] on icon "button" at bounding box center [139, 342] width 10 height 10
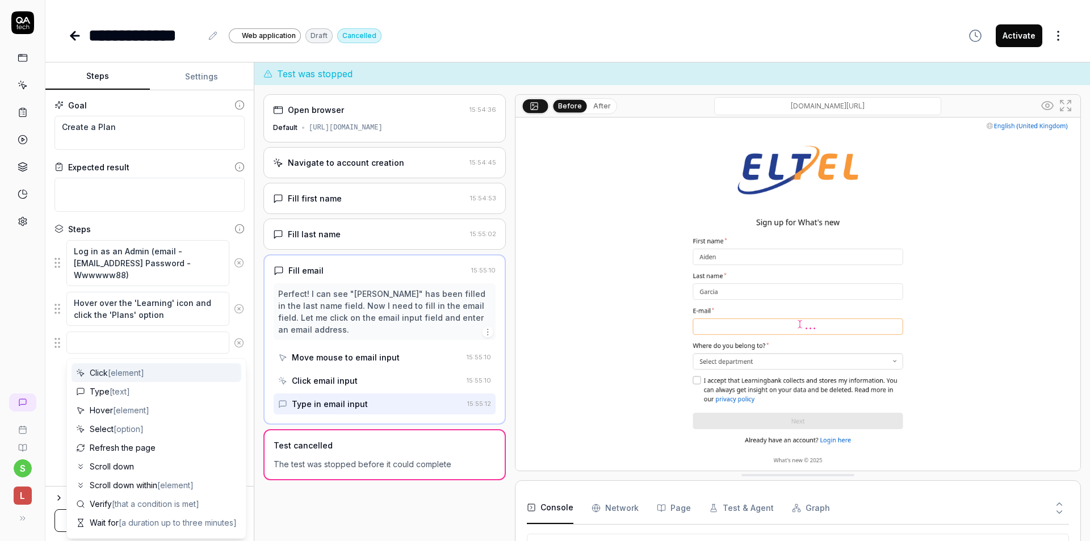
click at [123, 346] on textarea at bounding box center [147, 343] width 163 height 22
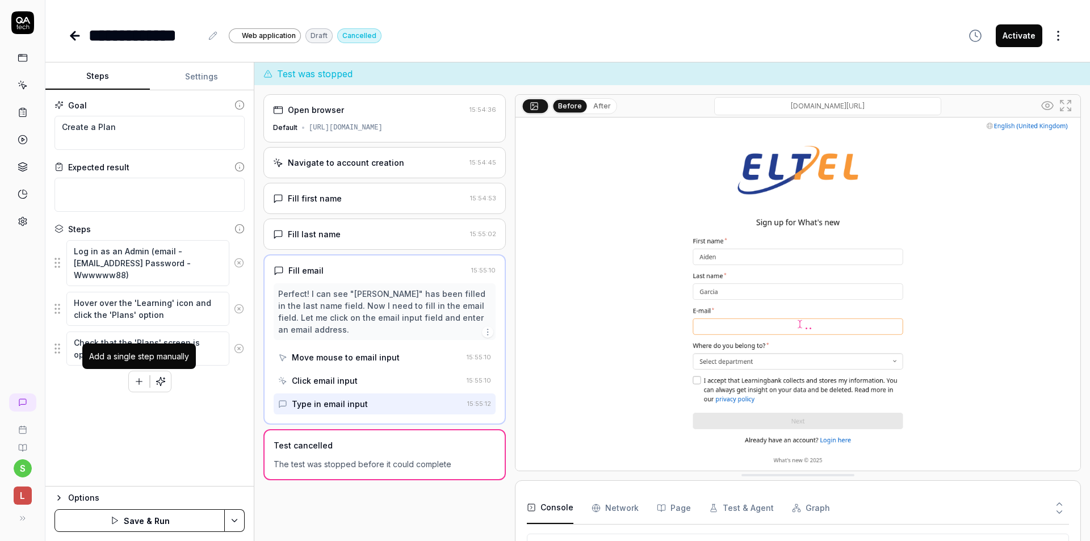
click at [203, 429] on div "Goal Create a Plan Expected result Steps Log in as an Admin (email - [EMAIL_ADD…" at bounding box center [149, 288] width 208 height 396
click at [141, 386] on icon "button" at bounding box center [139, 381] width 10 height 10
click at [143, 403] on button "button" at bounding box center [139, 410] width 20 height 20
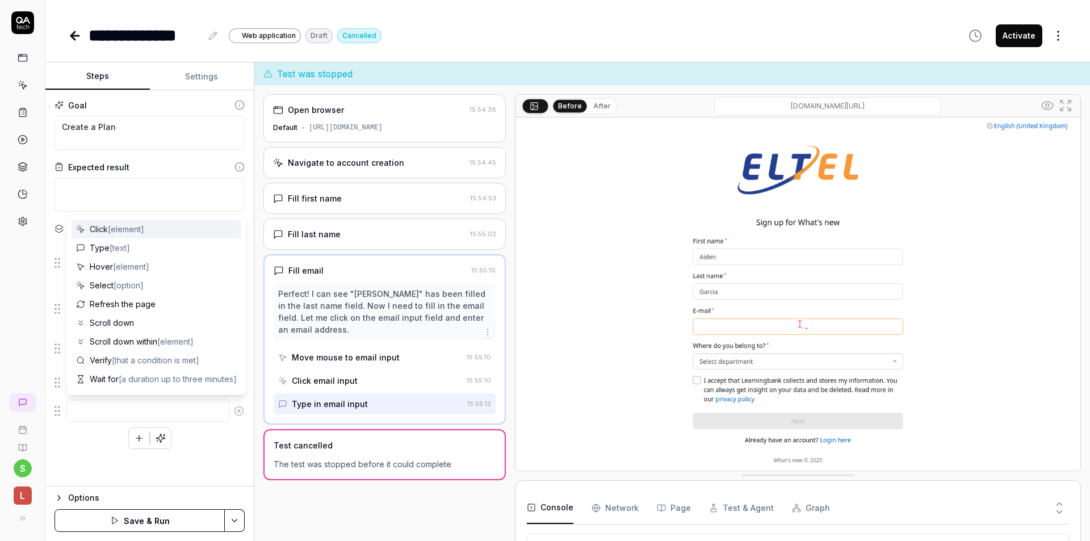
click at [204, 447] on div "Log in as an Admin (email - [EMAIL_ADDRESS] Password - Wwwwww88) Hover over the…" at bounding box center [150, 345] width 190 height 210
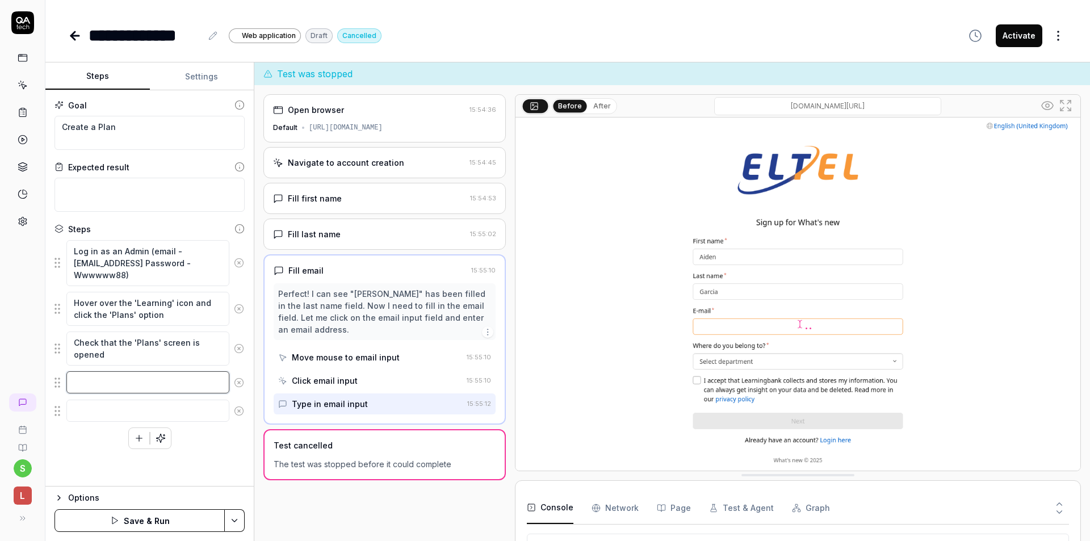
click at [125, 375] on textarea at bounding box center [147, 382] width 163 height 22
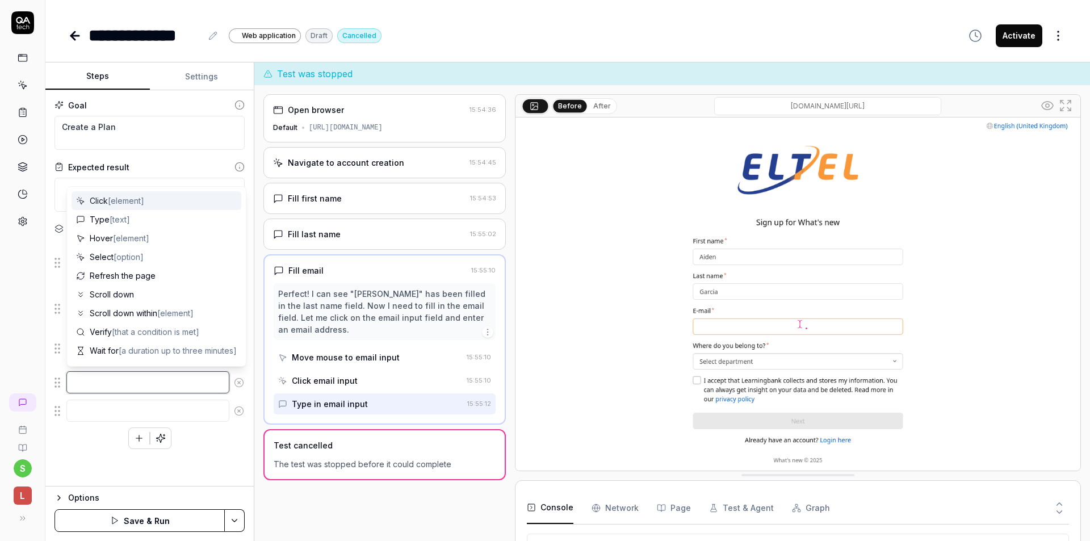
click at [145, 381] on textarea at bounding box center [147, 382] width 163 height 22
click at [226, 467] on div "Goal Create a Plan Expected result Steps Log in as an Admin (email - [EMAIL_ADD…" at bounding box center [149, 288] width 208 height 396
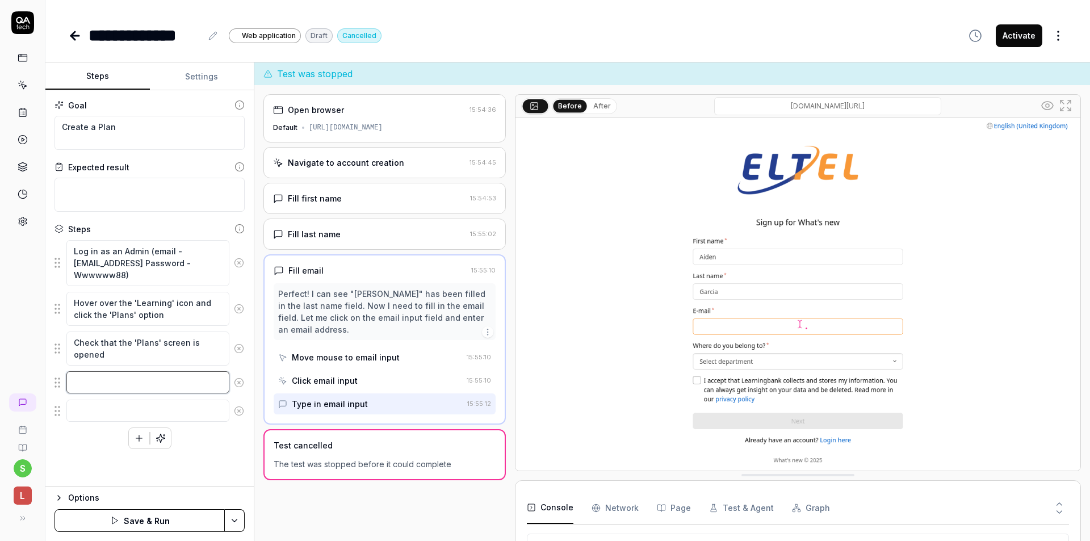
click at [134, 383] on textarea at bounding box center [147, 382] width 163 height 22
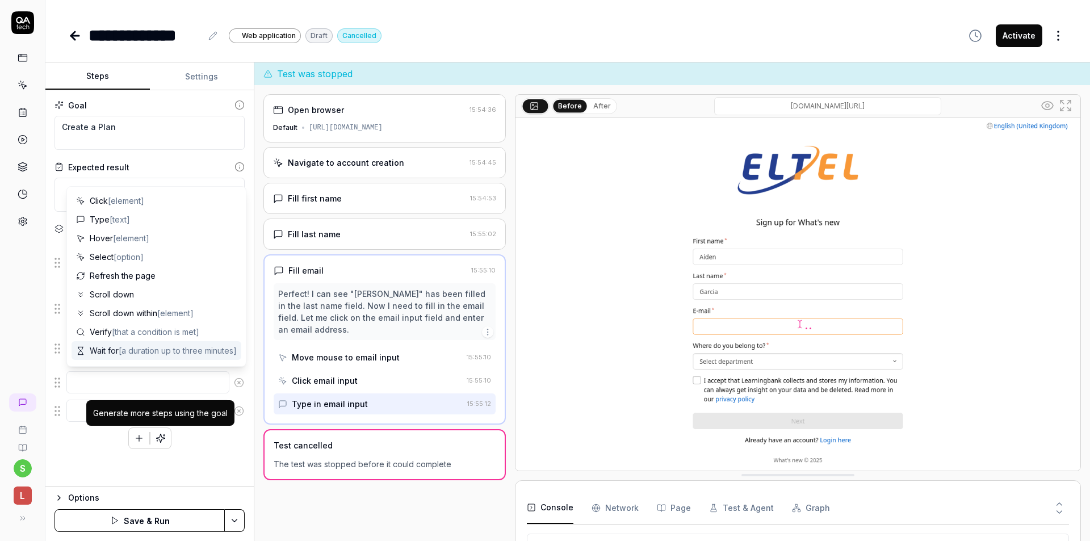
click at [197, 431] on div "Log in as an Admin (email - [EMAIL_ADDRESS] Password - Wwwwww88) Hover over the…" at bounding box center [150, 345] width 190 height 210
click at [136, 384] on textarea at bounding box center [147, 382] width 163 height 22
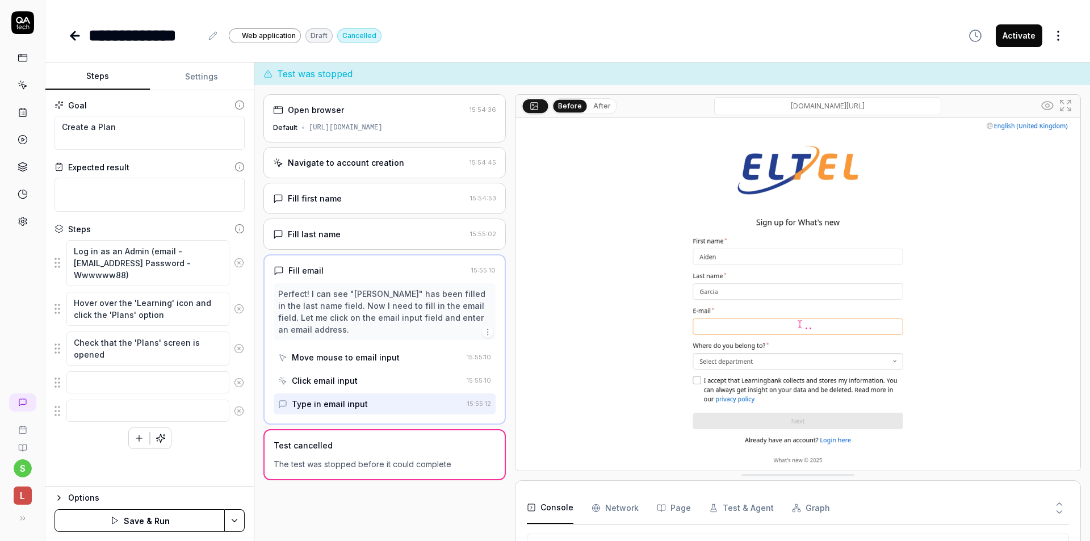
click at [196, 452] on div "Goal Create a Plan Expected result Steps Log in as an Admin (email - [EMAIL_ADD…" at bounding box center [149, 288] width 208 height 396
drag, startPoint x: 156, startPoint y: 319, endPoint x: 72, endPoint y: 302, distance: 85.2
click at [72, 302] on textarea "Hover over the 'Learning' icon and click the 'Plans' option" at bounding box center [147, 309] width 163 height 34
click at [94, 382] on textarea at bounding box center [147, 382] width 163 height 22
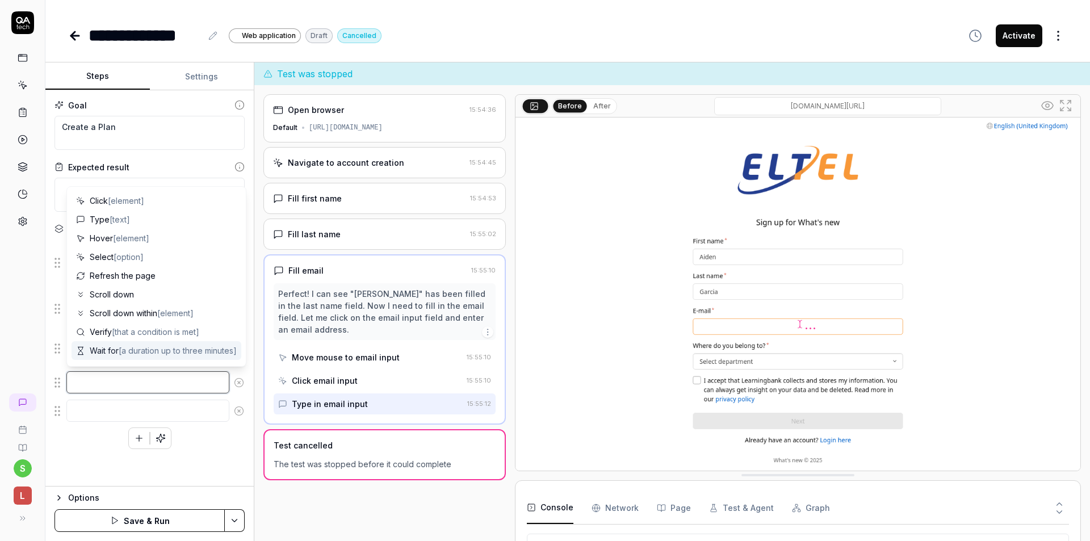
paste textarea "Hover over the 'Learning' icon and click the 'Plans' option"
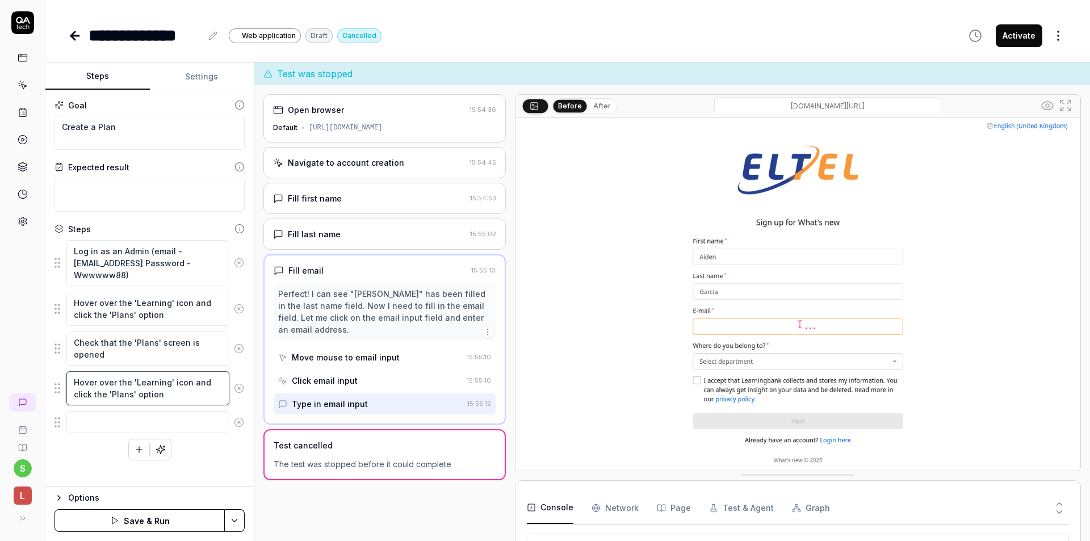
drag, startPoint x: 115, startPoint y: 381, endPoint x: 60, endPoint y: 379, distance: 55.7
click at [60, 379] on div "Hover over the 'Learning' icon and click the 'Plans' option" at bounding box center [150, 388] width 190 height 35
click at [136, 223] on div "Steps" at bounding box center [150, 229] width 190 height 12
click at [115, 417] on textarea at bounding box center [147, 422] width 163 height 22
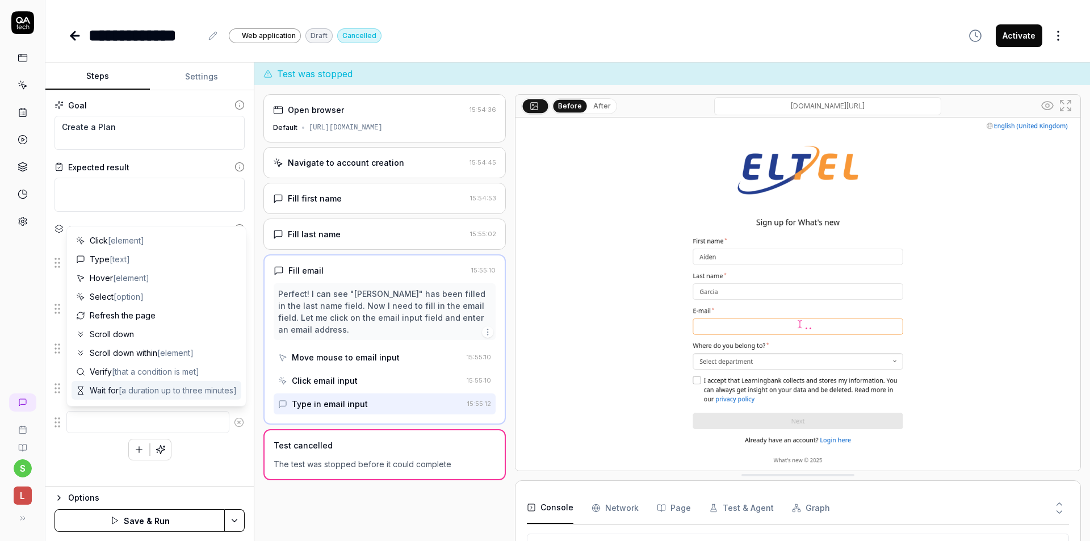
click at [66, 466] on div "Goal Create a Plan Expected result Steps Log in as an Admin (email - [EMAIL_ADD…" at bounding box center [149, 288] width 208 height 396
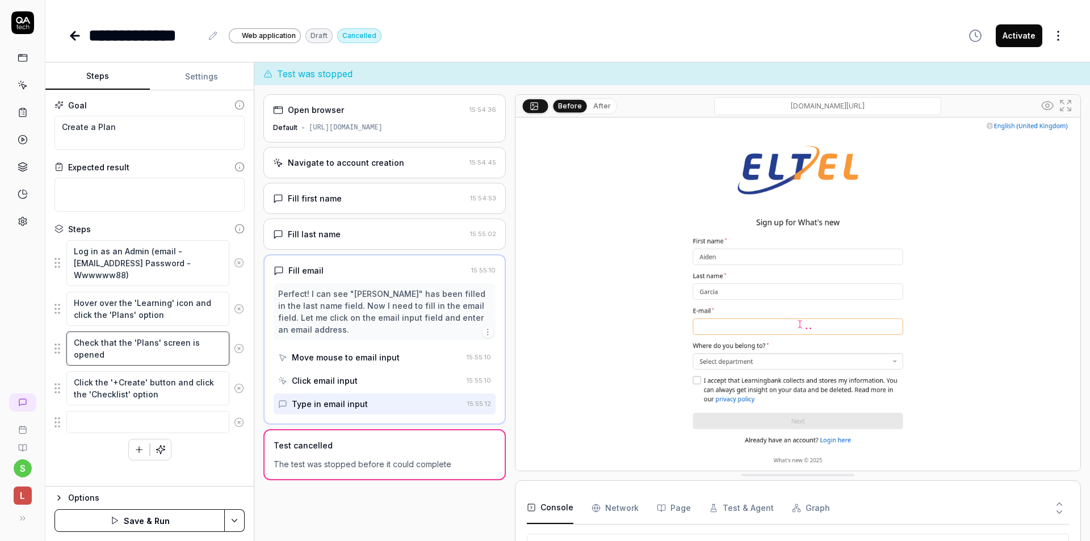
drag, startPoint x: 115, startPoint y: 359, endPoint x: 64, endPoint y: 342, distance: 54.6
click at [64, 342] on div "Check that the 'Plans' screen is opened" at bounding box center [150, 348] width 190 height 35
click at [103, 421] on textarea at bounding box center [147, 422] width 163 height 22
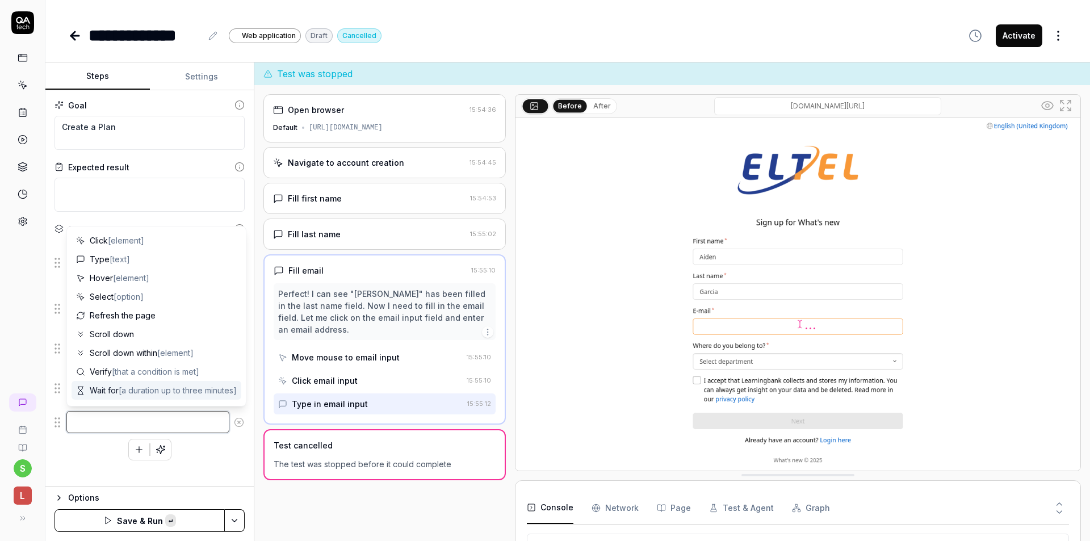
paste textarea "Check that the 'Plans' screen is opened"
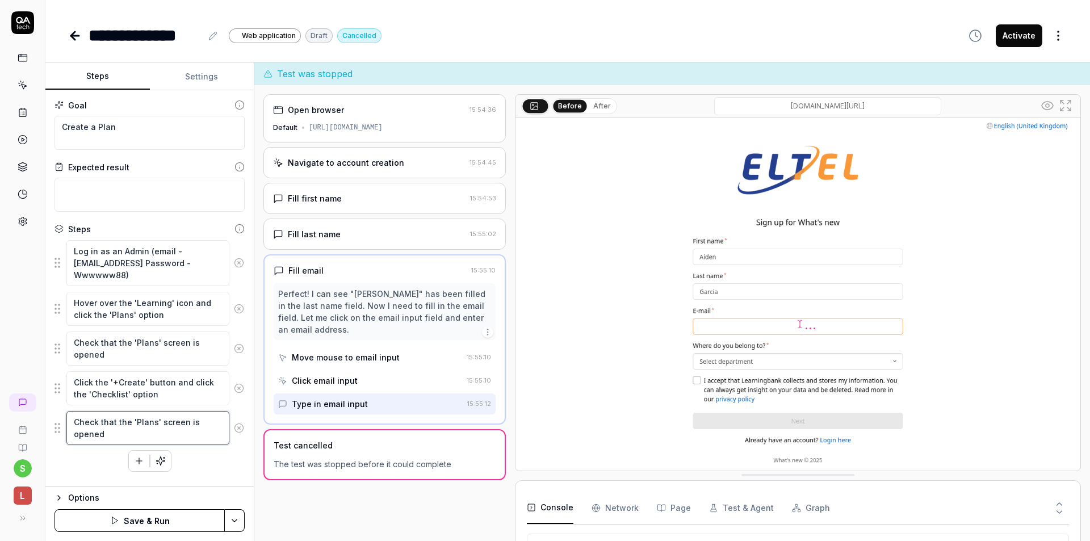
drag, startPoint x: 131, startPoint y: 420, endPoint x: 158, endPoint y: 420, distance: 27.3
click at [158, 420] on textarea "Check that the 'Plans' screen is opened" at bounding box center [147, 428] width 163 height 34
click at [135, 462] on icon "button" at bounding box center [139, 461] width 10 height 10
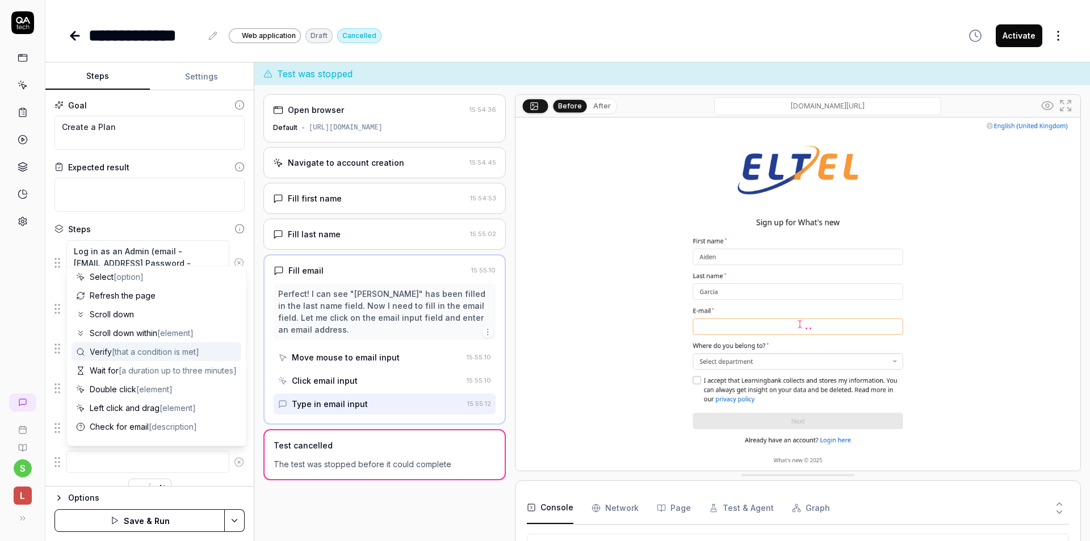
scroll to position [111, 0]
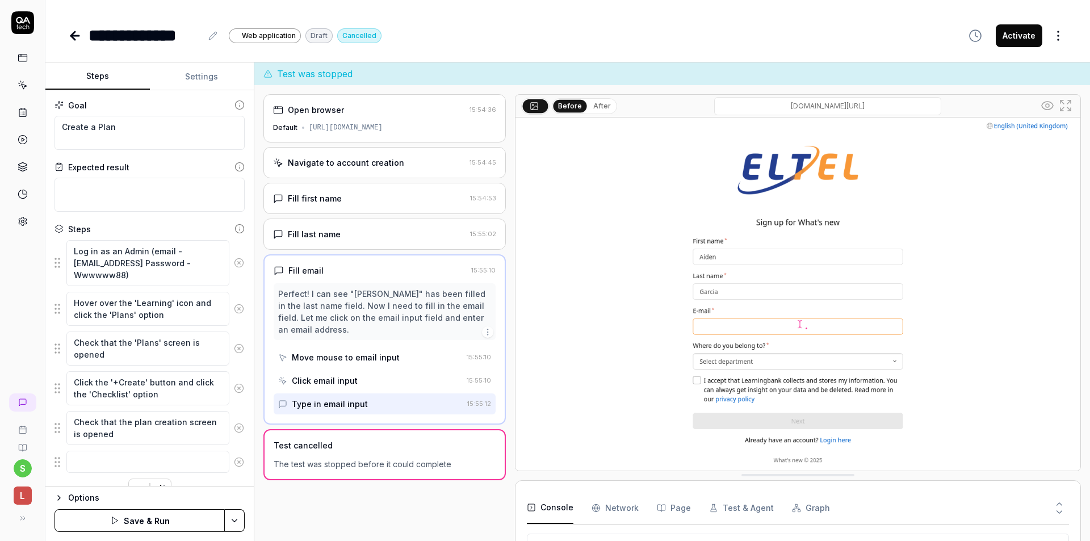
click at [220, 478] on div "Log in as an Admin (email - [EMAIL_ADDRESS] Password - Wwwwww88) Hover over the…" at bounding box center [150, 370] width 190 height 261
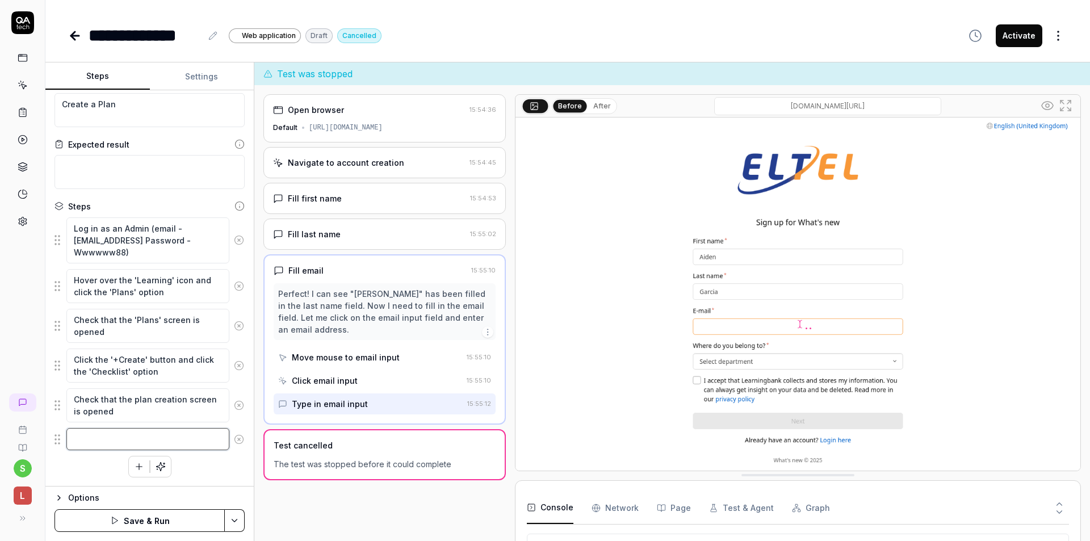
click at [125, 442] on textarea at bounding box center [147, 439] width 163 height 22
click at [134, 470] on icon "button" at bounding box center [139, 467] width 10 height 10
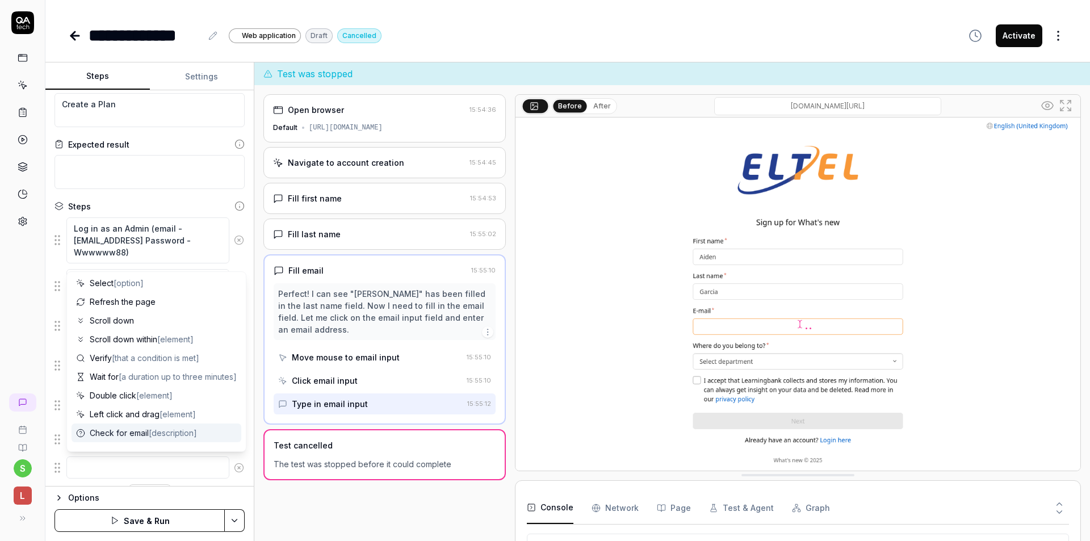
scroll to position [111, 0]
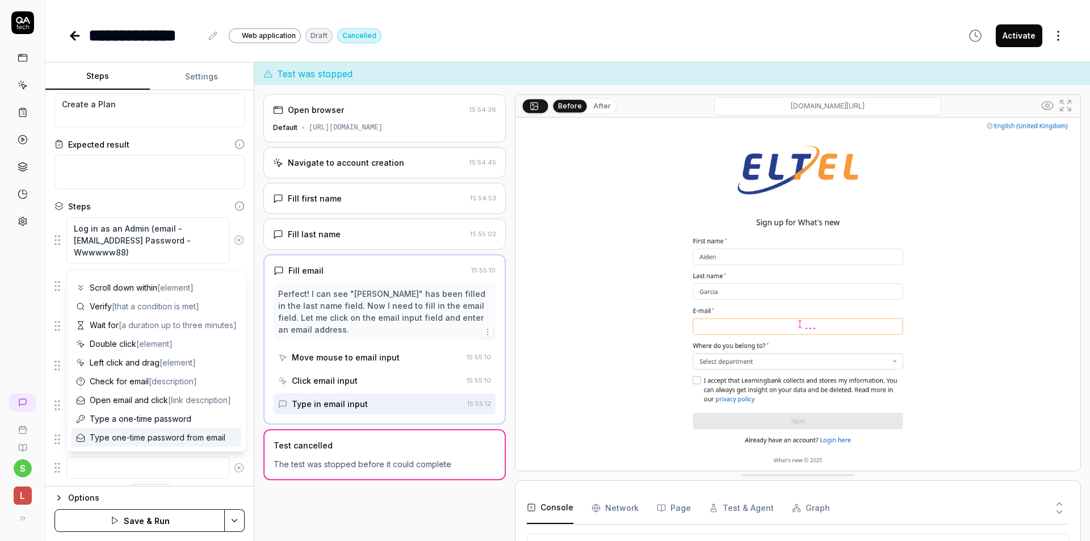
click at [226, 484] on div "Log in as an Admin (email - [EMAIL_ADDRESS] Password - Wwwwww88) Hover over the…" at bounding box center [150, 361] width 190 height 289
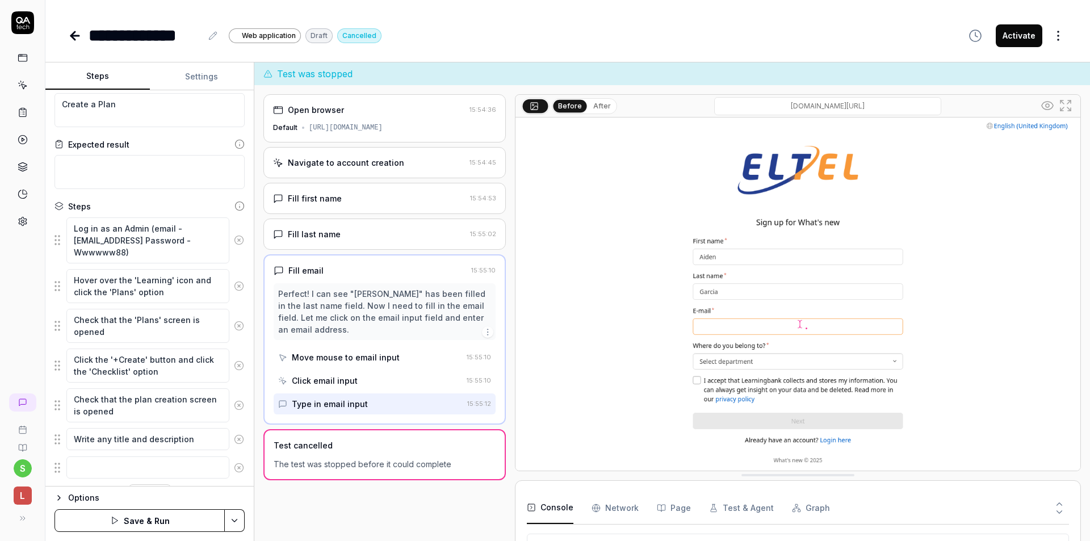
scroll to position [51, 0]
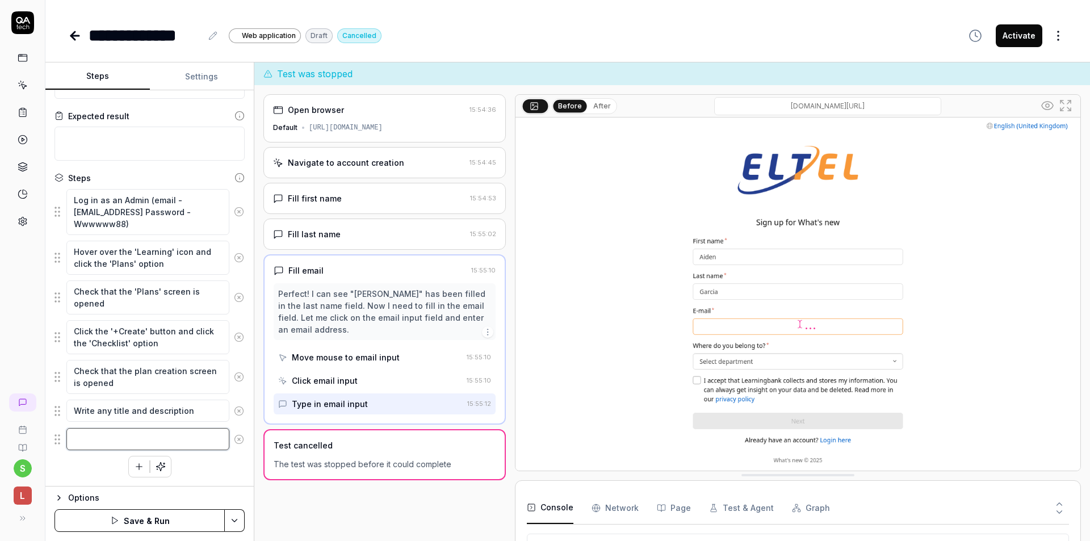
click at [118, 435] on textarea at bounding box center [147, 439] width 163 height 22
paste textarea "Create bullet"
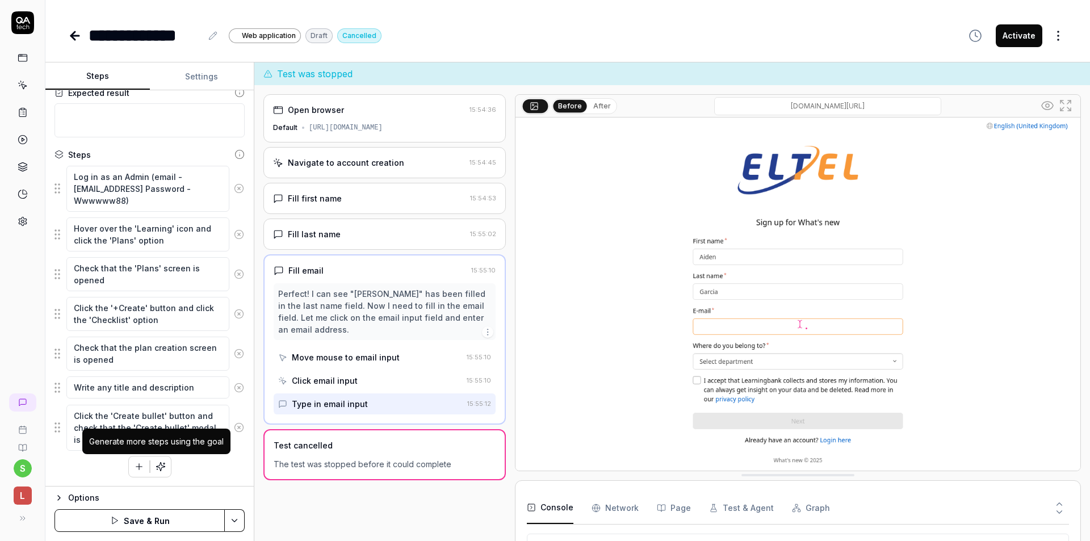
click at [205, 471] on div "Log in as an Admin (email - [EMAIL_ADDRESS] Password - Wwwwww88) Hover over the…" at bounding box center [150, 321] width 190 height 312
click at [129, 467] on button "button" at bounding box center [139, 467] width 20 height 20
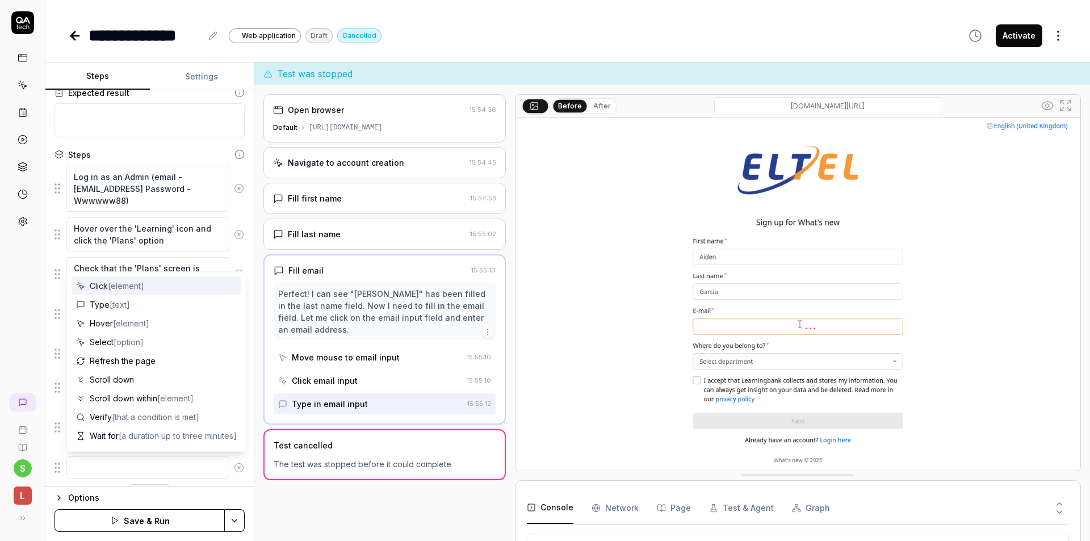
click at [132, 467] on textarea at bounding box center [147, 468] width 163 height 22
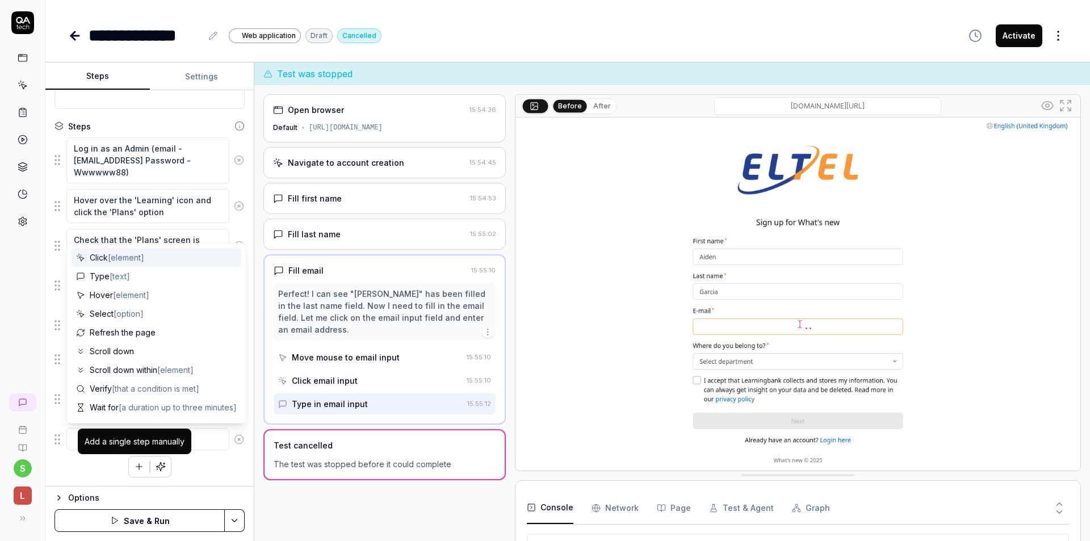
click at [129, 465] on button "button" at bounding box center [139, 467] width 20 height 20
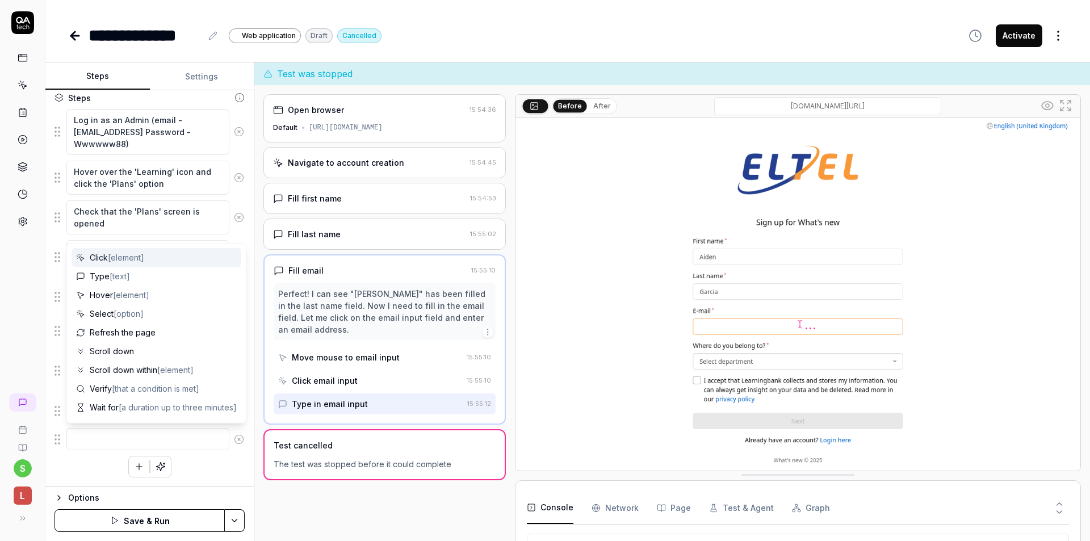
click at [136, 471] on icon "button" at bounding box center [139, 467] width 10 height 10
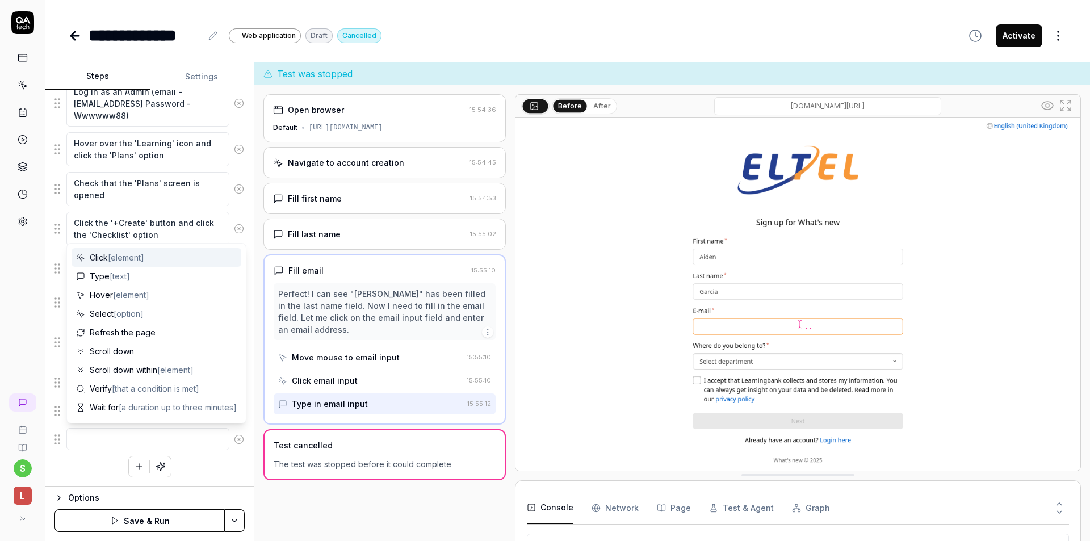
click at [134, 467] on icon "button" at bounding box center [139, 467] width 10 height 10
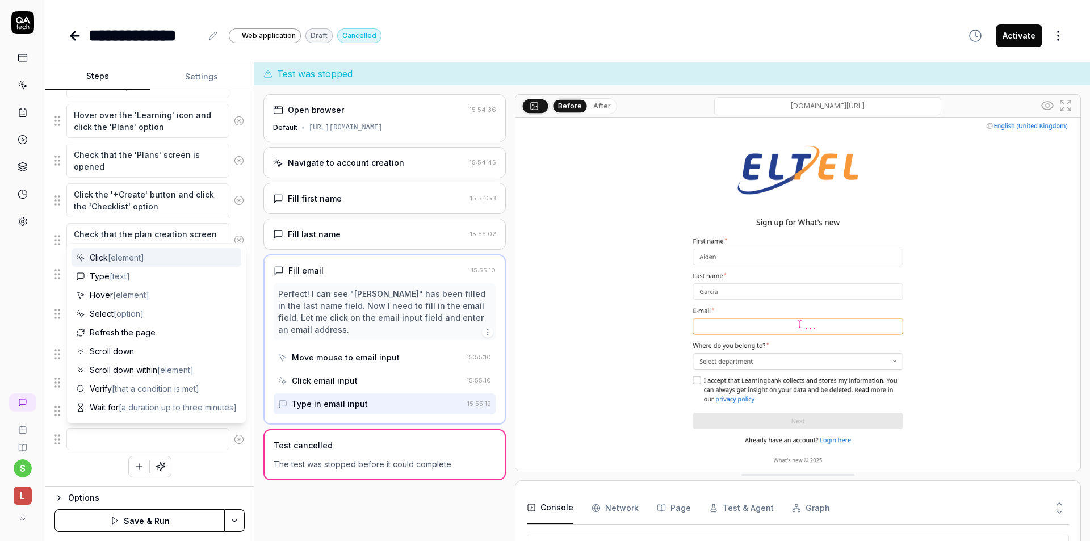
click at [136, 467] on icon "button" at bounding box center [139, 467] width 6 height 0
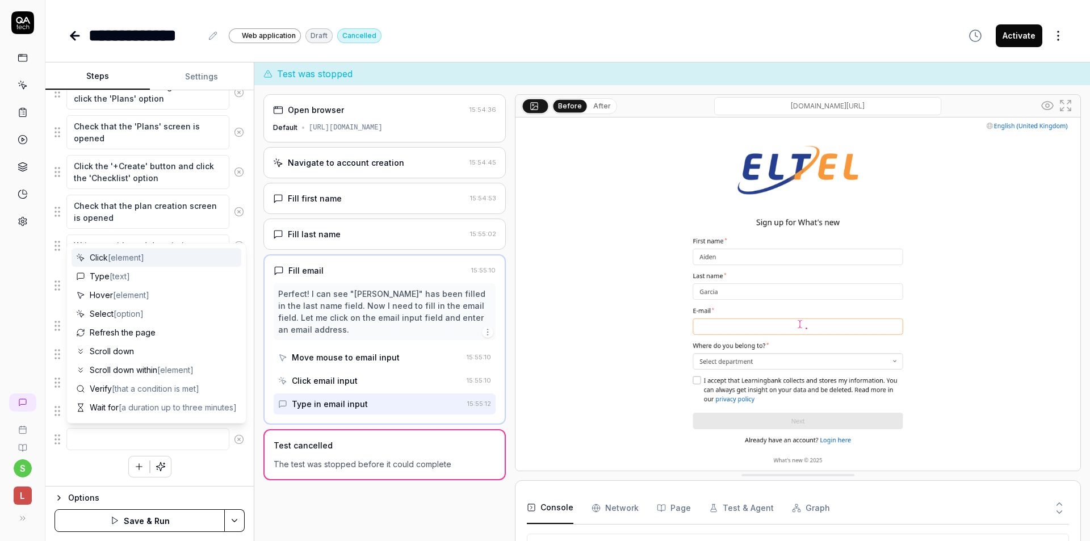
click at [220, 470] on div "Log in as an Admin (email - [EMAIL_ADDRESS] Password - Wwwwww88) Hover over the…" at bounding box center [150, 250] width 190 height 454
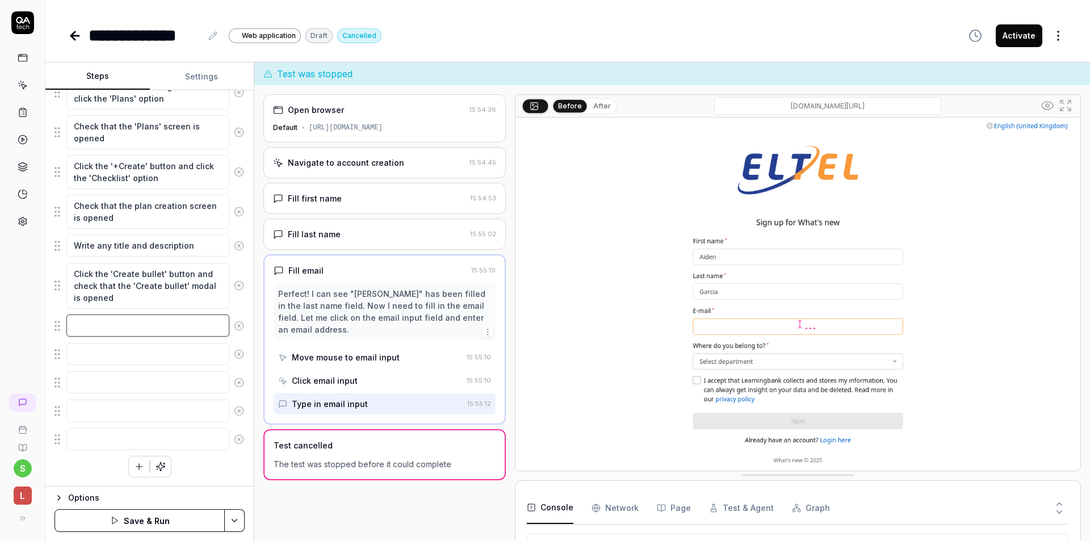
click at [149, 323] on textarea at bounding box center [147, 326] width 163 height 22
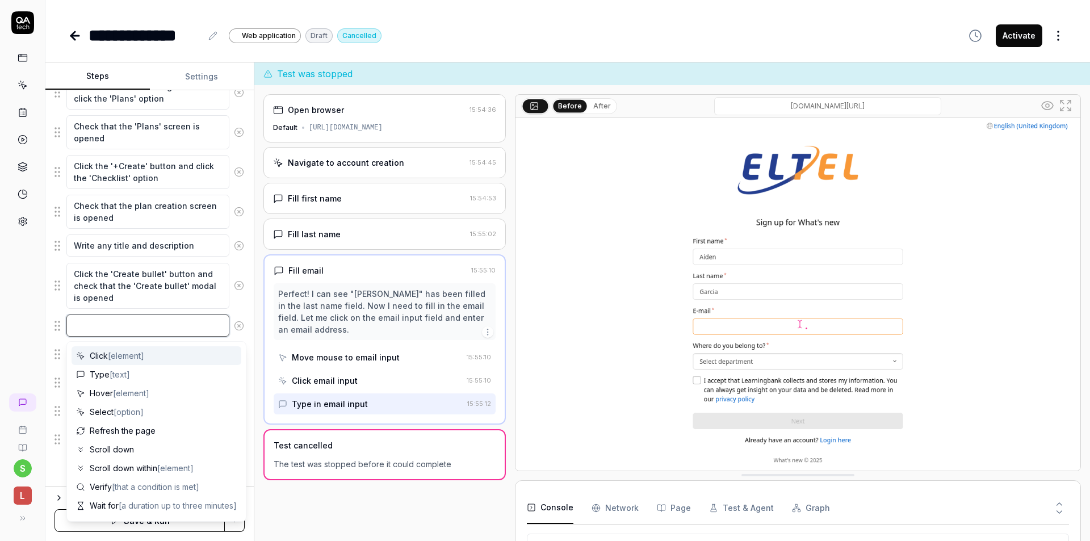
click at [144, 329] on textarea at bounding box center [147, 326] width 163 height 22
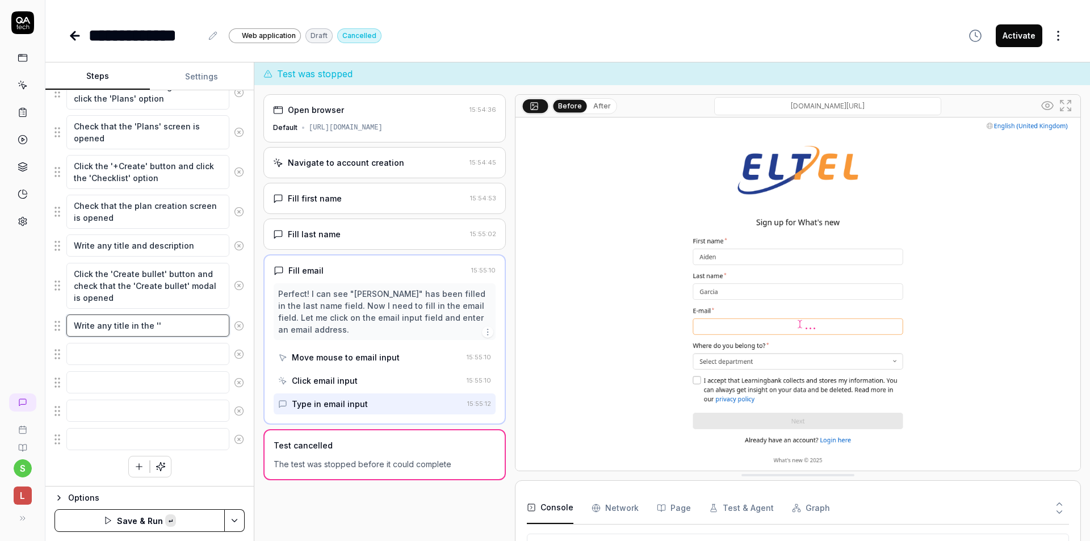
paste textarea "Create bullet"
click at [114, 325] on textarea "Write any title in the 'Create bullet' modal and click the 'Save' button" at bounding box center [147, 332] width 163 height 34
click at [135, 384] on textarea at bounding box center [147, 377] width 163 height 22
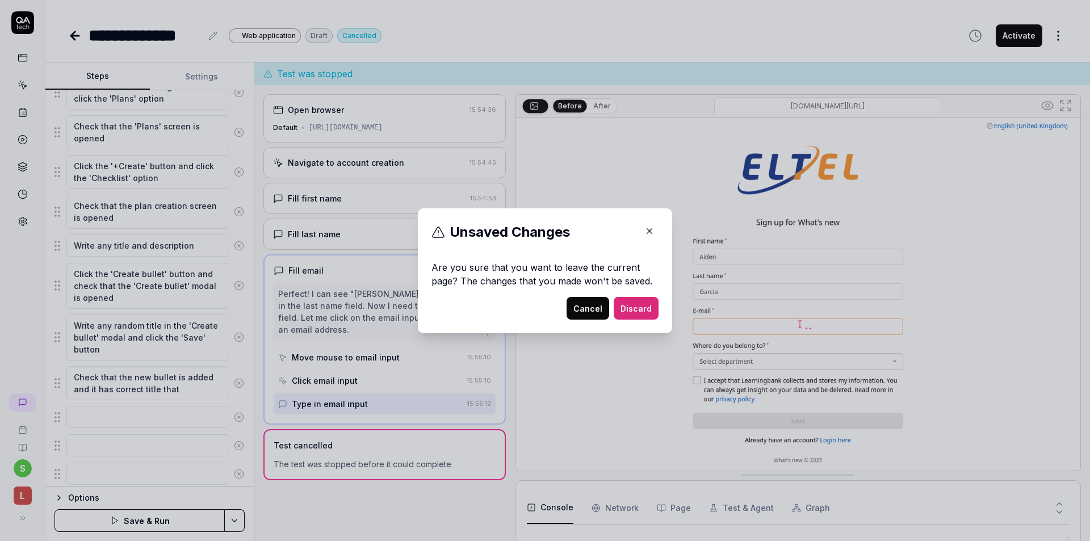
click at [645, 232] on icon "button" at bounding box center [650, 231] width 10 height 10
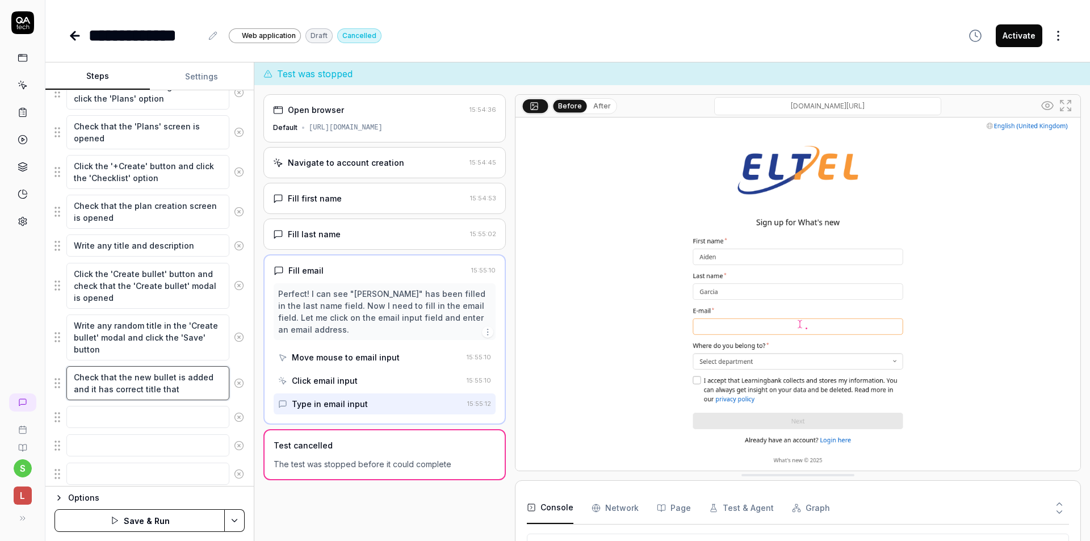
click at [172, 381] on textarea "Check that the new bullet is added and it has correct title that" at bounding box center [147, 383] width 163 height 34
drag, startPoint x: 159, startPoint y: 387, endPoint x: 215, endPoint y: 379, distance: 56.2
click at [199, 388] on textarea "Check that the new bullet is added and it has correct title that" at bounding box center [147, 383] width 163 height 34
click at [139, 408] on textarea at bounding box center [147, 417] width 163 height 22
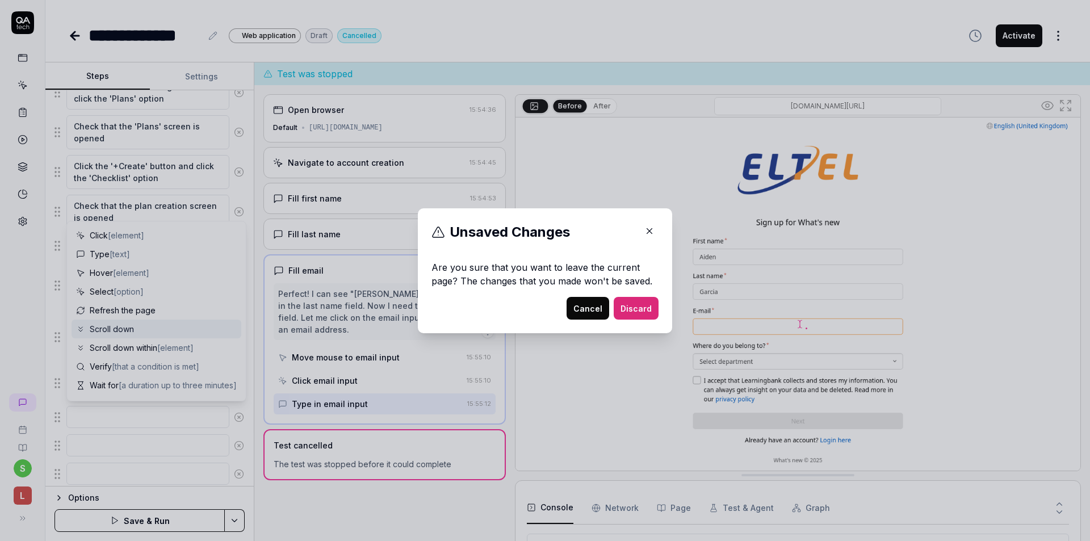
click at [644, 236] on button "button" at bounding box center [650, 231] width 18 height 18
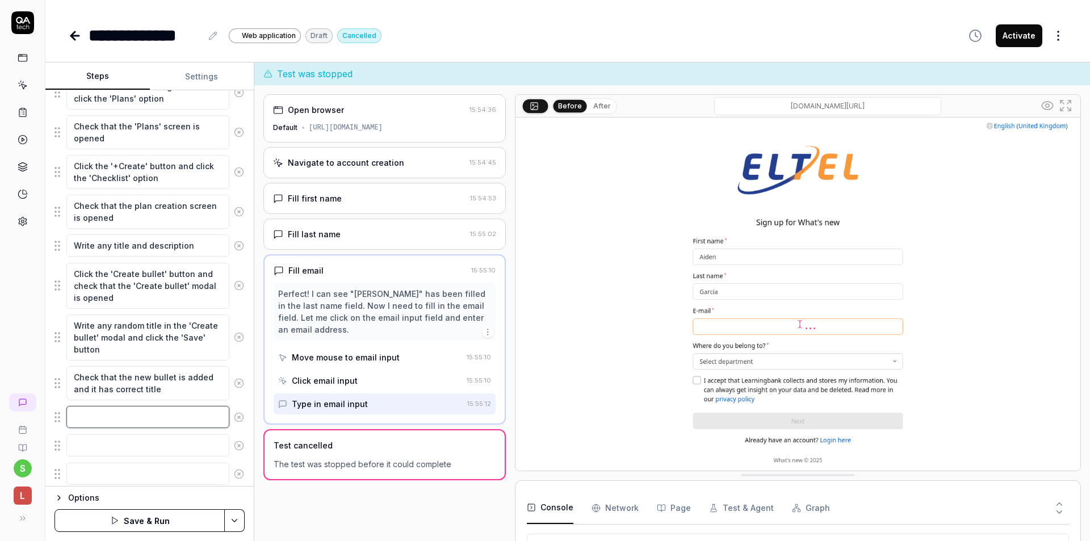
click at [137, 411] on textarea at bounding box center [147, 417] width 163 height 22
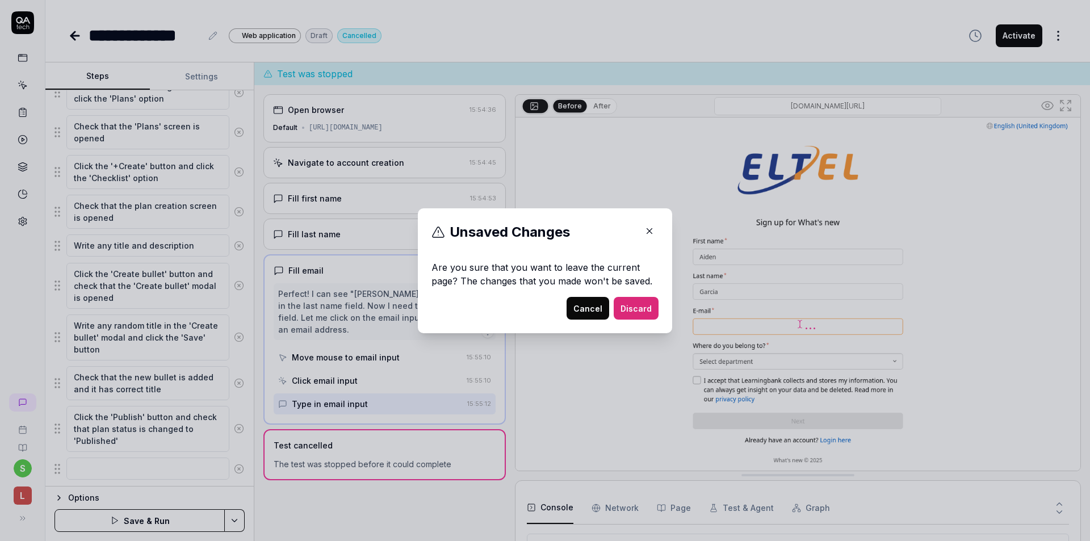
click at [651, 234] on button "button" at bounding box center [650, 231] width 18 height 18
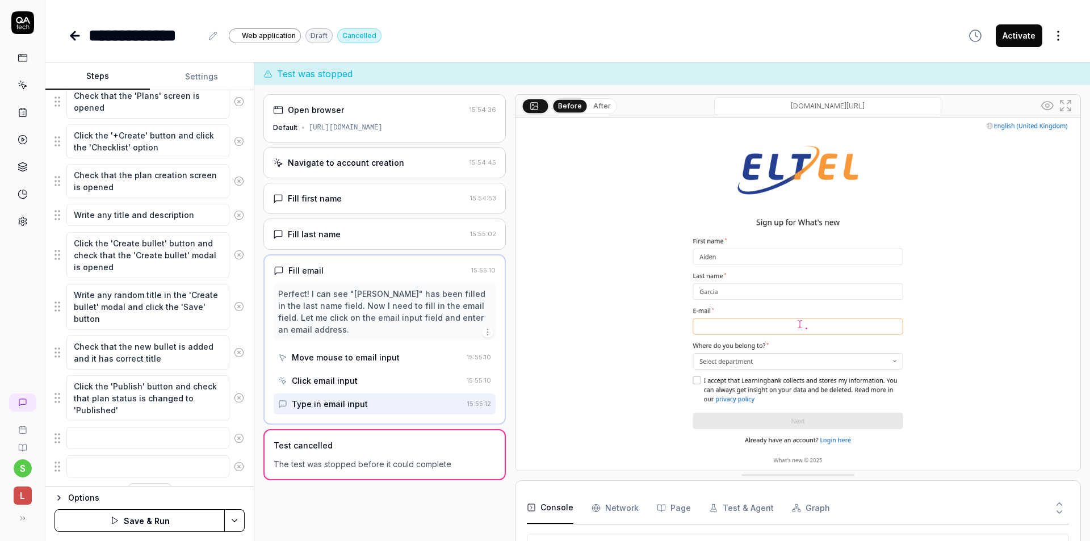
scroll to position [274, 0]
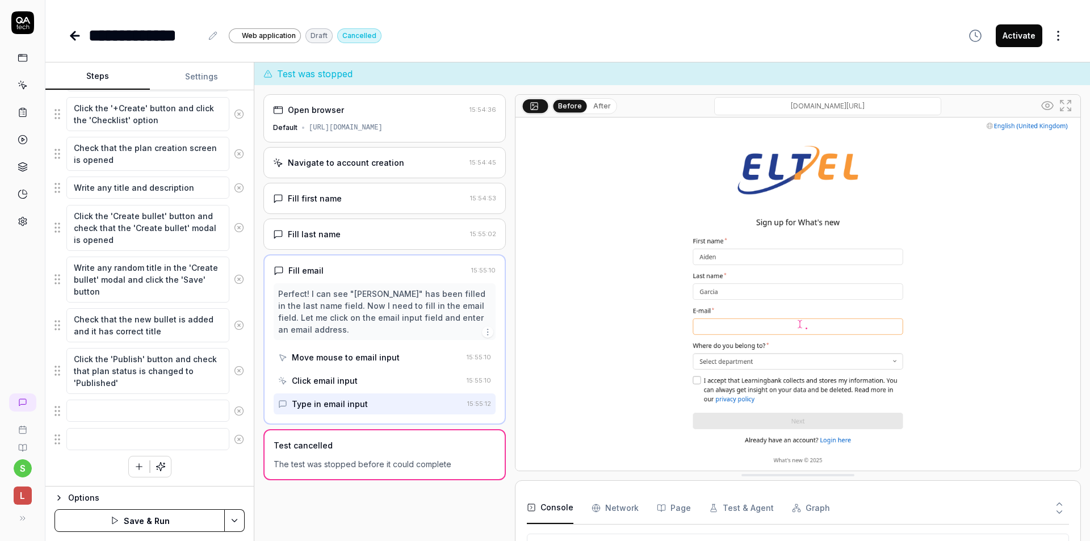
click at [234, 409] on icon at bounding box center [239, 411] width 10 height 10
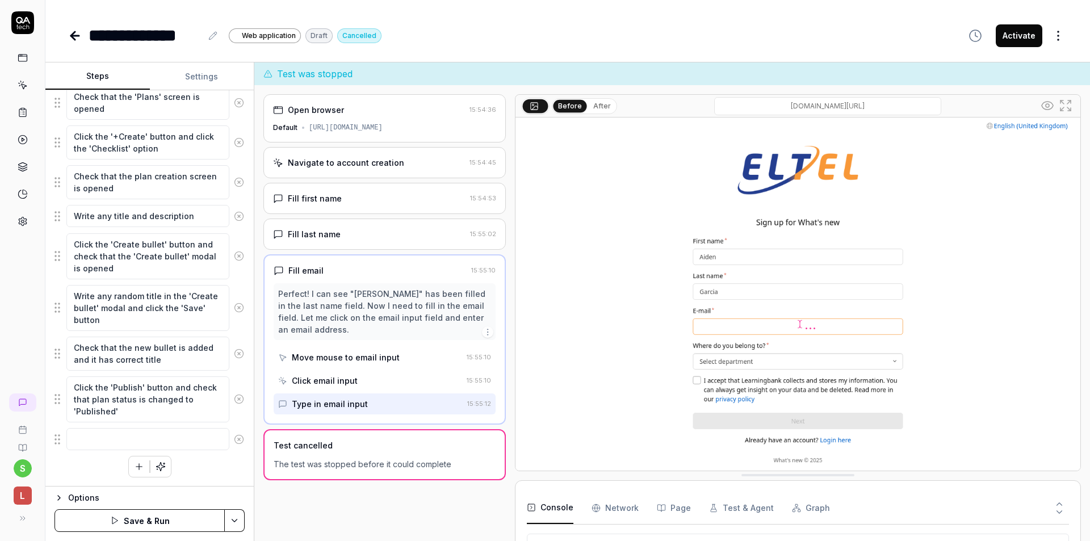
click at [234, 434] on icon at bounding box center [239, 439] width 10 height 10
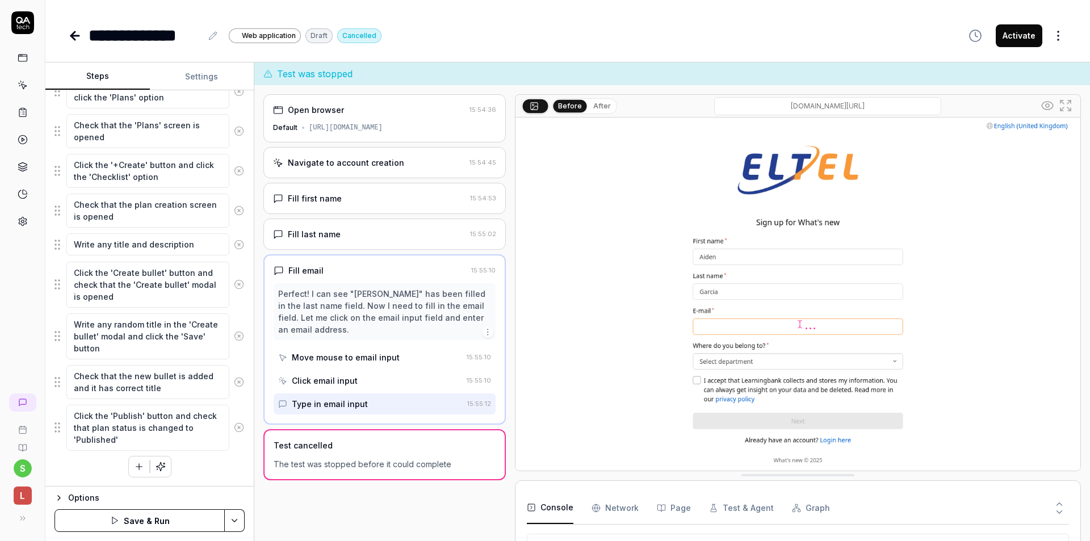
click at [330, 491] on div "Open browser 15:54:36 Default [URL][DOMAIN_NAME] Navigate to account creation 1…" at bounding box center [384, 324] width 242 height 461
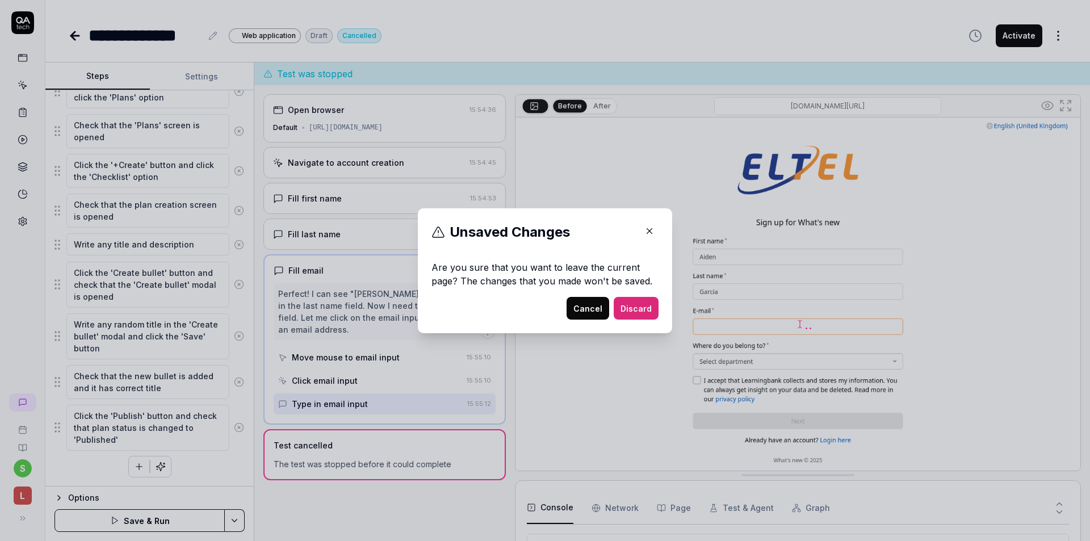
click at [646, 233] on icon "button" at bounding box center [650, 231] width 10 height 10
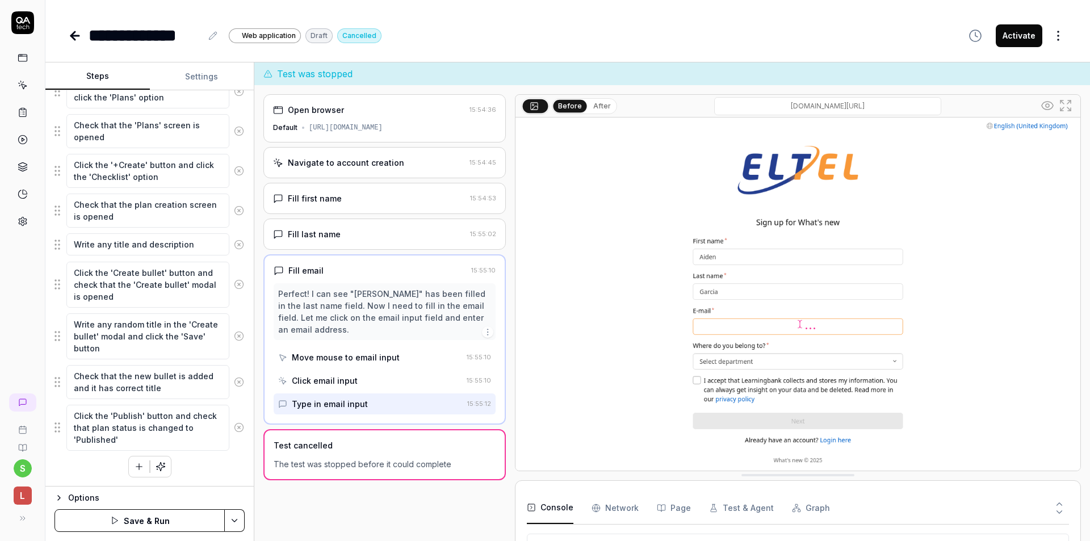
click at [234, 517] on html "**********" at bounding box center [545, 270] width 1090 height 541
click at [171, 441] on div "Save" at bounding box center [178, 441] width 145 height 25
click at [229, 517] on html "**********" at bounding box center [545, 270] width 1090 height 541
click at [69, 40] on html "**********" at bounding box center [545, 270] width 1090 height 541
click at [76, 36] on icon at bounding box center [75, 36] width 8 height 0
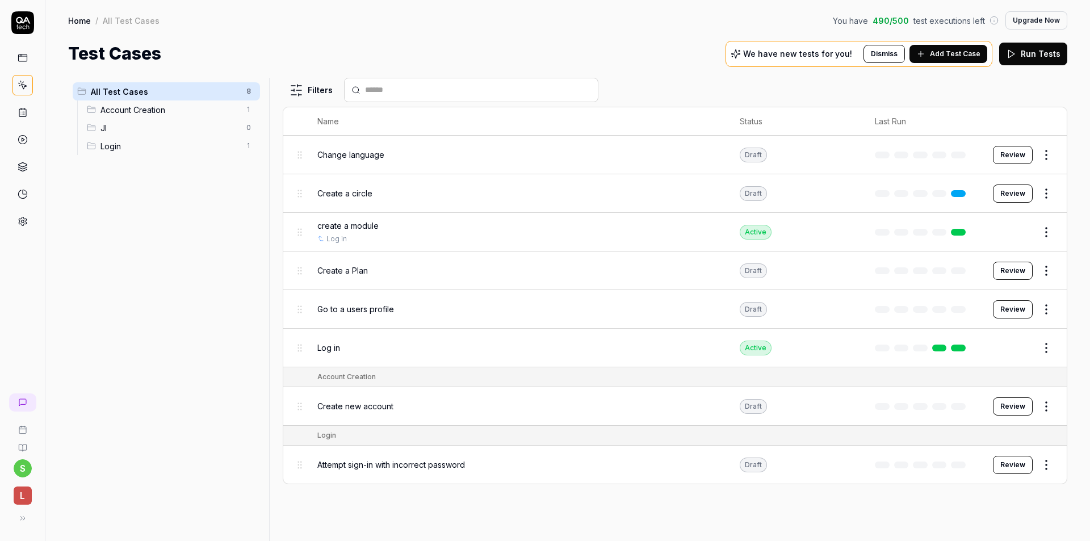
click at [1047, 272] on html "s L Home / All Test Cases You have 490 / 500 test executions left Upgrade Now H…" at bounding box center [545, 270] width 1090 height 541
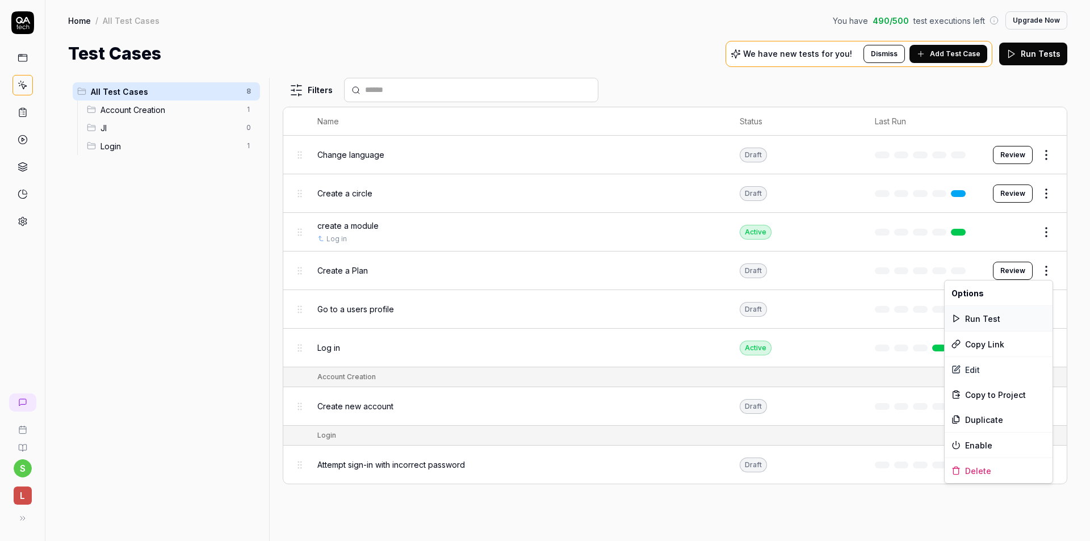
click at [993, 323] on div "Run Test" at bounding box center [999, 318] width 108 height 25
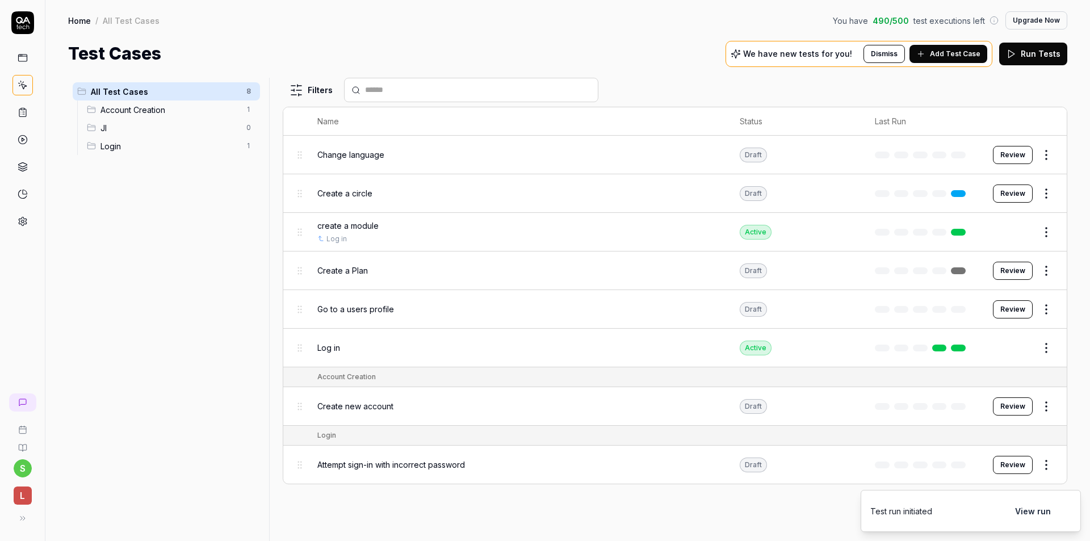
click at [1034, 507] on button "View run" at bounding box center [1033, 511] width 49 height 23
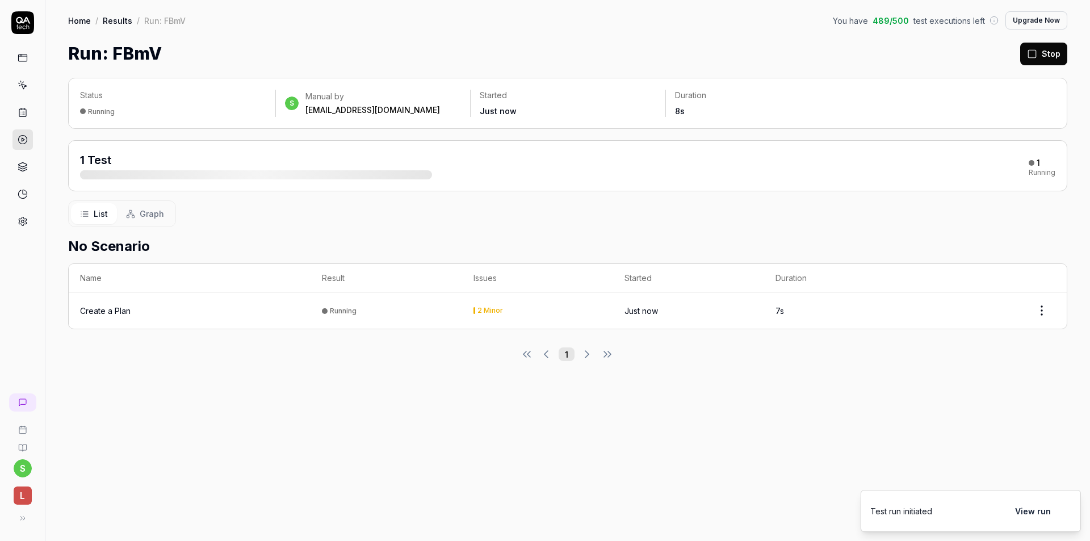
drag, startPoint x: 395, startPoint y: 33, endPoint x: 378, endPoint y: 29, distance: 18.0
click at [378, 29] on div "Home / Results / Run: FBmV You have 489 / 500 test executions left Upgrade Now" at bounding box center [567, 20] width 999 height 18
drag, startPoint x: 378, startPoint y: 29, endPoint x: 367, endPoint y: 29, distance: 10.8
click at [367, 29] on div "Home / Results / Run: FBmV You have 489 / 500 test executions left Upgrade Now" at bounding box center [567, 20] width 999 height 18
click at [367, 30] on div "Home / Results / Run: FBmV You have 489 / 500 test executions left Upgrade Now …" at bounding box center [567, 33] width 1045 height 66
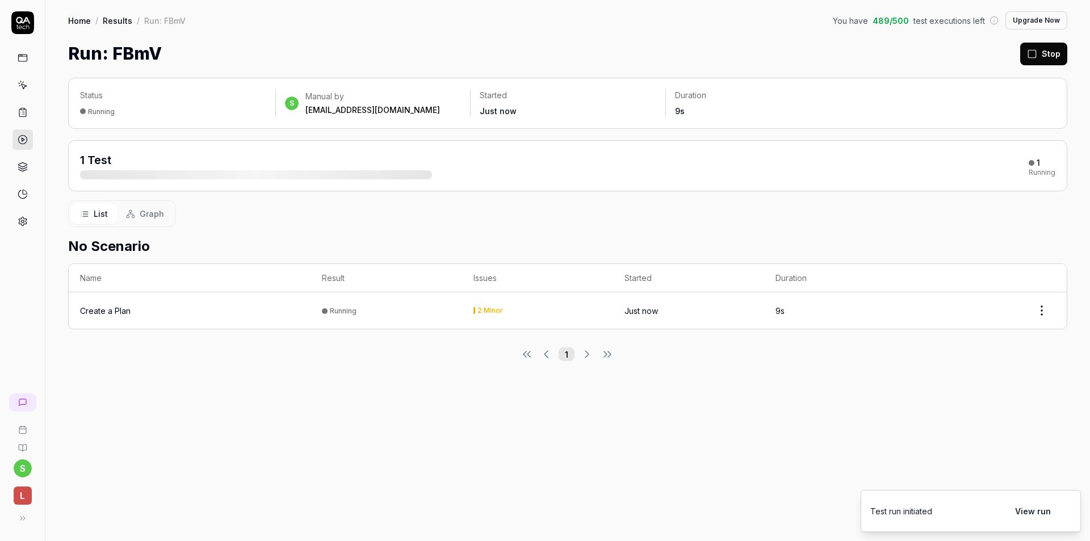
click at [368, 30] on div "Home / Results / Run: FBmV You have 489 / 500 test executions left Upgrade Now …" at bounding box center [567, 33] width 1045 height 66
click at [104, 314] on div "Create a Plan" at bounding box center [105, 311] width 51 height 12
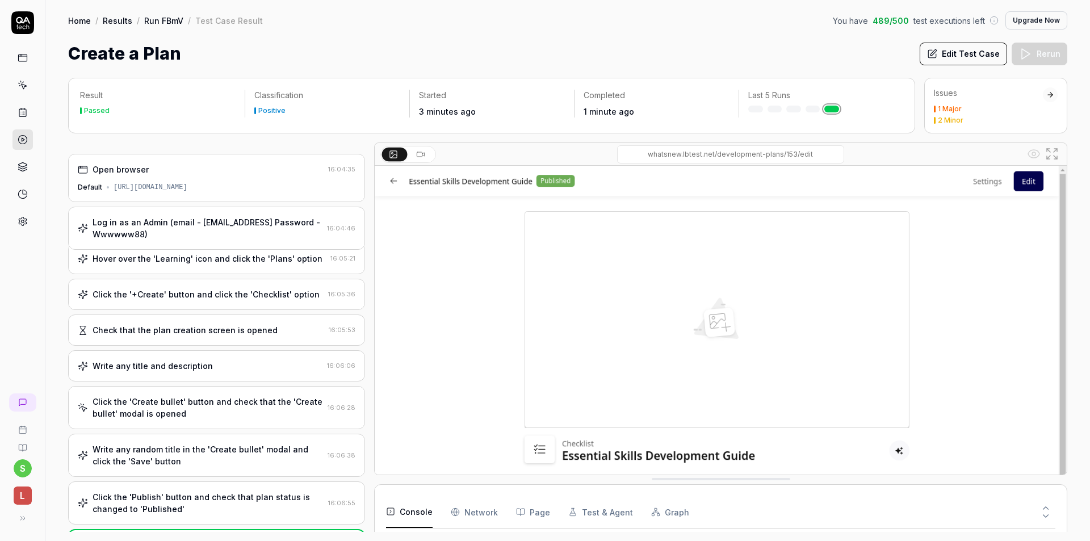
scroll to position [337, 0]
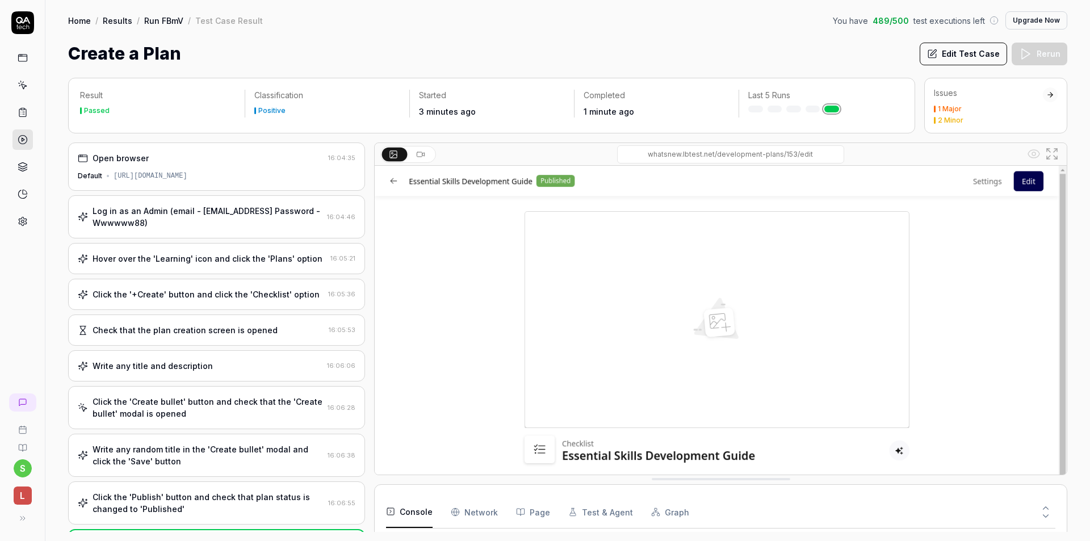
click at [348, 13] on div "Home / Results / Run FBmV / Test Case Result You have 489 / 500 test executions…" at bounding box center [567, 20] width 999 height 18
drag, startPoint x: 368, startPoint y: 15, endPoint x: 353, endPoint y: 14, distance: 15.4
click at [353, 14] on div "Home / Results / Run FBmV / Test Case Result You have 489 / 500 test executions…" at bounding box center [567, 20] width 999 height 18
click at [25, 139] on icon at bounding box center [23, 140] width 10 height 10
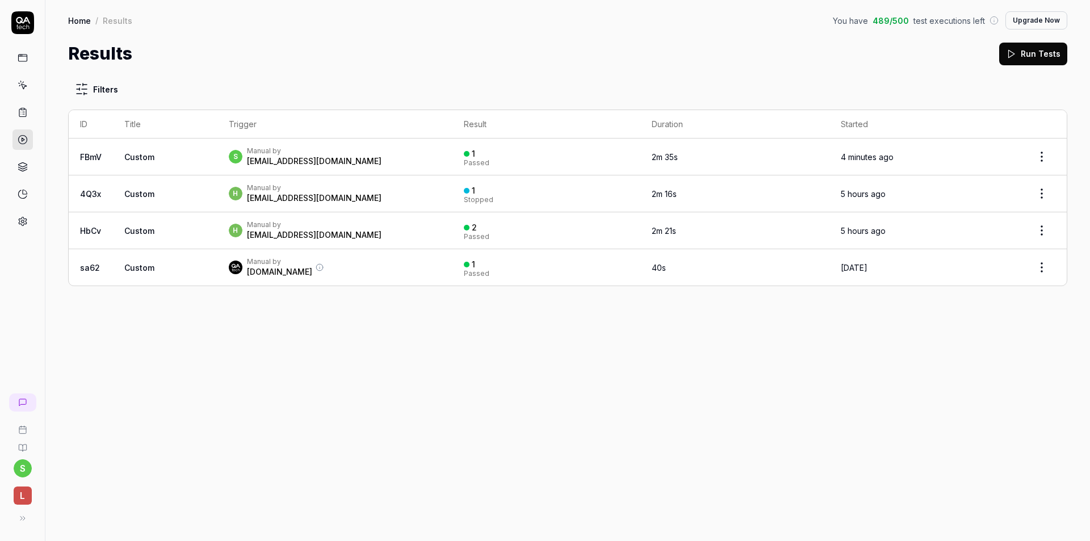
drag, startPoint x: 403, startPoint y: 58, endPoint x: 355, endPoint y: 52, distance: 48.1
click at [355, 52] on div "Results Run Tests" at bounding box center [567, 54] width 999 height 26
drag, startPoint x: 359, startPoint y: 52, endPoint x: 337, endPoint y: 51, distance: 22.2
click at [337, 51] on div "Results Run Tests" at bounding box center [567, 54] width 999 height 26
drag, startPoint x: 282, startPoint y: 56, endPoint x: 217, endPoint y: 52, distance: 64.3
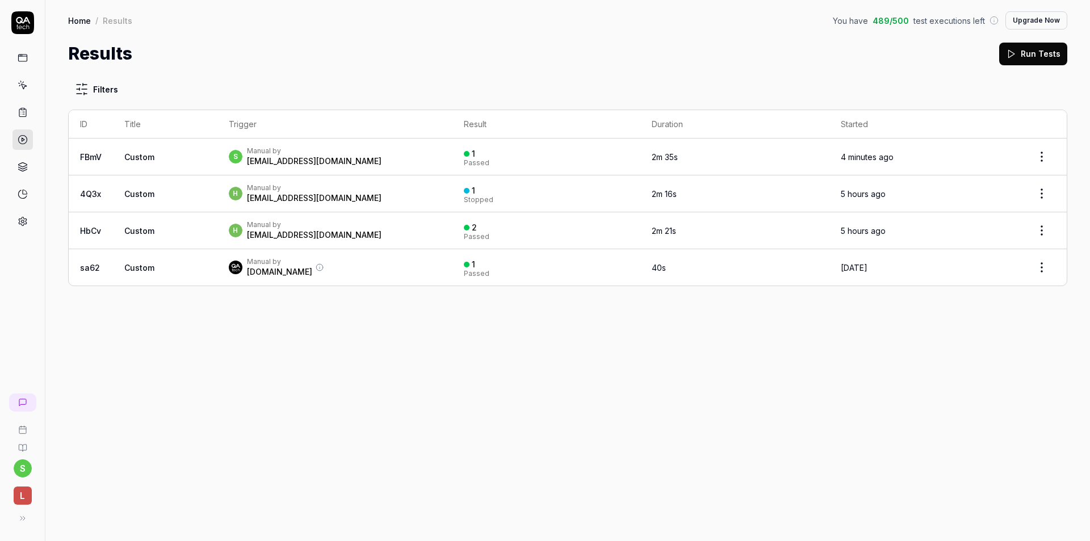
click at [215, 52] on div "Results Run Tests" at bounding box center [567, 54] width 999 height 26
drag, startPoint x: 231, startPoint y: 57, endPoint x: 263, endPoint y: 58, distance: 32.4
click at [220, 57] on div "Results Run Tests" at bounding box center [567, 54] width 999 height 26
drag, startPoint x: 268, startPoint y: 58, endPoint x: 274, endPoint y: 60, distance: 6.3
click at [265, 58] on div "Results Run Tests" at bounding box center [567, 54] width 999 height 26
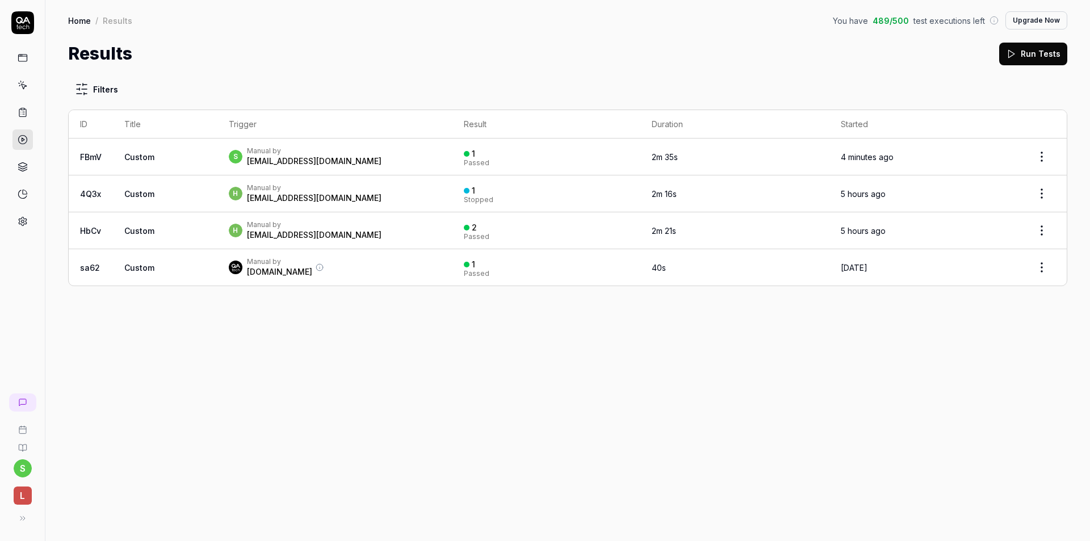
click at [271, 61] on div "Results Run Tests" at bounding box center [567, 54] width 999 height 26
drag, startPoint x: 273, startPoint y: 60, endPoint x: 256, endPoint y: 60, distance: 16.5
click at [256, 60] on div "Results Run Tests" at bounding box center [567, 54] width 999 height 26
drag, startPoint x: 274, startPoint y: 60, endPoint x: 252, endPoint y: 61, distance: 21.6
click at [249, 61] on div "Results Run Tests" at bounding box center [567, 54] width 999 height 26
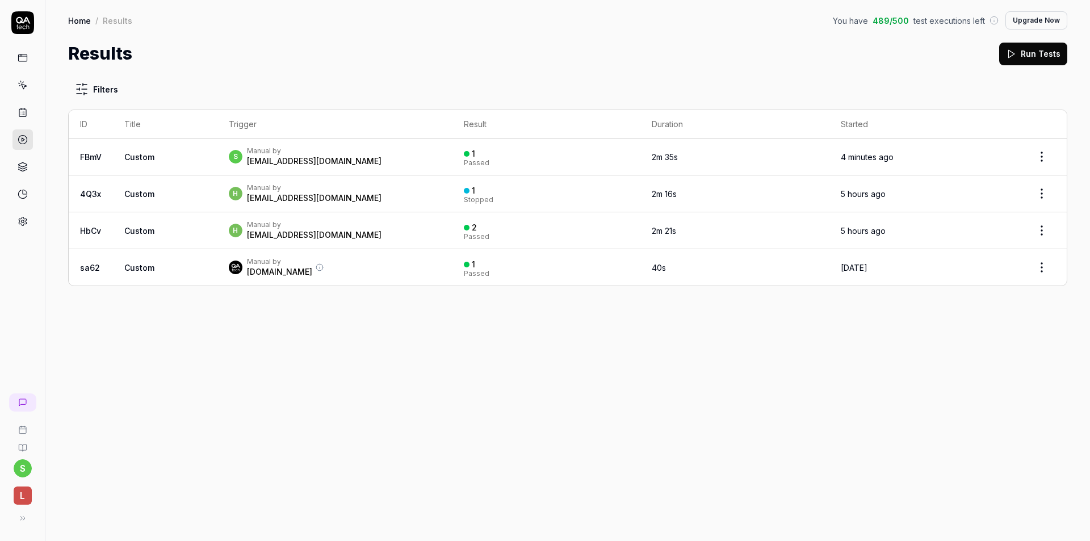
drag, startPoint x: 254, startPoint y: 61, endPoint x: 245, endPoint y: 60, distance: 8.6
click at [239, 61] on div "Results Run Tests" at bounding box center [567, 54] width 999 height 26
drag, startPoint x: 246, startPoint y: 60, endPoint x: 264, endPoint y: 57, distance: 17.7
click at [235, 60] on div "Results Run Tests" at bounding box center [567, 54] width 999 height 26
click at [234, 58] on div "Results Run Tests" at bounding box center [567, 54] width 999 height 26
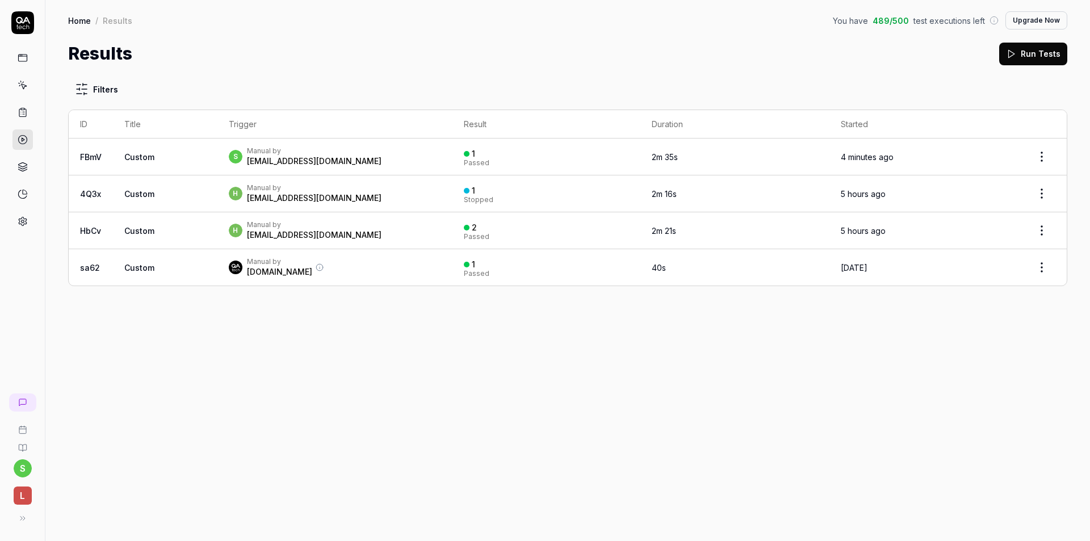
click at [249, 55] on div "Results Run Tests" at bounding box center [567, 54] width 999 height 26
drag, startPoint x: 261, startPoint y: 55, endPoint x: 274, endPoint y: 52, distance: 13.9
click at [246, 56] on div "Results Run Tests" at bounding box center [567, 54] width 999 height 26
drag, startPoint x: 272, startPoint y: 52, endPoint x: 260, endPoint y: 51, distance: 11.9
click at [254, 52] on div "Results Run Tests" at bounding box center [567, 54] width 999 height 26
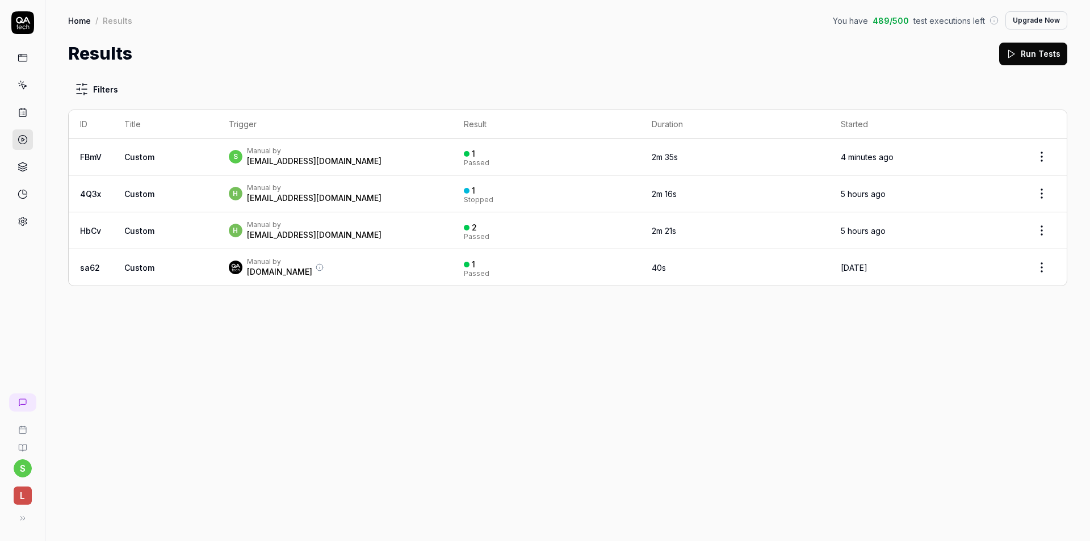
drag, startPoint x: 263, startPoint y: 51, endPoint x: 270, endPoint y: 49, distance: 6.5
click at [247, 51] on div "Results Run Tests" at bounding box center [567, 54] width 999 height 26
drag, startPoint x: 298, startPoint y: 49, endPoint x: 269, endPoint y: 48, distance: 29.6
click at [269, 48] on div "Results Run Tests" at bounding box center [567, 54] width 999 height 26
drag, startPoint x: 278, startPoint y: 48, endPoint x: 259, endPoint y: 49, distance: 18.8
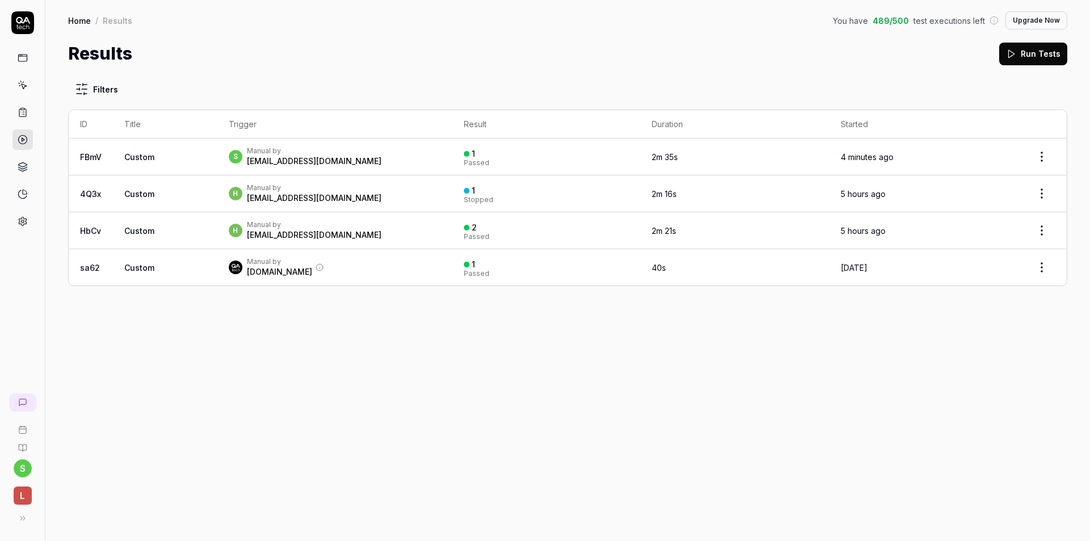
click at [245, 48] on div "Results Run Tests" at bounding box center [567, 54] width 999 height 26
click at [243, 51] on div "Results Run Tests" at bounding box center [567, 54] width 999 height 26
drag, startPoint x: 257, startPoint y: 51, endPoint x: 246, endPoint y: 51, distance: 10.8
click at [246, 51] on div "Results Run Tests" at bounding box center [567, 54] width 999 height 26
drag, startPoint x: 270, startPoint y: 52, endPoint x: 247, endPoint y: 53, distance: 22.7
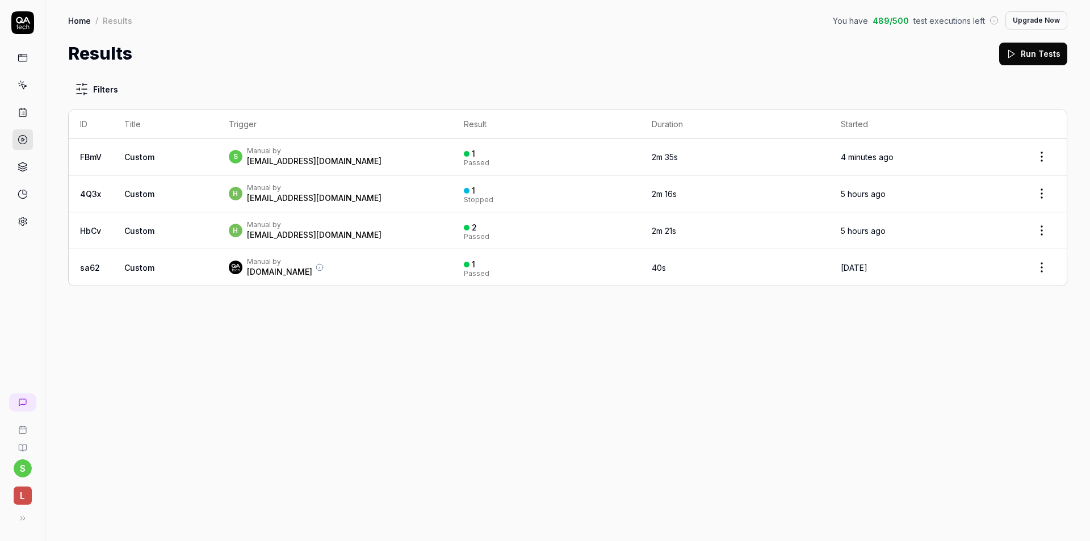
click at [238, 52] on div "Results Run Tests" at bounding box center [567, 54] width 999 height 26
drag, startPoint x: 248, startPoint y: 53, endPoint x: 224, endPoint y: 55, distance: 23.9
click at [224, 55] on div "Results Run Tests" at bounding box center [567, 54] width 999 height 26
drag, startPoint x: 291, startPoint y: 53, endPoint x: 265, endPoint y: 52, distance: 26.7
click at [265, 52] on div "Results Run Tests" at bounding box center [567, 54] width 999 height 26
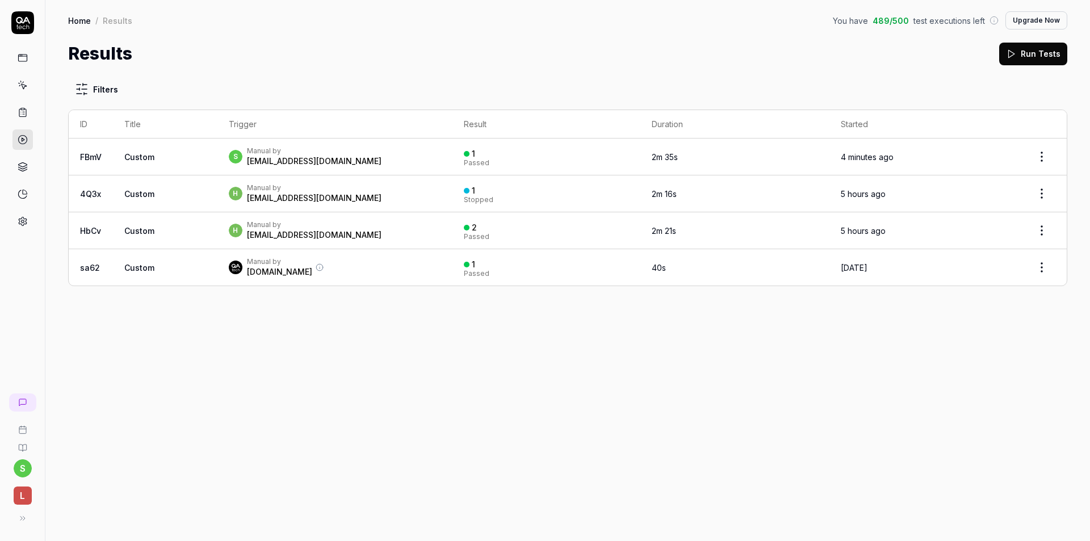
click at [262, 51] on div "Results Run Tests" at bounding box center [567, 54] width 999 height 26
drag, startPoint x: 275, startPoint y: 52, endPoint x: 247, endPoint y: 52, distance: 27.8
click at [245, 52] on div "Results Run Tests" at bounding box center [567, 54] width 999 height 26
click at [248, 52] on div "Results Run Tests" at bounding box center [567, 54] width 999 height 26
drag, startPoint x: 257, startPoint y: 53, endPoint x: 243, endPoint y: 55, distance: 14.3
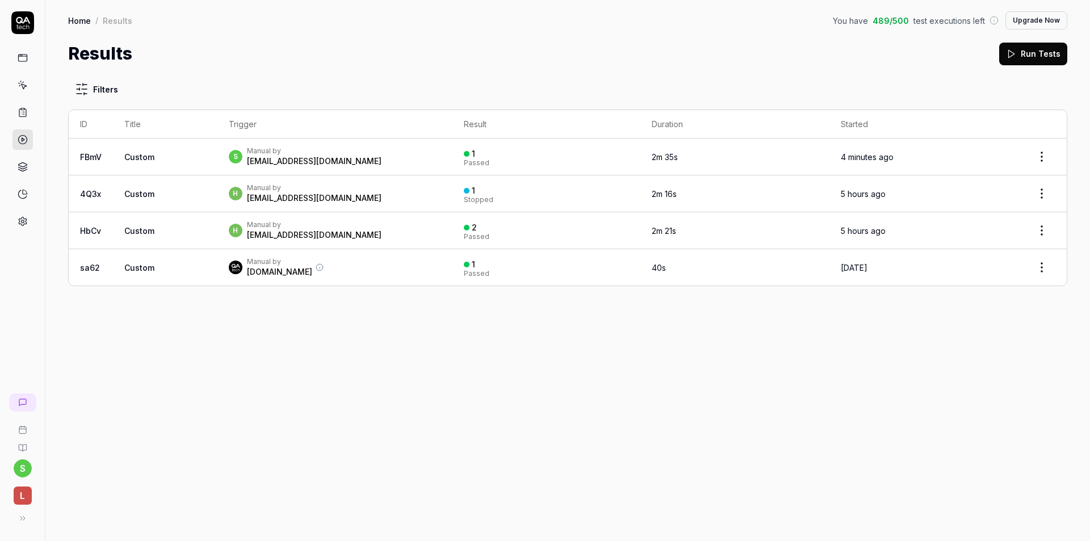
click at [243, 55] on div "Results Run Tests" at bounding box center [567, 54] width 999 height 26
click at [259, 55] on div "Results Run Tests" at bounding box center [567, 54] width 999 height 26
drag, startPoint x: 259, startPoint y: 55, endPoint x: 249, endPoint y: 55, distance: 9.7
drag, startPoint x: 249, startPoint y: 55, endPoint x: 242, endPoint y: 52, distance: 7.9
click at [228, 52] on div "Results Run Tests" at bounding box center [567, 54] width 999 height 26
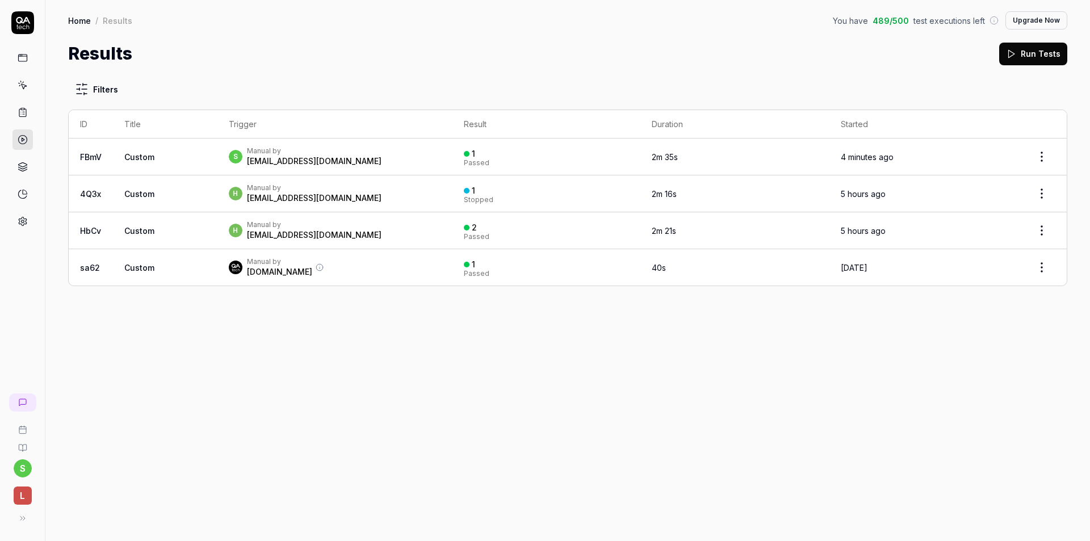
drag, startPoint x: 273, startPoint y: 52, endPoint x: 255, endPoint y: 52, distance: 17.6
click at [252, 52] on div "Results Run Tests" at bounding box center [567, 54] width 999 height 26
drag, startPoint x: 257, startPoint y: 52, endPoint x: 246, endPoint y: 52, distance: 10.2
click at [246, 52] on div "Results Run Tests" at bounding box center [567, 54] width 999 height 26
click at [247, 52] on div "Results Run Tests" at bounding box center [567, 54] width 999 height 26
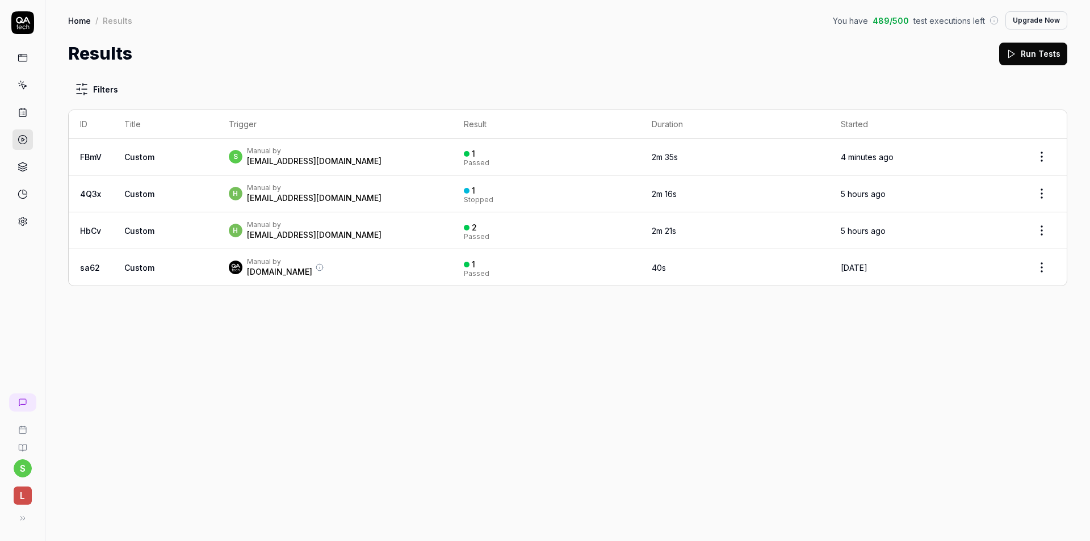
drag, startPoint x: 251, startPoint y: 52, endPoint x: 242, endPoint y: 51, distance: 8.5
click at [241, 52] on div "Results Run Tests" at bounding box center [567, 54] width 999 height 26
click at [20, 115] on icon at bounding box center [23, 112] width 10 height 10
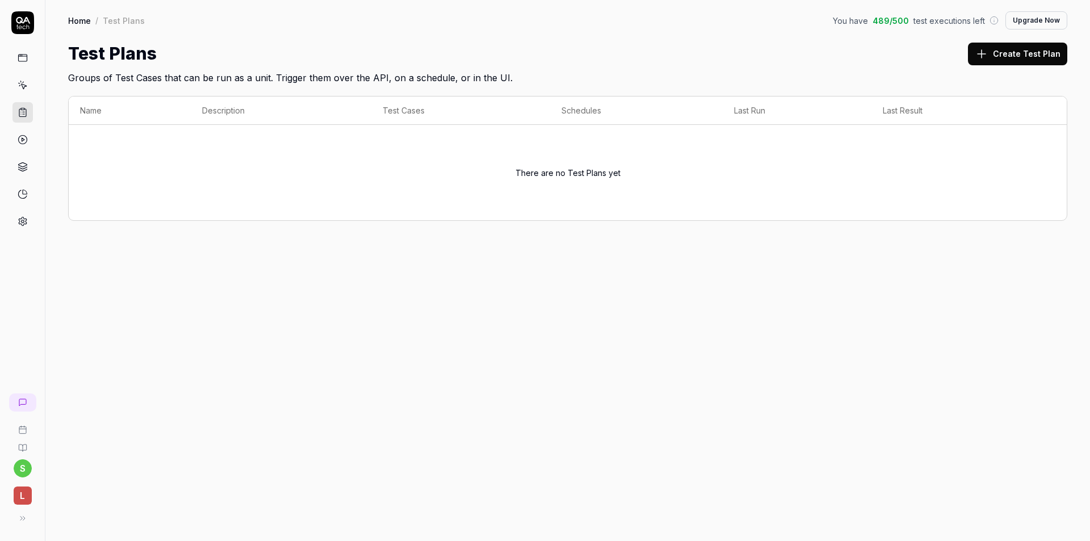
click at [21, 83] on icon at bounding box center [23, 85] width 10 height 10
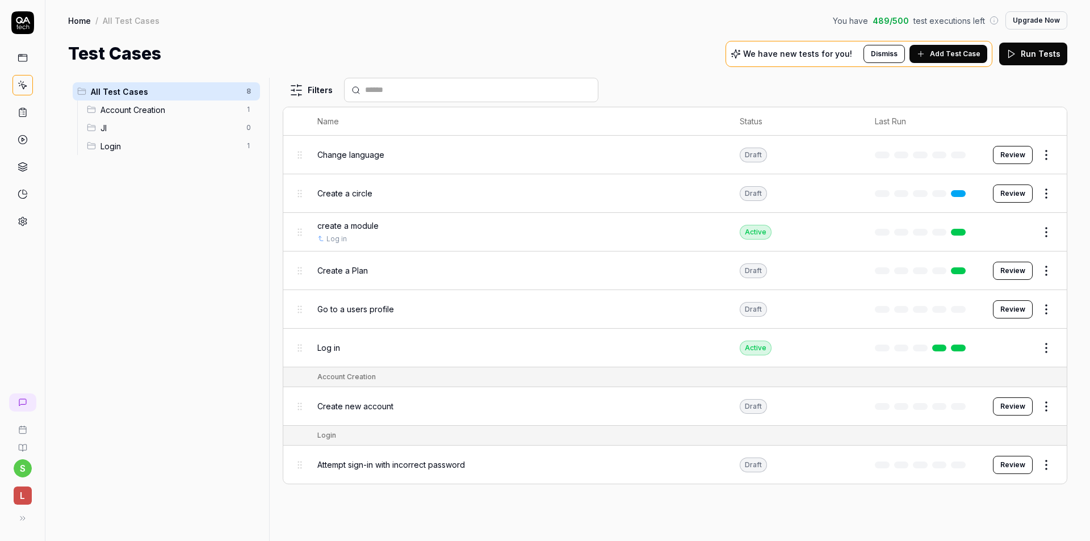
click at [1049, 269] on html "s L Home / All Test Cases You have 489 / 500 test executions left Upgrade Now H…" at bounding box center [545, 270] width 1090 height 541
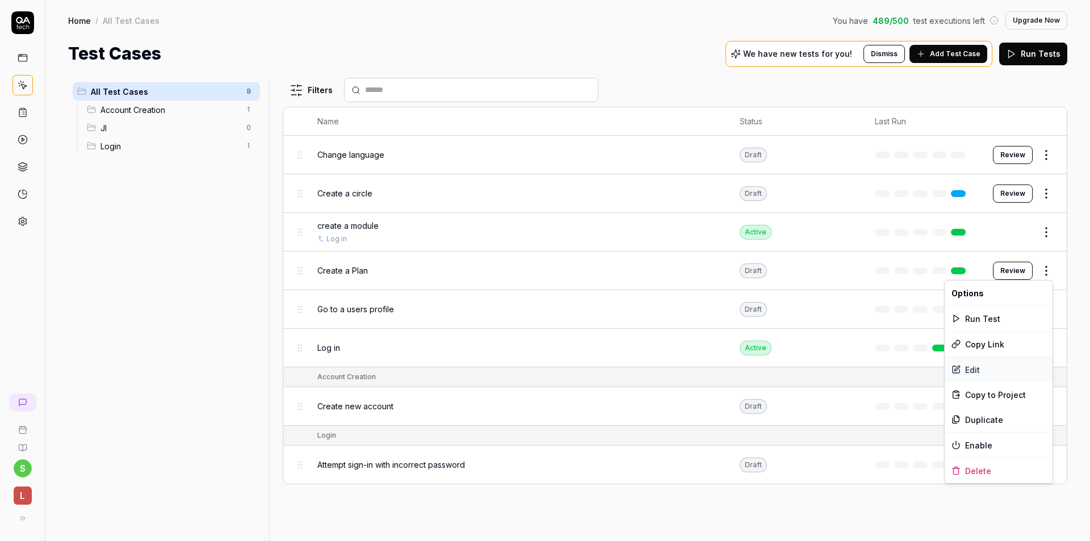
click at [987, 376] on div "Edit" at bounding box center [999, 369] width 108 height 25
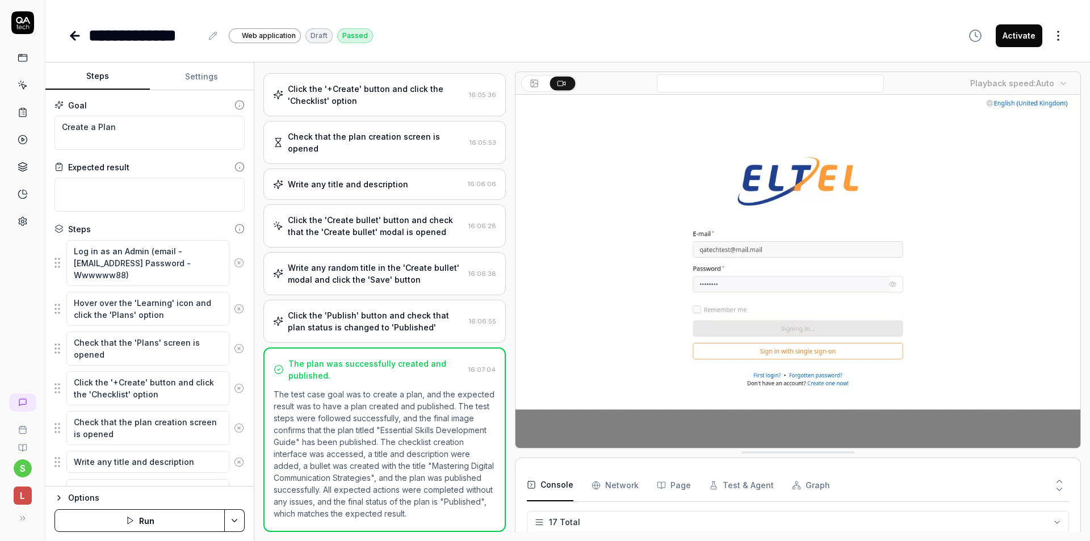
scroll to position [170, 0]
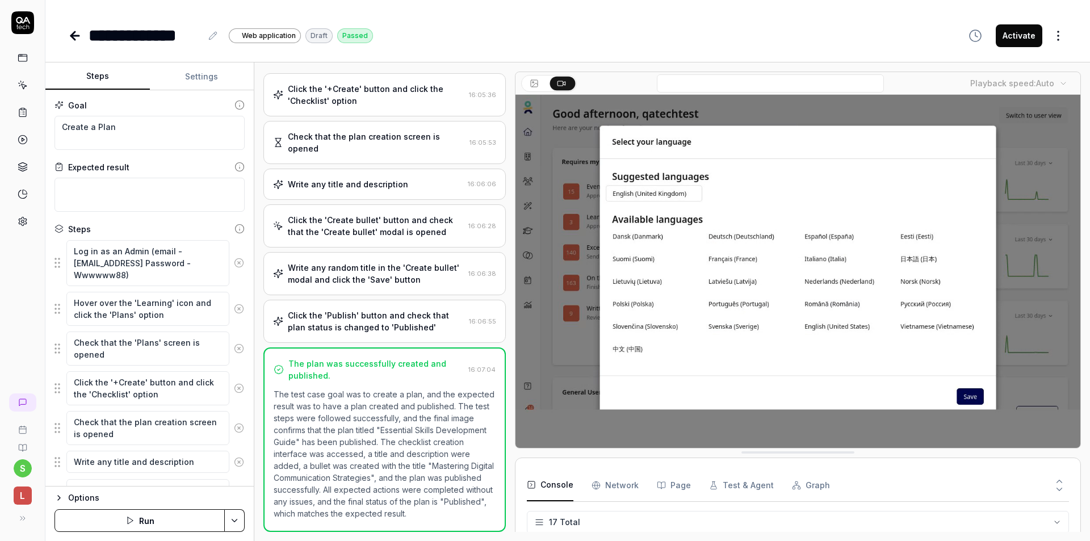
click at [385, 388] on p "The test case goal was to create a plan, and the expected result was to have a …" at bounding box center [385, 453] width 222 height 131
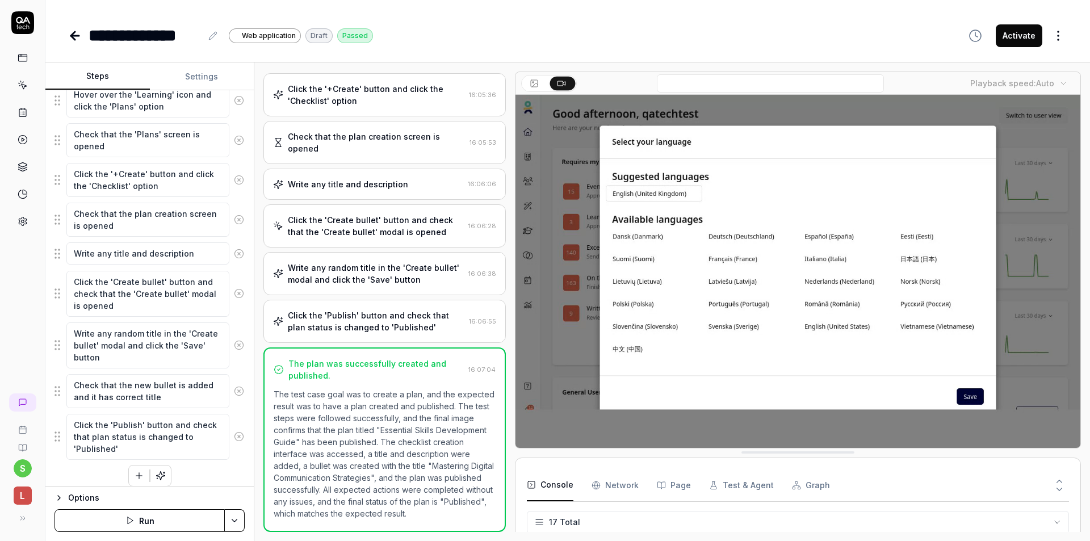
scroll to position [217, 0]
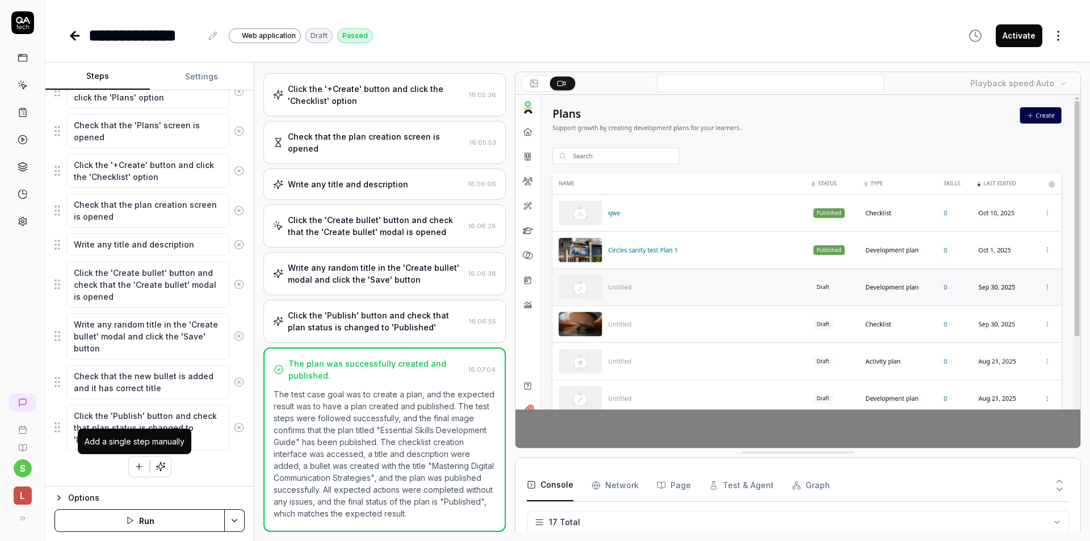
click at [134, 466] on icon "button" at bounding box center [139, 467] width 10 height 10
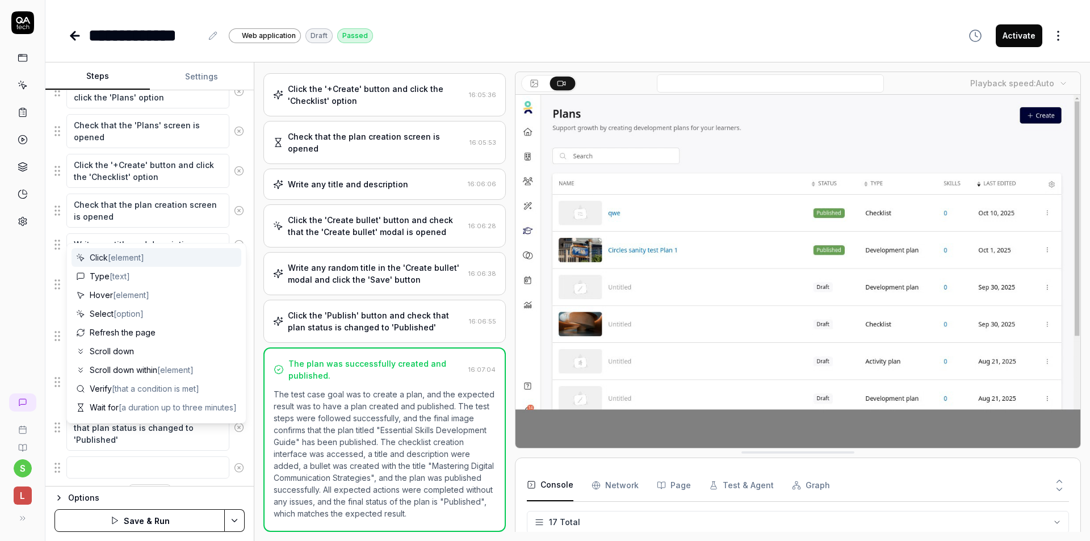
scroll to position [246, 0]
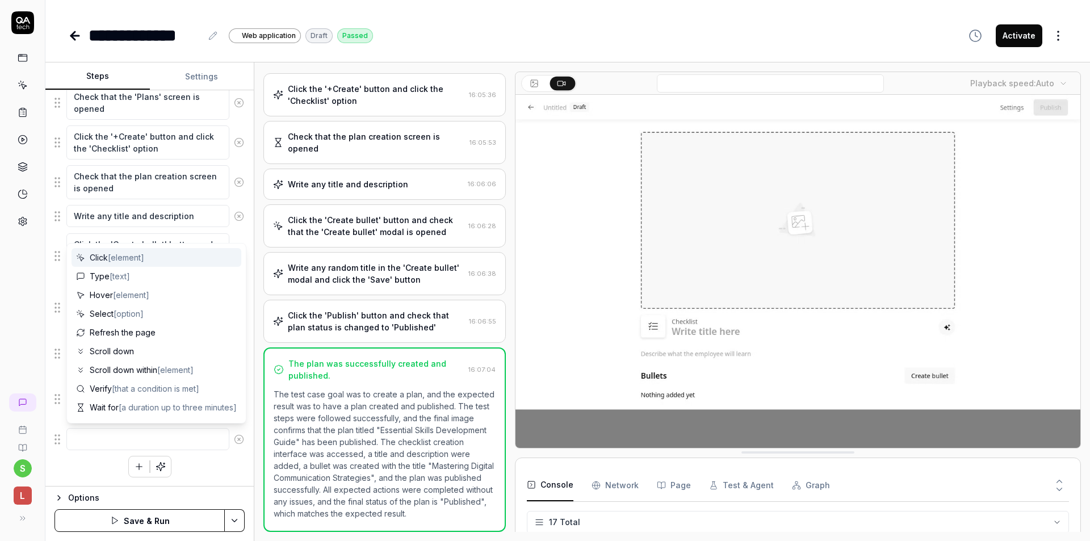
click at [133, 436] on textarea at bounding box center [147, 439] width 163 height 22
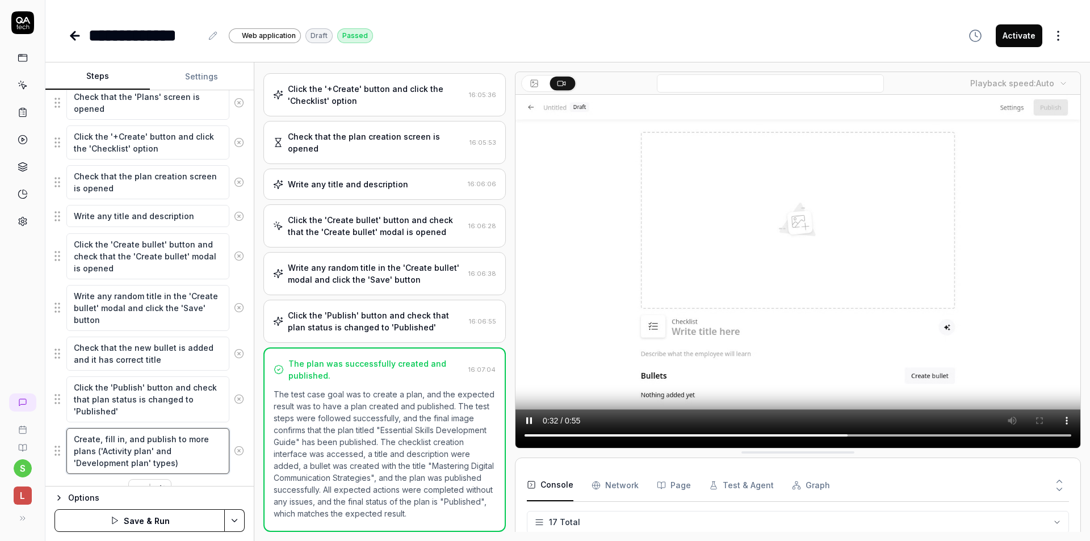
scroll to position [269, 0]
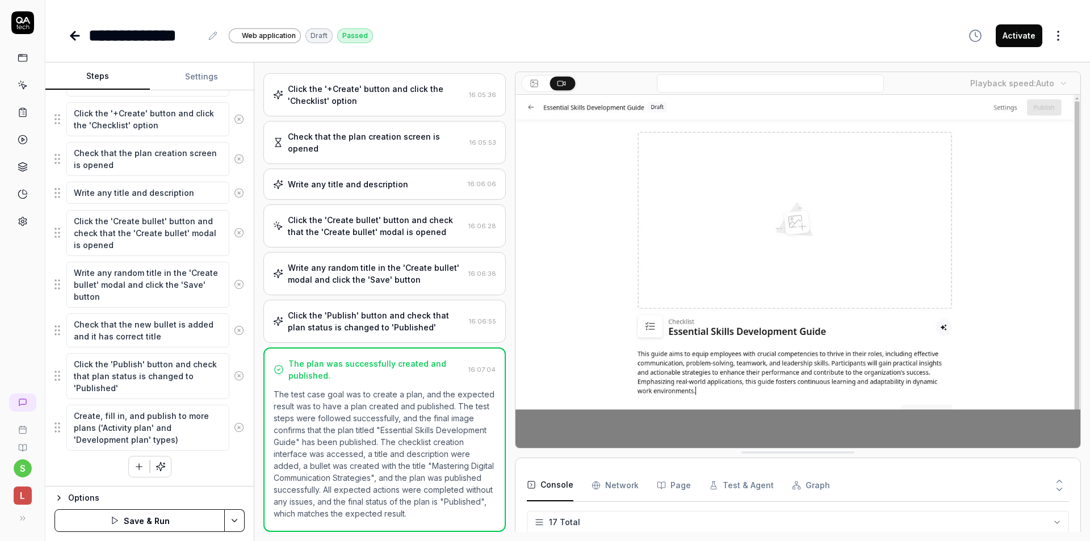
click at [198, 474] on div "Log in as an Admin (email - [EMAIL_ADDRESS] Password - Wwwwww88) Hover over the…" at bounding box center [150, 223] width 190 height 507
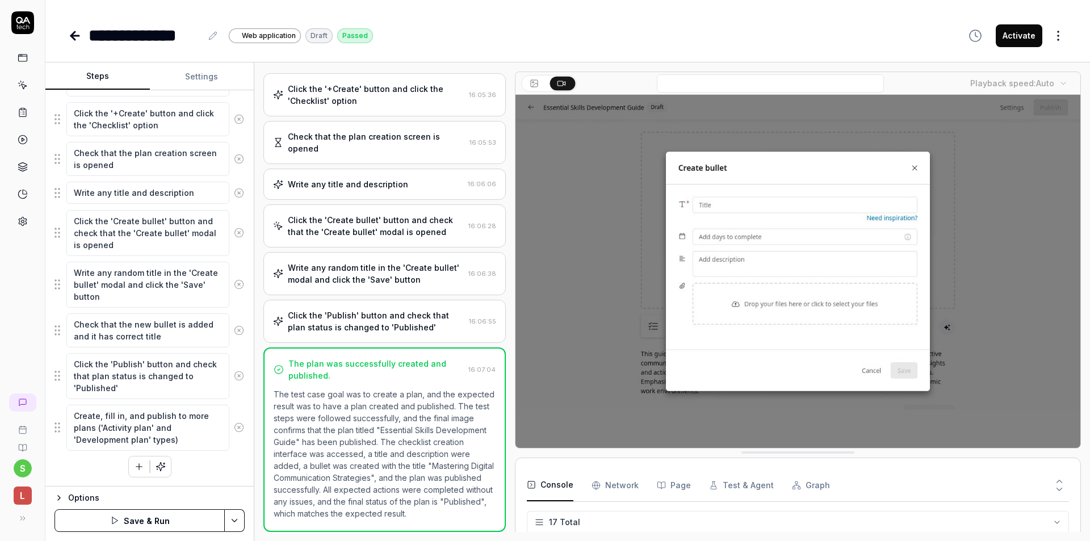
click at [236, 520] on html "**********" at bounding box center [545, 270] width 1090 height 541
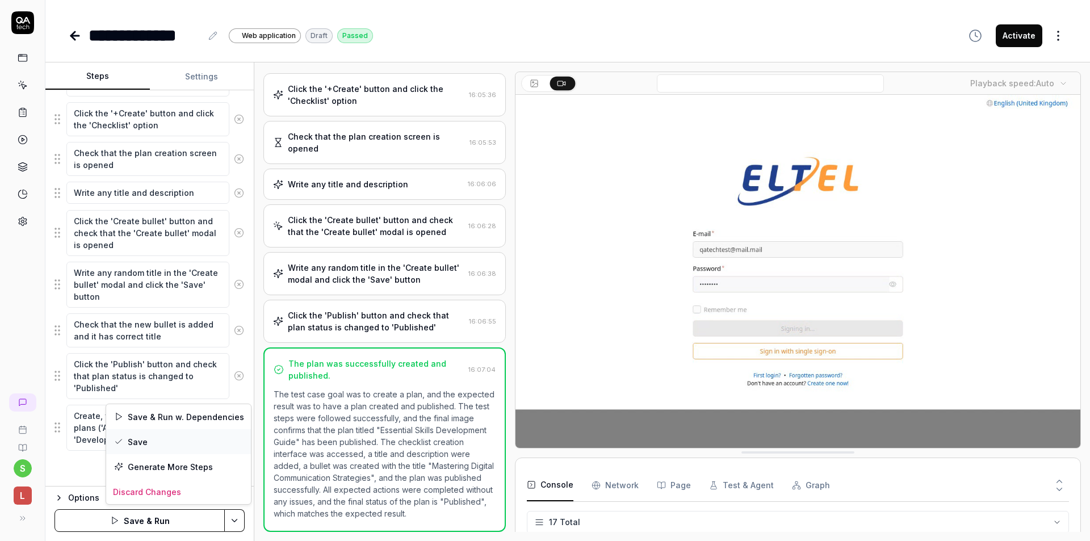
click at [165, 433] on div "Save" at bounding box center [178, 441] width 145 height 25
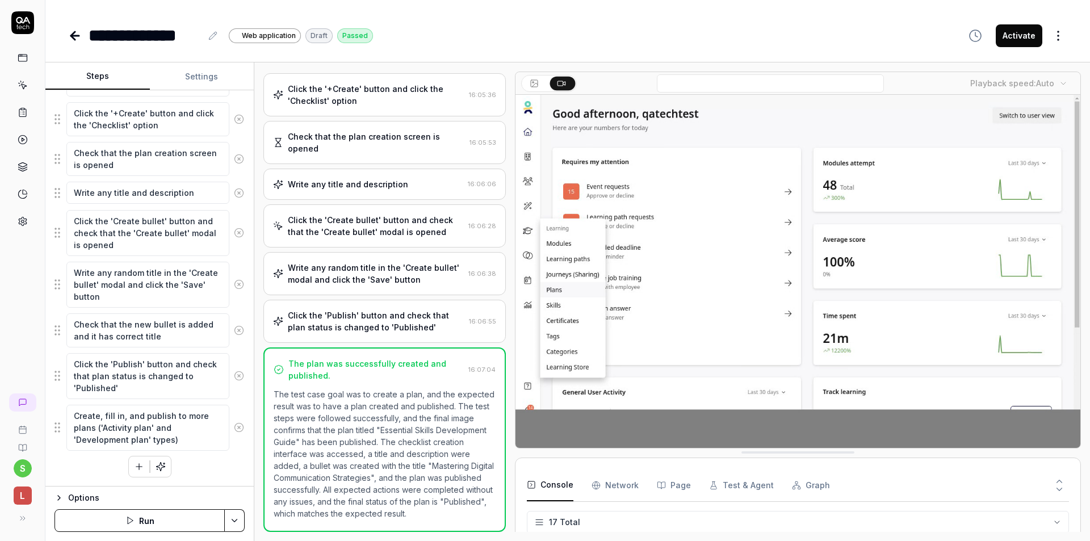
click at [134, 465] on icon "button" at bounding box center [139, 467] width 10 height 10
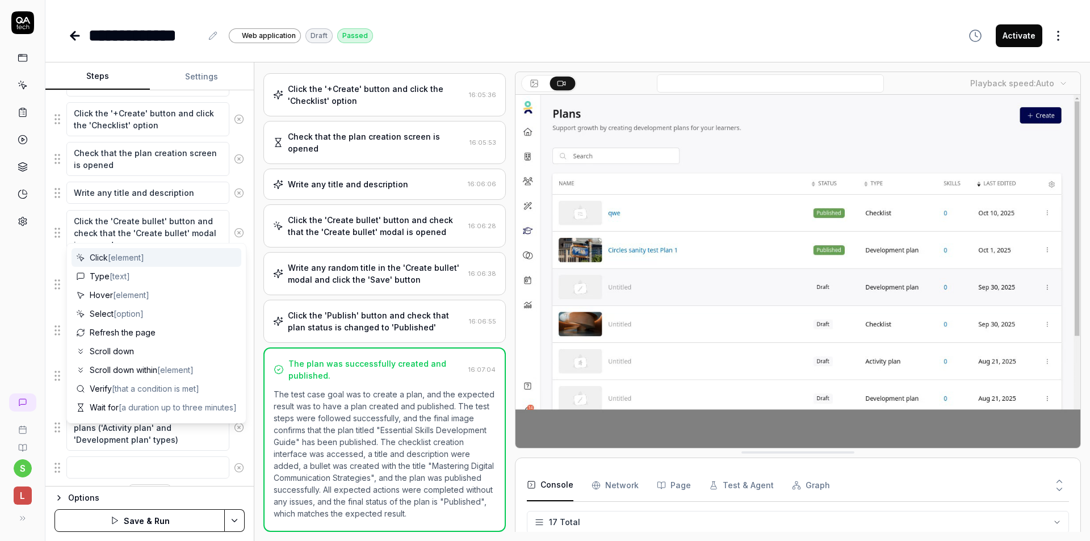
scroll to position [298, 0]
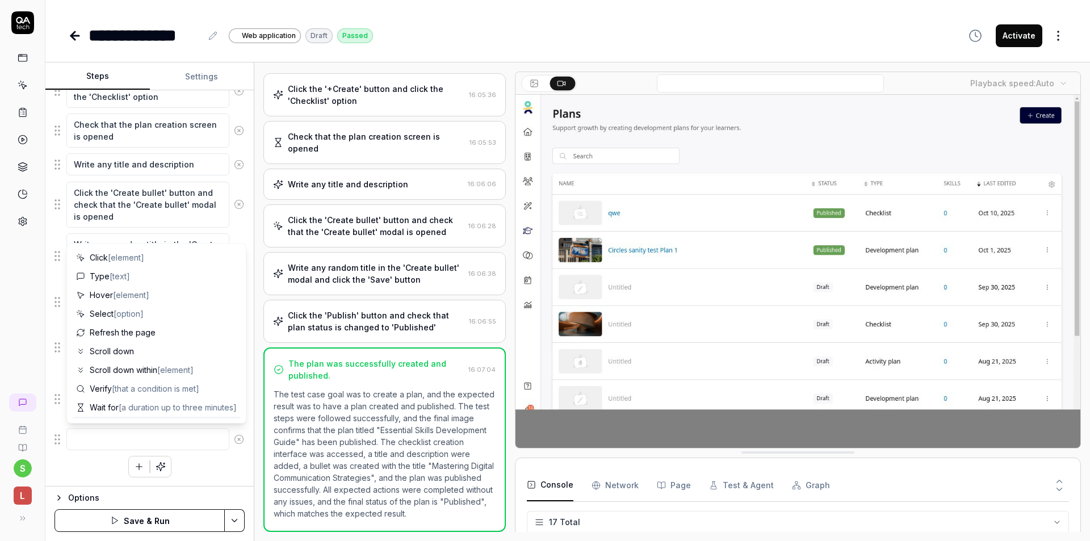
drag, startPoint x: 138, startPoint y: 438, endPoint x: 143, endPoint y: 429, distance: 10.2
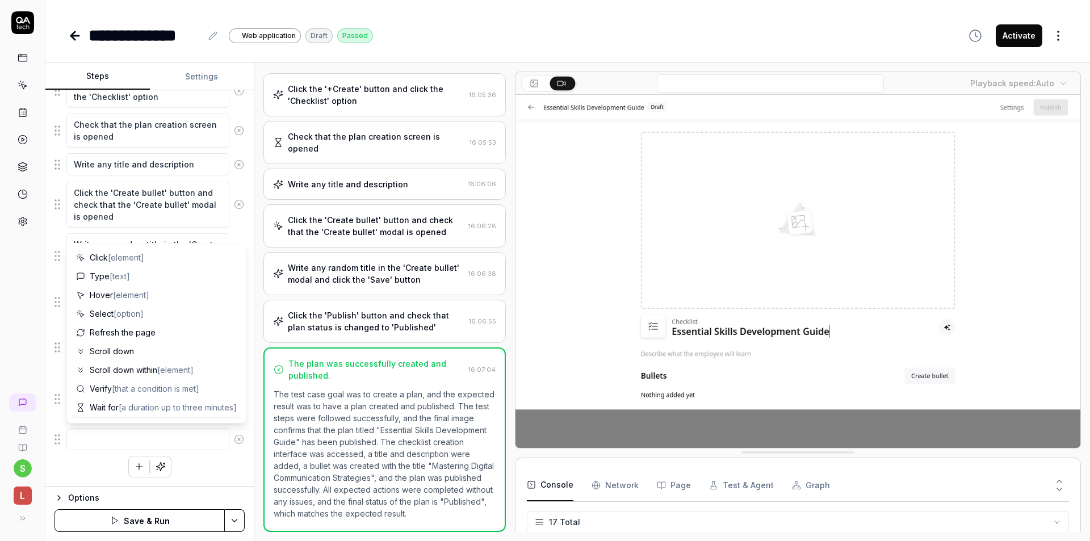
click at [140, 436] on textarea at bounding box center [147, 439] width 163 height 22
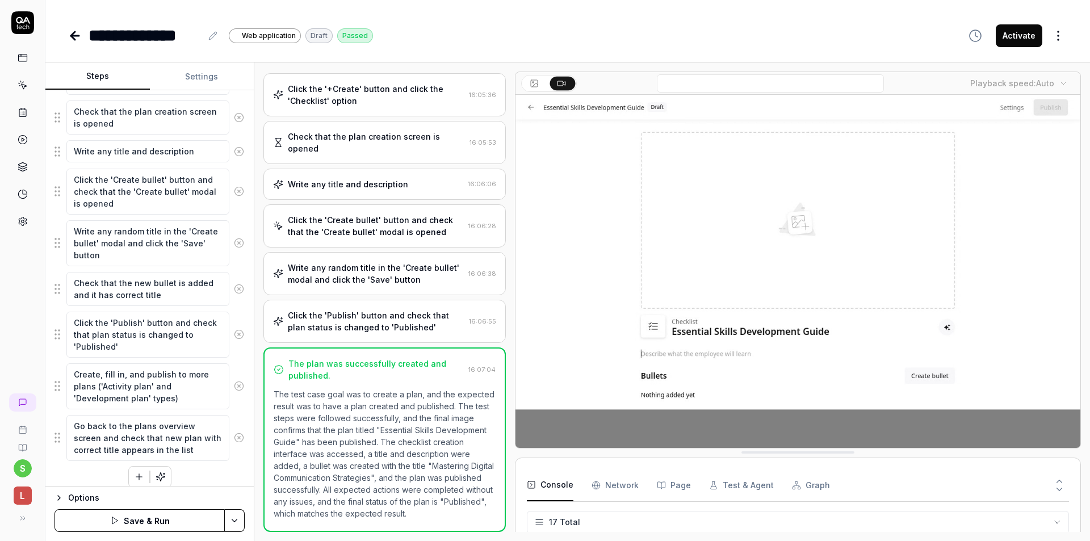
scroll to position [321, 0]
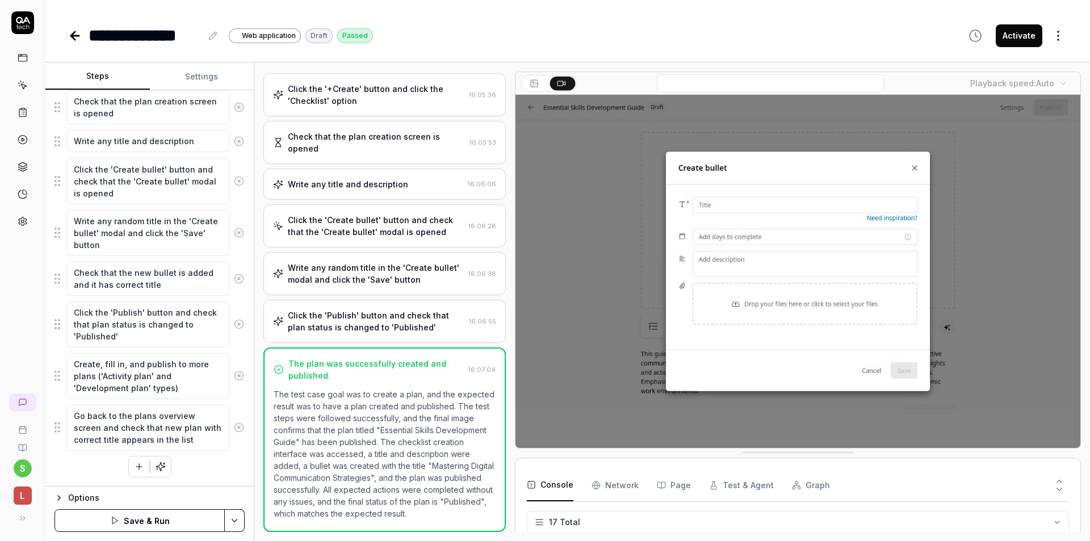
drag, startPoint x: 53, startPoint y: 432, endPoint x: 57, endPoint y: 426, distance: 6.9
click at [57, 426] on div "Goal Create a Plan Expected result Steps Log in as an Admin (email - [EMAIL_ADD…" at bounding box center [149, 288] width 208 height 396
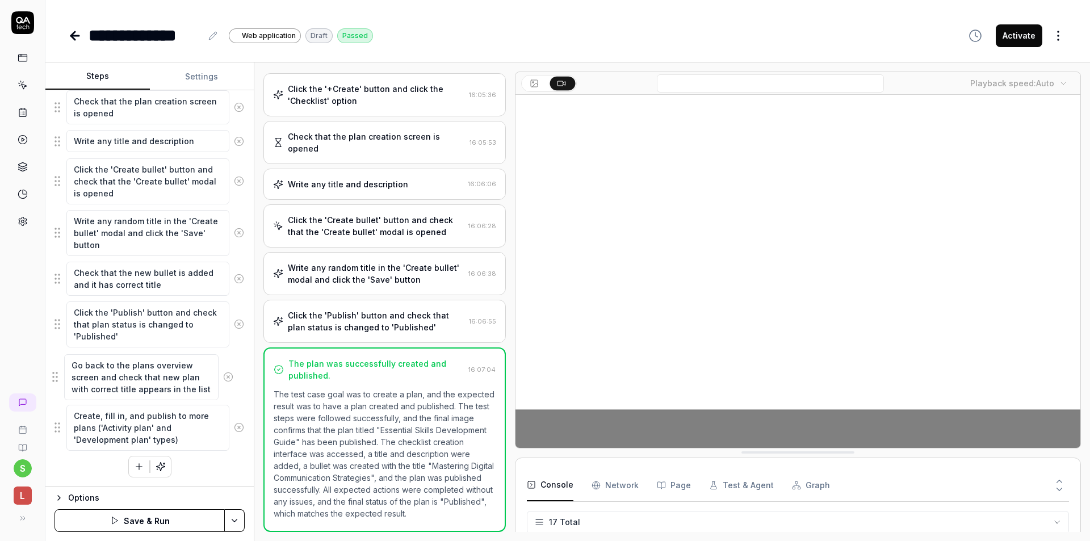
drag, startPoint x: 58, startPoint y: 429, endPoint x: 57, endPoint y: 374, distance: 55.7
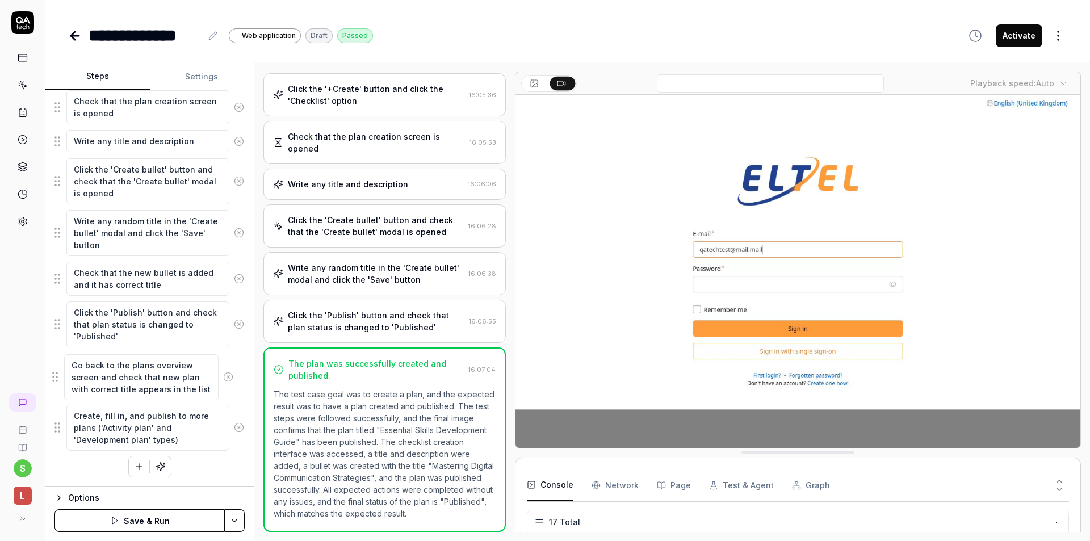
click at [57, 373] on fieldset "Log in as an Admin (email - [EMAIL_ADDRESS] Password - Wwwwww88) Hover over the…" at bounding box center [150, 185] width 190 height 533
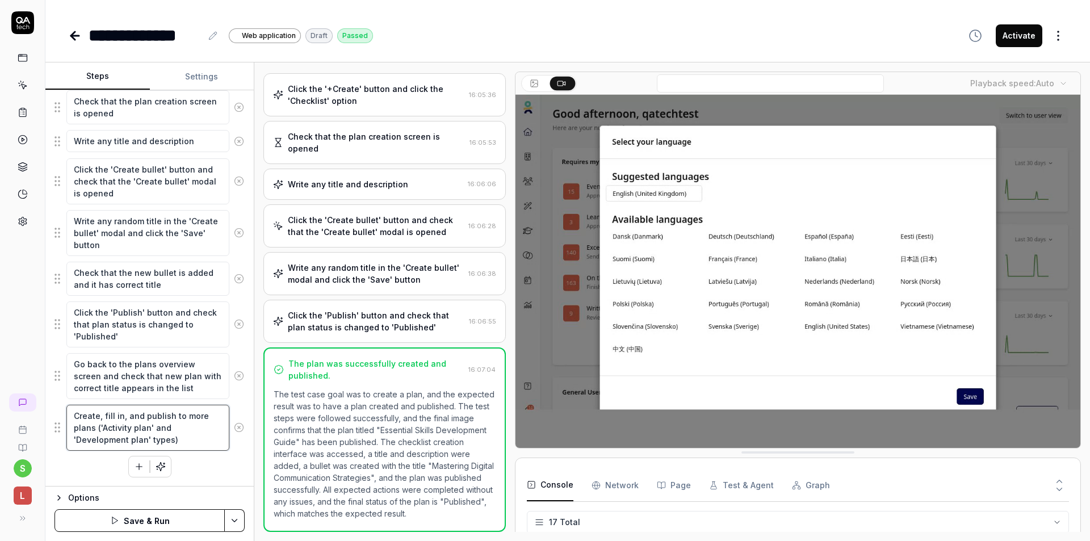
click at [180, 437] on textarea "Create, fill in, and publish to more plans ('Activity plan' and 'Development pl…" at bounding box center [147, 428] width 163 height 46
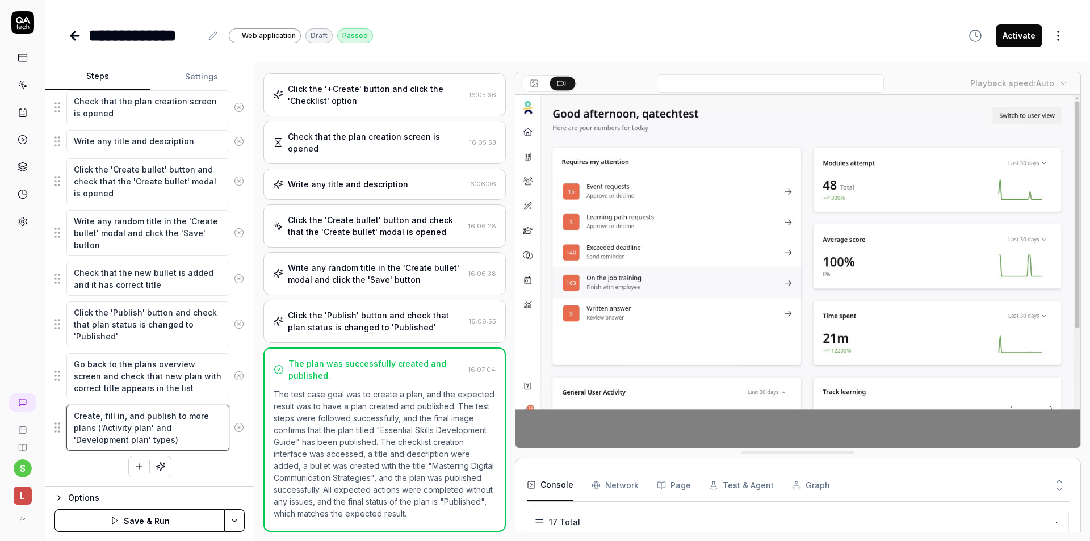
click at [139, 417] on textarea "Create, fill in, and publish to more plans ('Activity plan' and 'Development pl…" at bounding box center [147, 428] width 163 height 46
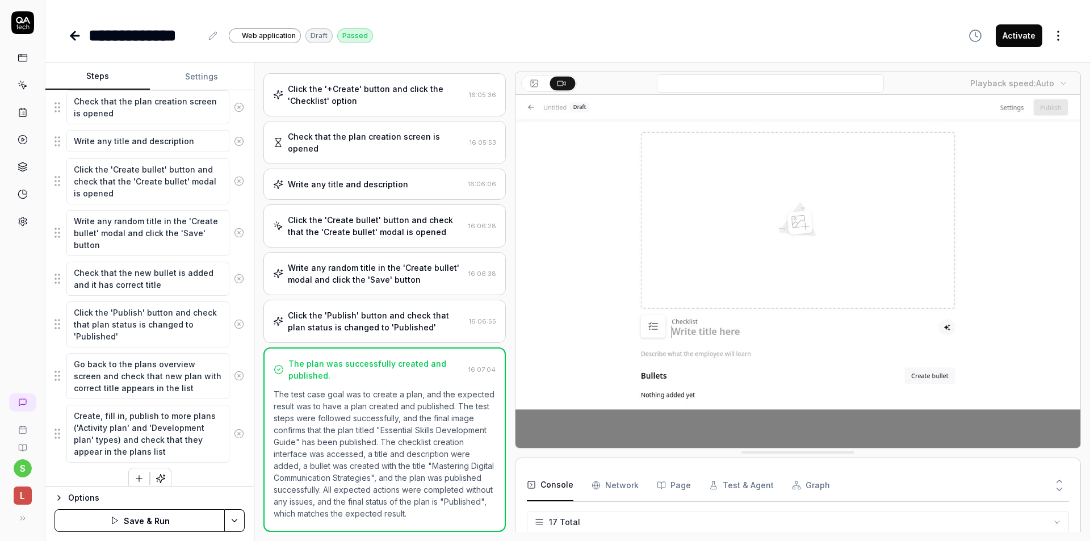
click at [194, 475] on div "Log in as an Admin (email - [EMAIL_ADDRESS] Password - Wwwwww88) Hover over the…" at bounding box center [150, 204] width 190 height 571
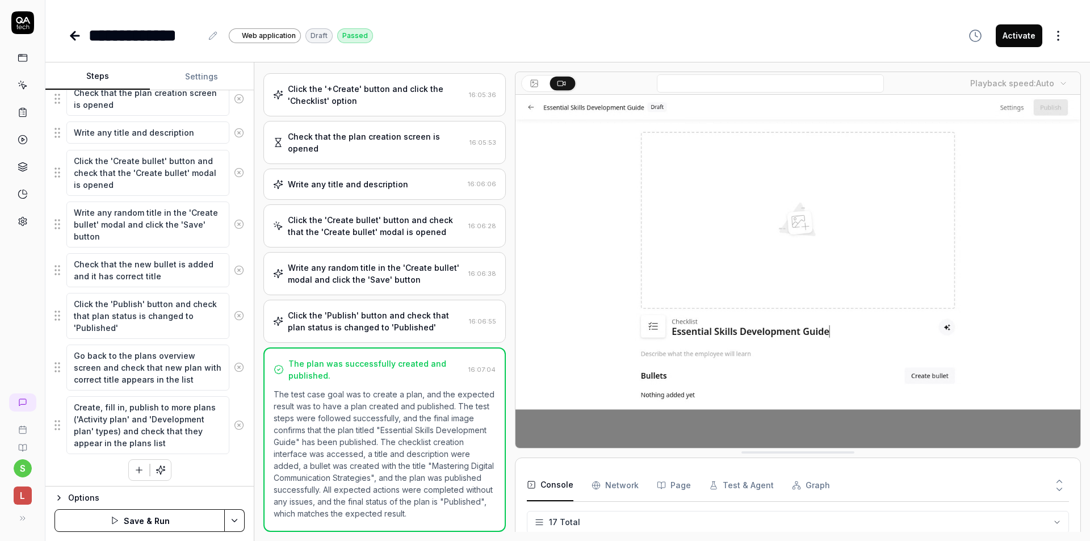
scroll to position [333, 0]
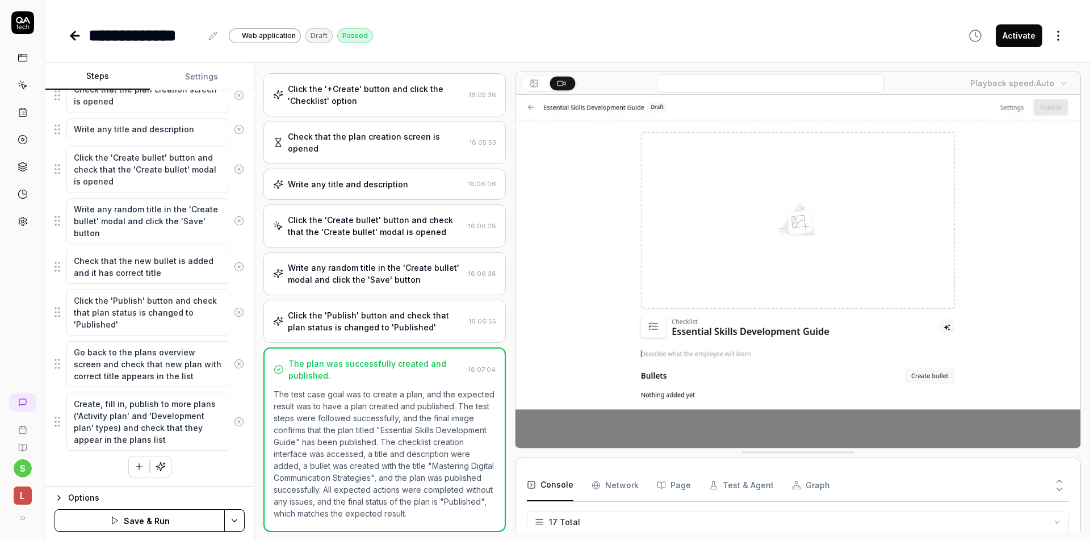
click at [233, 514] on html "**********" at bounding box center [545, 270] width 1090 height 541
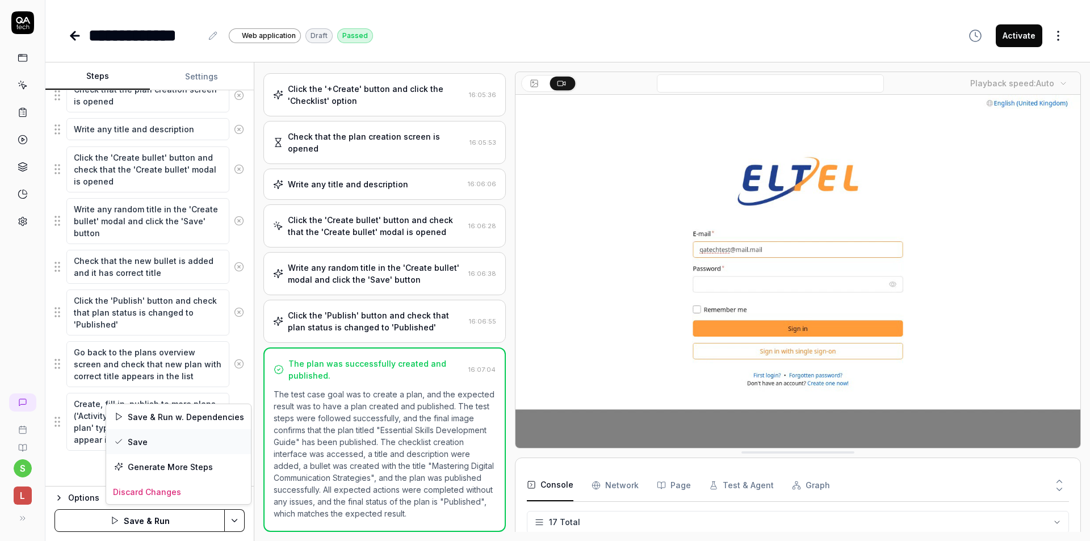
click at [162, 446] on div "Save" at bounding box center [178, 441] width 145 height 25
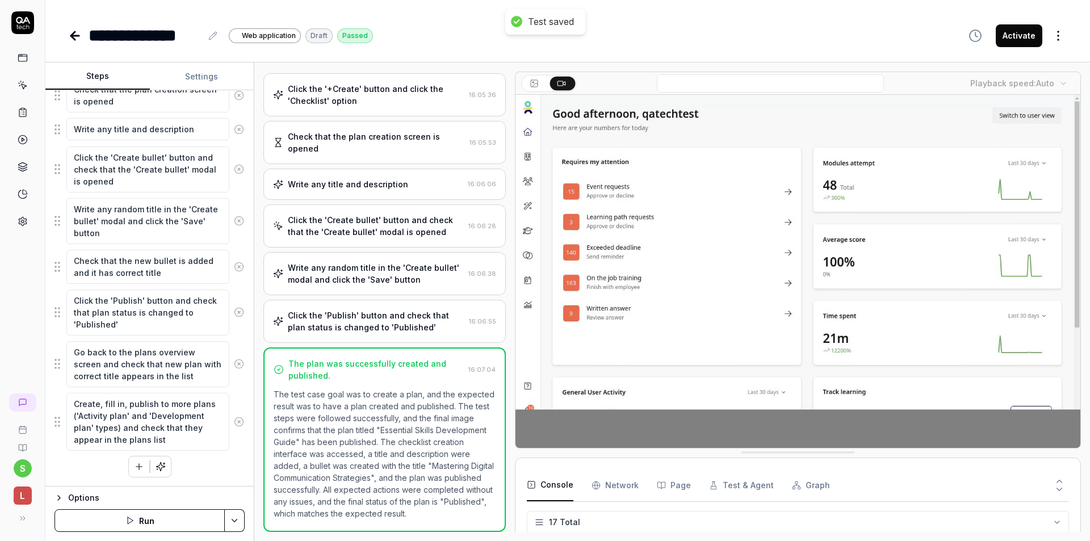
click at [78, 35] on icon at bounding box center [75, 36] width 14 height 14
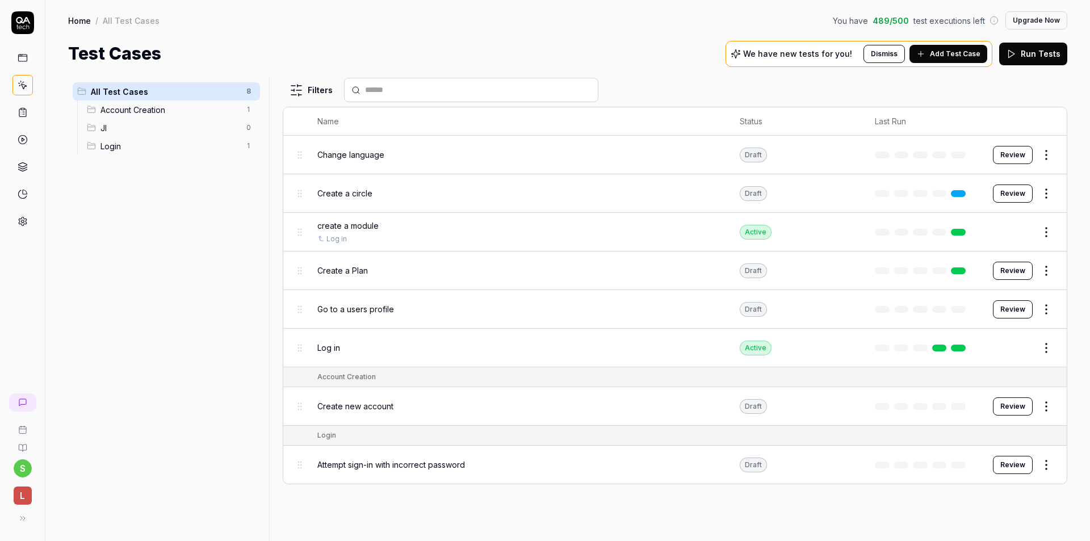
click at [1051, 275] on body "s L Home / All Test Cases You have 489 / 500 test executions left Upgrade Now H…" at bounding box center [545, 270] width 1090 height 541
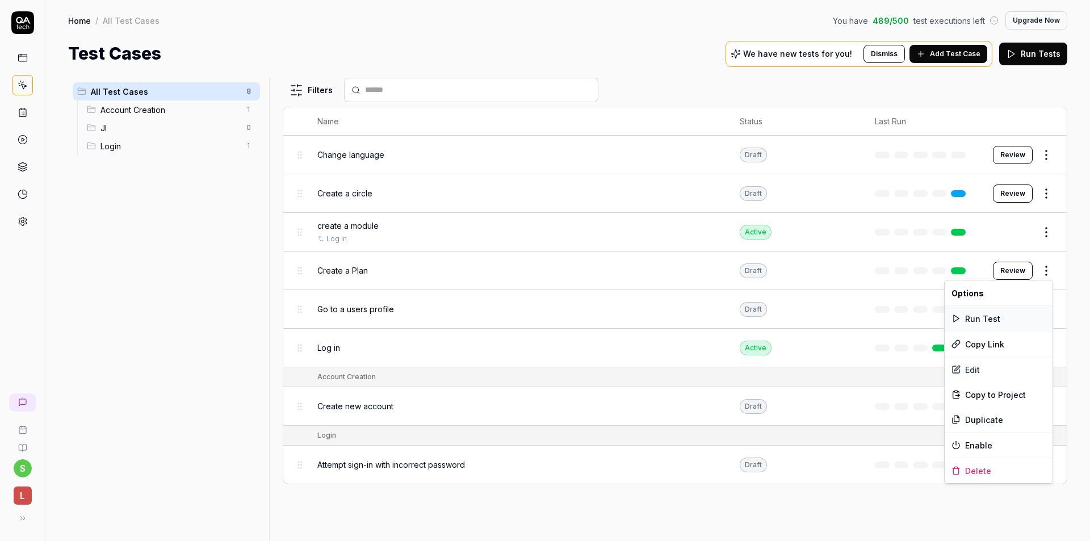
click at [991, 317] on div "Run Test" at bounding box center [999, 318] width 108 height 25
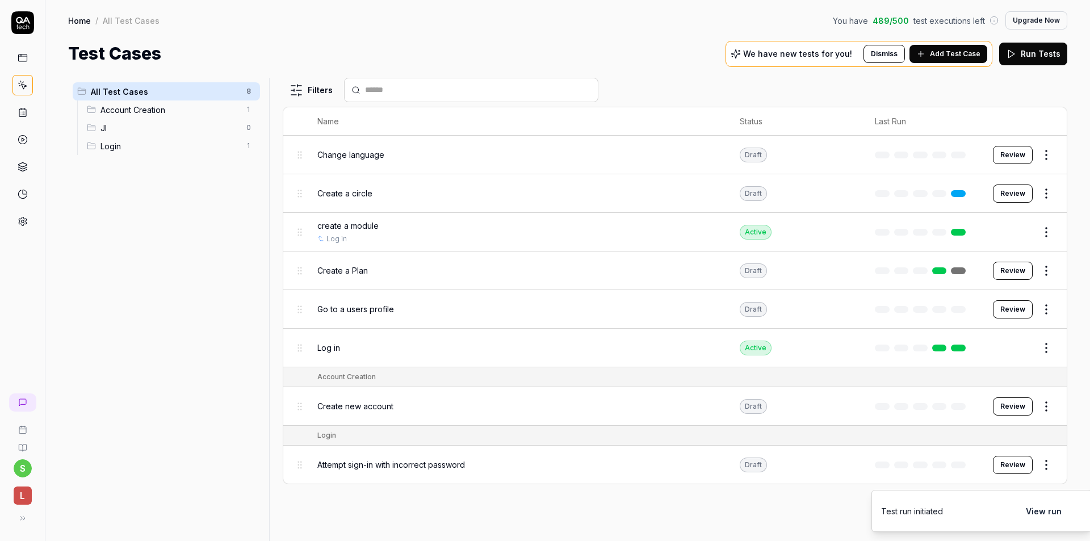
click at [1040, 511] on button "View run" at bounding box center [1043, 511] width 49 height 23
click at [1032, 511] on button "View run" at bounding box center [1033, 511] width 49 height 23
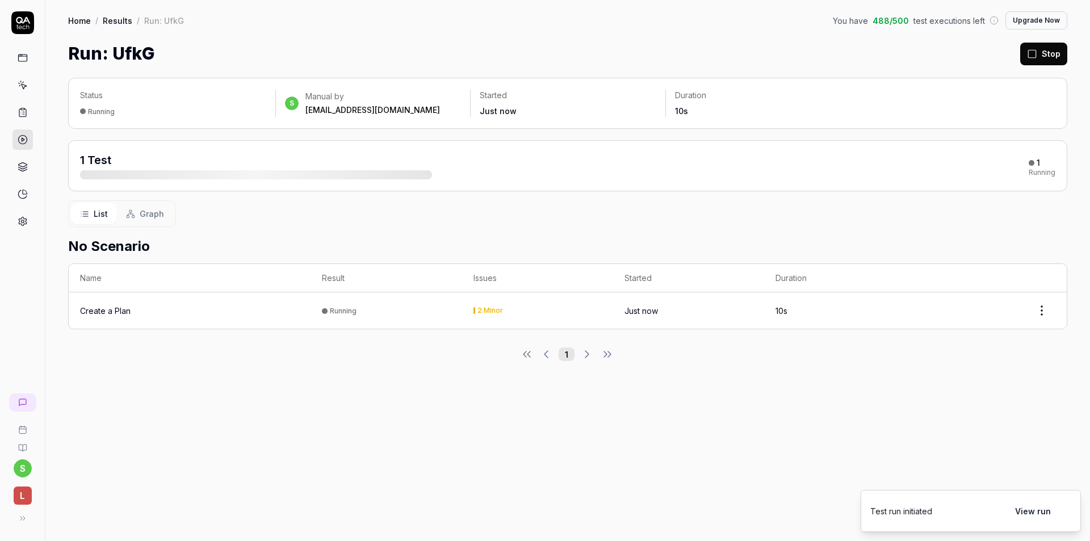
click at [100, 308] on div "Create a Plan" at bounding box center [105, 311] width 51 height 12
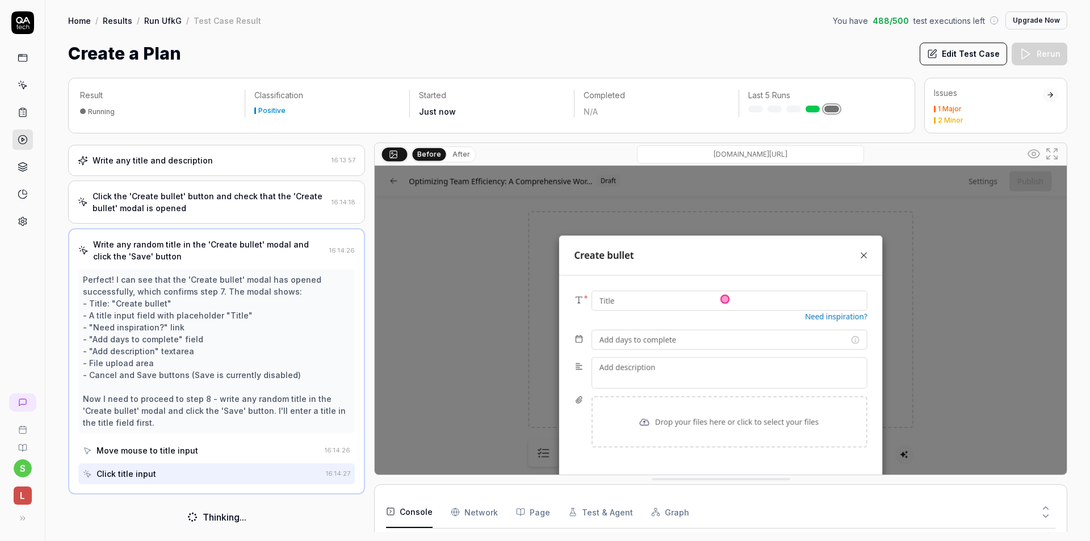
click at [1056, 154] on icon at bounding box center [1052, 154] width 14 height 14
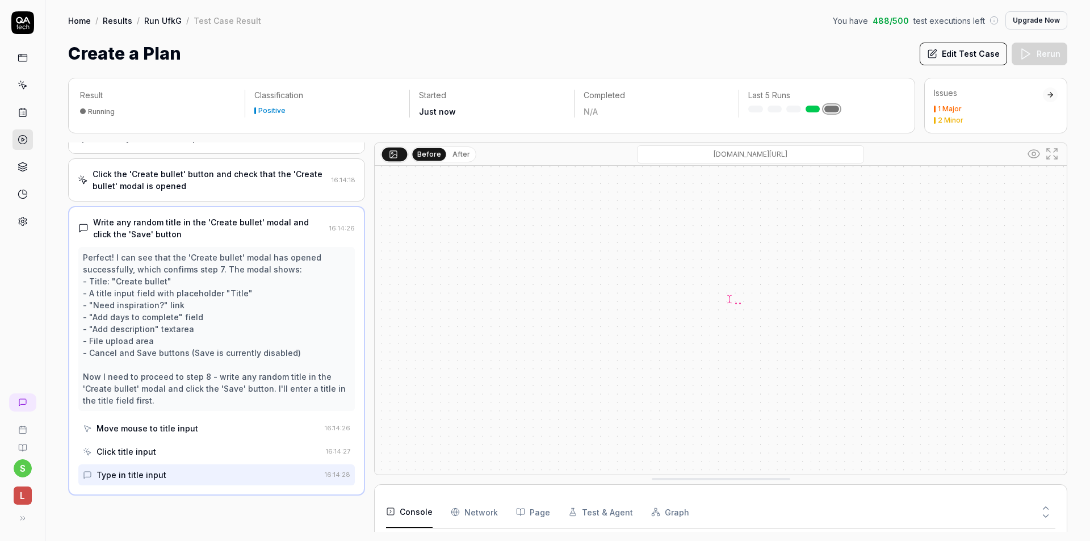
scroll to position [192, 0]
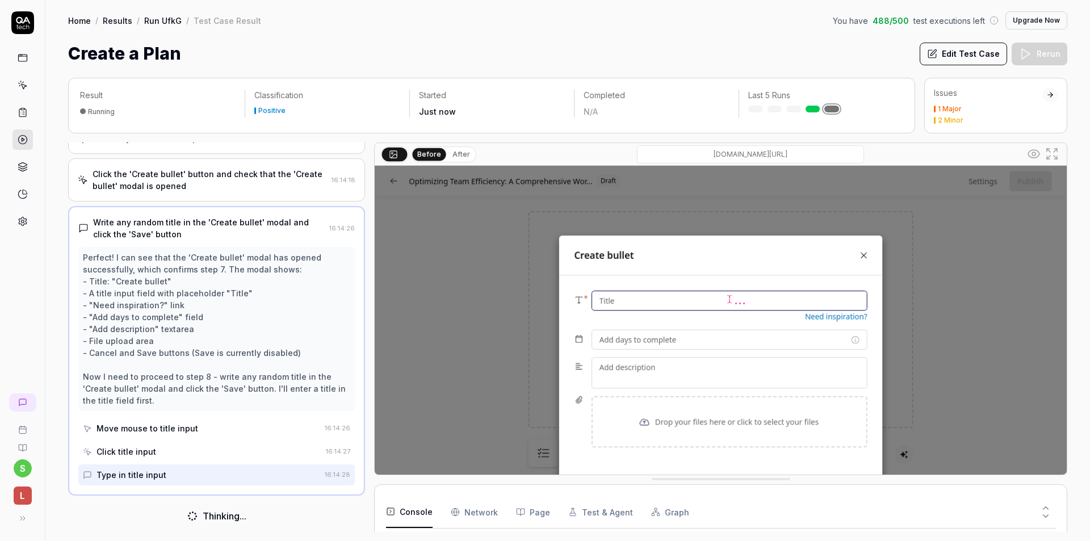
click at [1055, 152] on icon at bounding box center [1052, 154] width 14 height 14
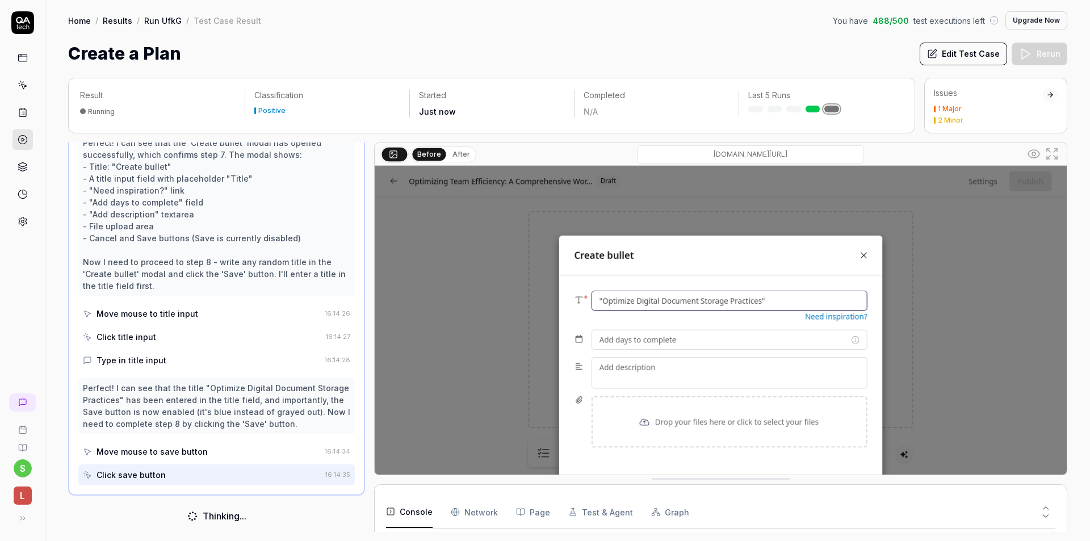
scroll to position [307, 0]
click at [1035, 157] on icon at bounding box center [1034, 154] width 14 height 14
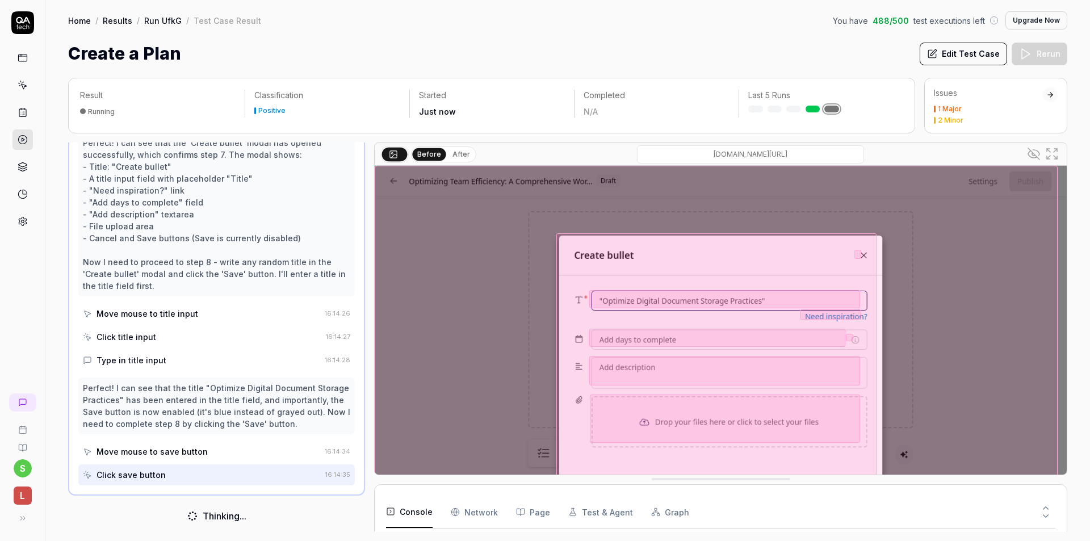
click at [1035, 157] on icon at bounding box center [1034, 154] width 14 height 14
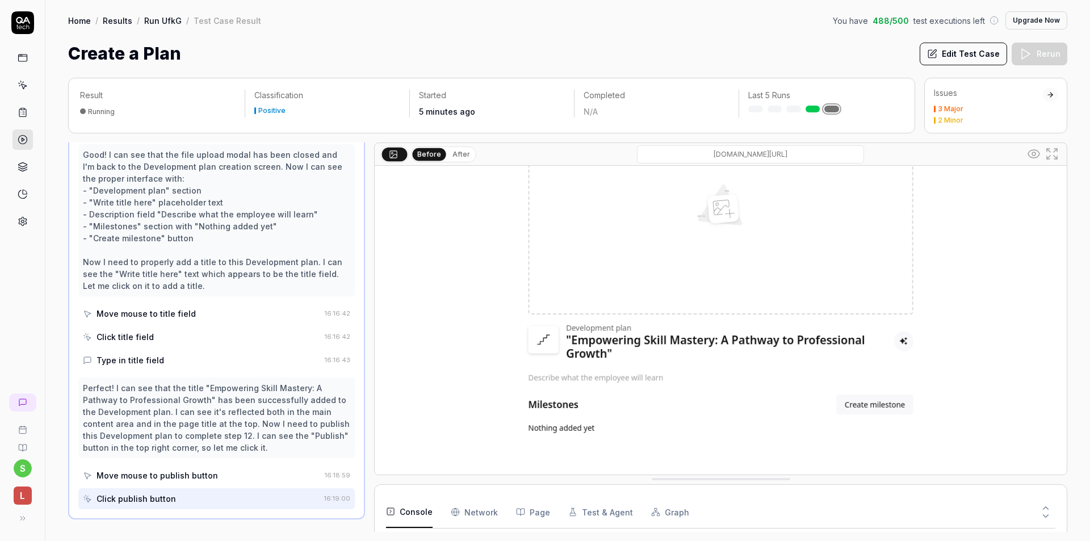
scroll to position [118, 0]
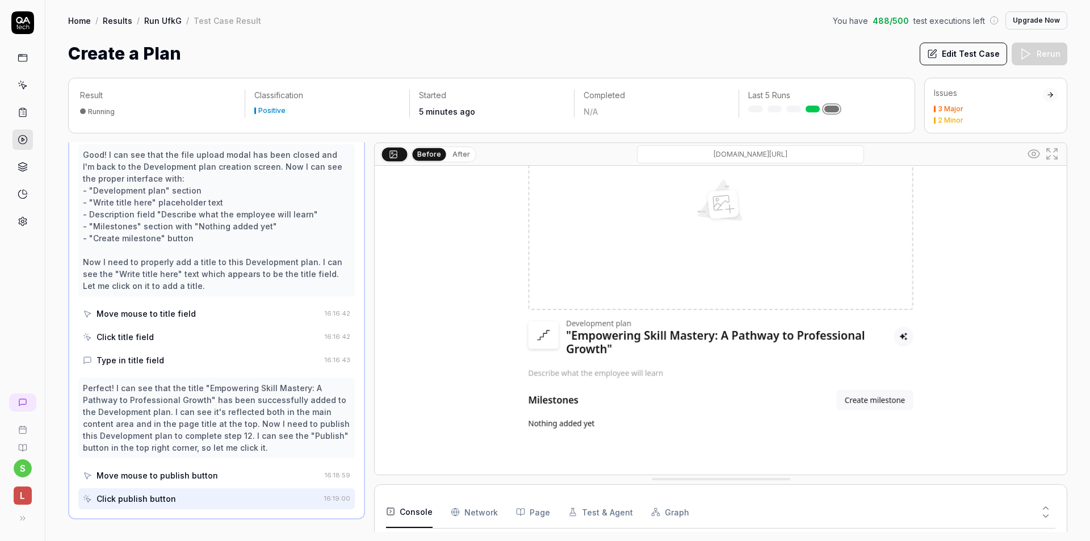
click at [198, 488] on div "Click publish button" at bounding box center [201, 498] width 237 height 21
drag, startPoint x: 180, startPoint y: 514, endPoint x: 265, endPoint y: 514, distance: 84.6
click at [259, 524] on div "Thinking..." at bounding box center [216, 540] width 297 height 32
click at [267, 524] on div "Thinking..." at bounding box center [216, 540] width 297 height 32
drag, startPoint x: 256, startPoint y: 511, endPoint x: 164, endPoint y: 511, distance: 92.6
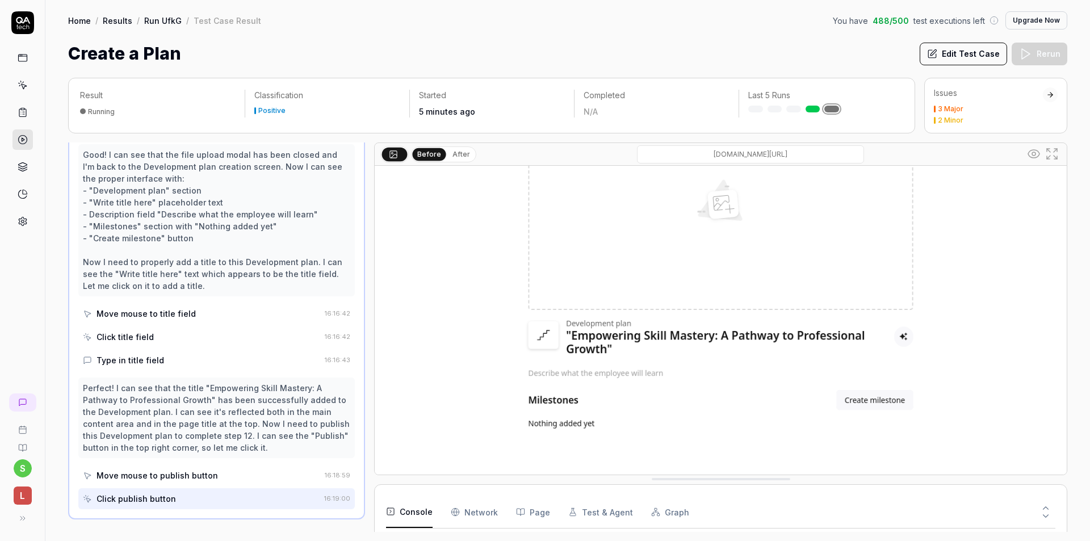
click at [164, 524] on div "Thinking..." at bounding box center [216, 540] width 297 height 32
click at [162, 524] on div "Thinking..." at bounding box center [216, 540] width 297 height 32
drag, startPoint x: 186, startPoint y: 512, endPoint x: 267, endPoint y: 512, distance: 81.2
click at [266, 524] on div "Thinking..." at bounding box center [216, 540] width 297 height 32
click at [268, 524] on div "Thinking..." at bounding box center [216, 540] width 297 height 32
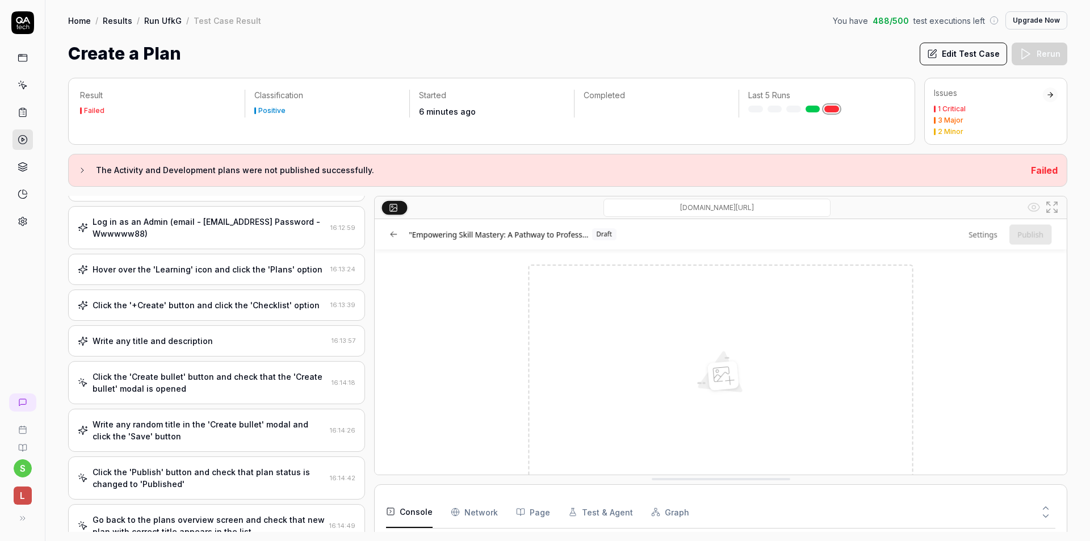
scroll to position [0, 0]
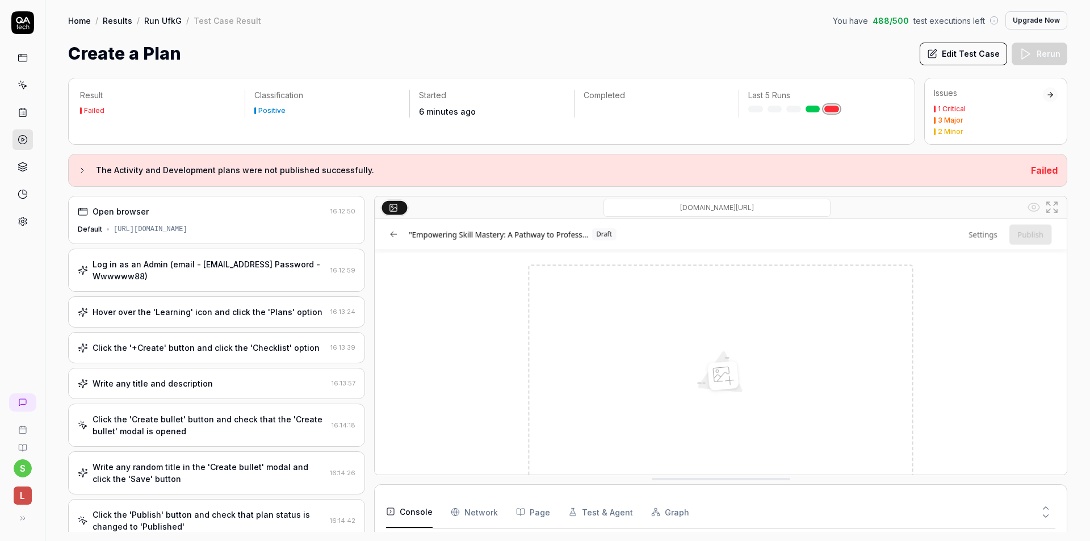
click at [417, 54] on div "Create a Plan Edit Test Case Rerun" at bounding box center [567, 54] width 999 height 26
click at [641, 39] on div "Home / Results / Run UfkG / Test Case Result You have 488 / 500 test executions…" at bounding box center [567, 33] width 1045 height 66
click at [956, 110] on div "1 Critical" at bounding box center [952, 109] width 28 height 7
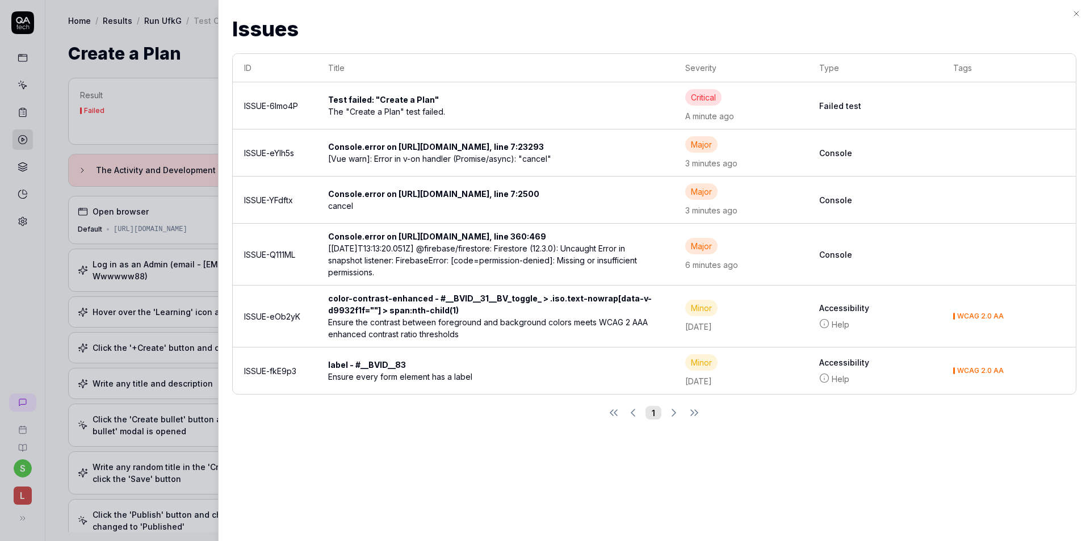
click at [483, 108] on div "The "Create a Plan" test failed." at bounding box center [494, 112] width 332 height 12
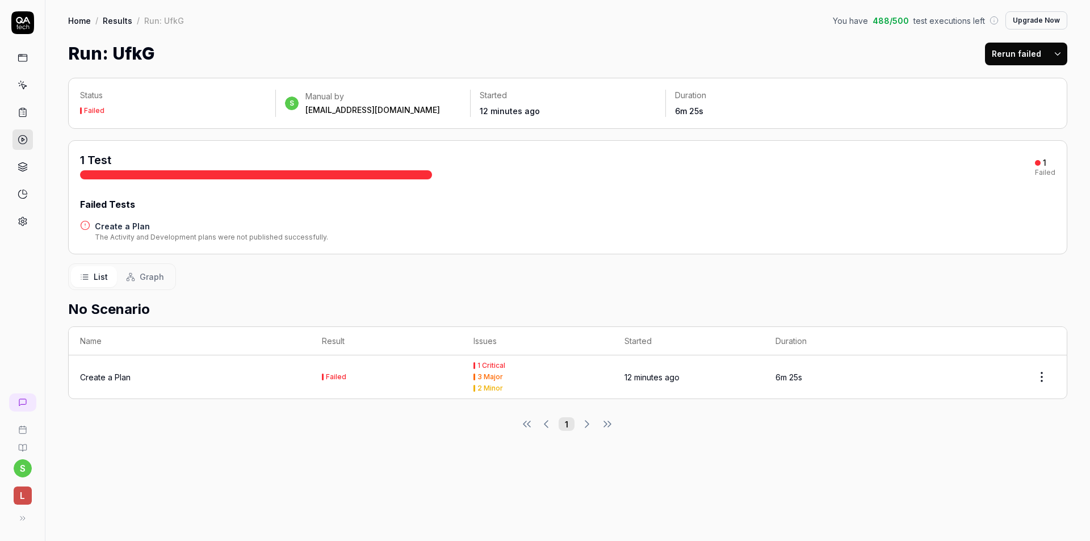
drag, startPoint x: 325, startPoint y: 34, endPoint x: 305, endPoint y: 31, distance: 20.2
click at [305, 31] on div "Home / Results / Run: UfkG You have 488 / 500 test executions left Upgrade Now …" at bounding box center [567, 33] width 1045 height 66
